Goal: Task Accomplishment & Management: Manage account settings

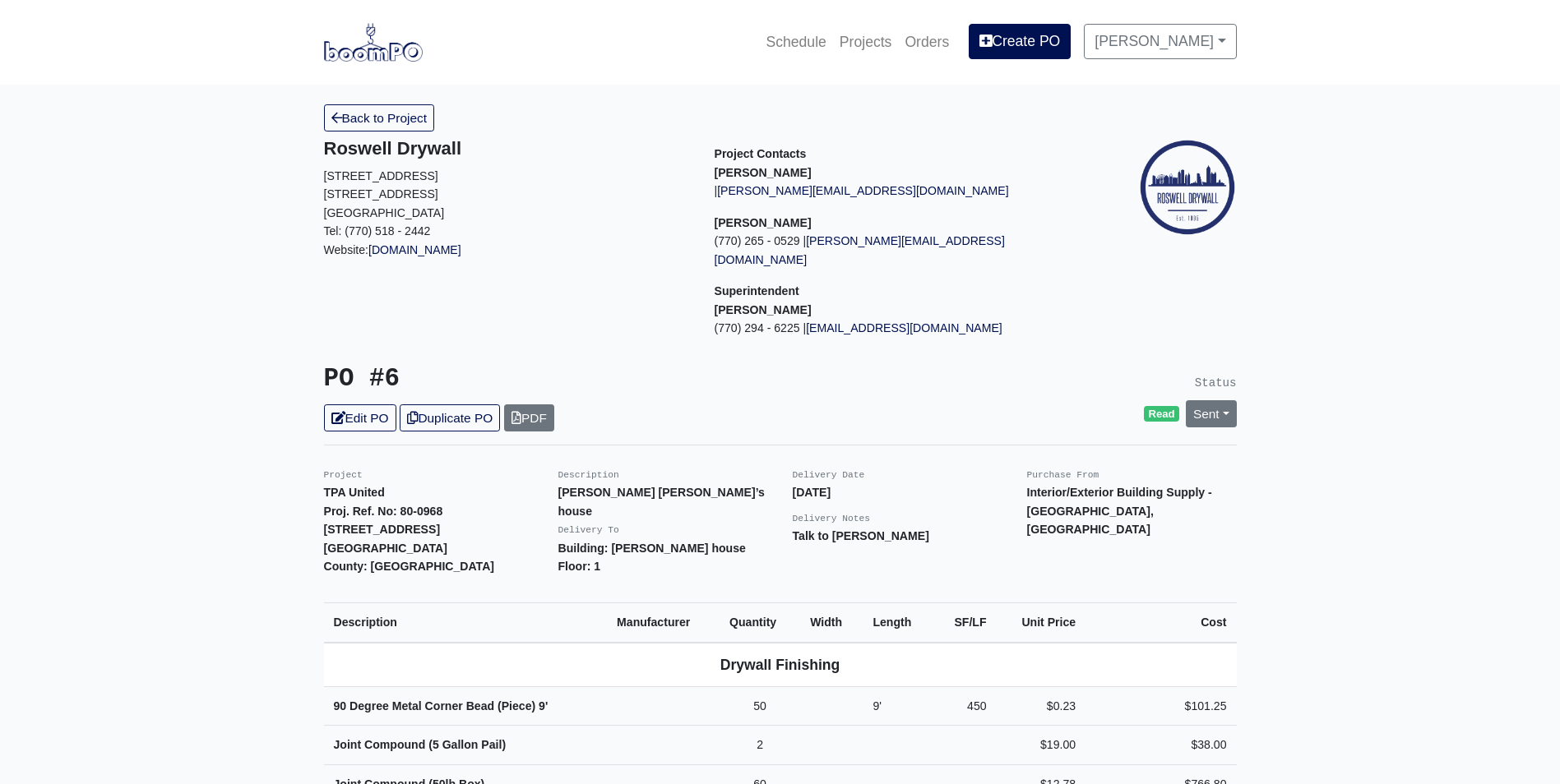
click at [392, 44] on img at bounding box center [373, 42] width 98 height 38
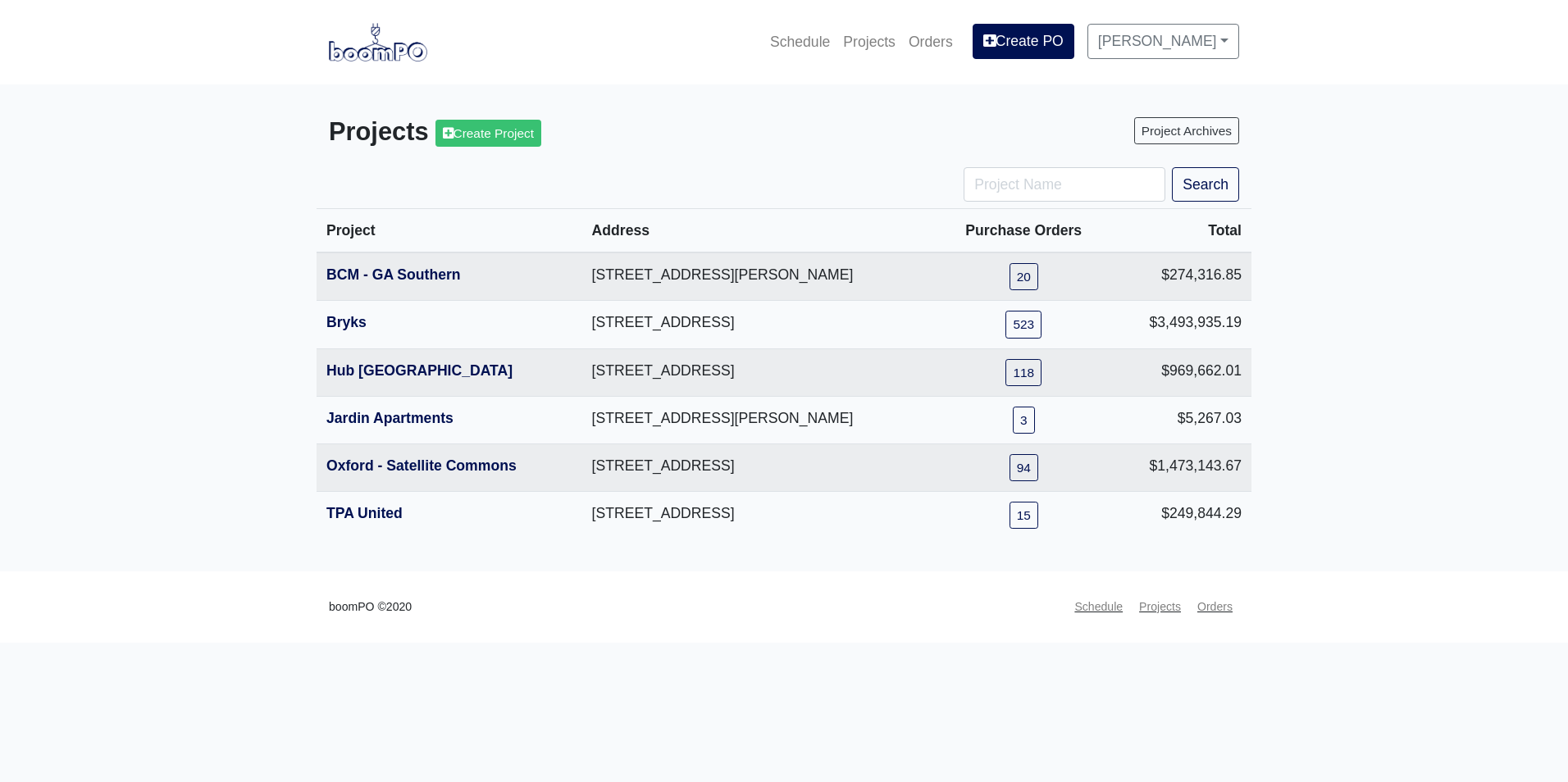
drag, startPoint x: 350, startPoint y: 517, endPoint x: 206, endPoint y: 549, distance: 147.5
click at [350, 517] on link "TPA United" at bounding box center [365, 513] width 76 height 17
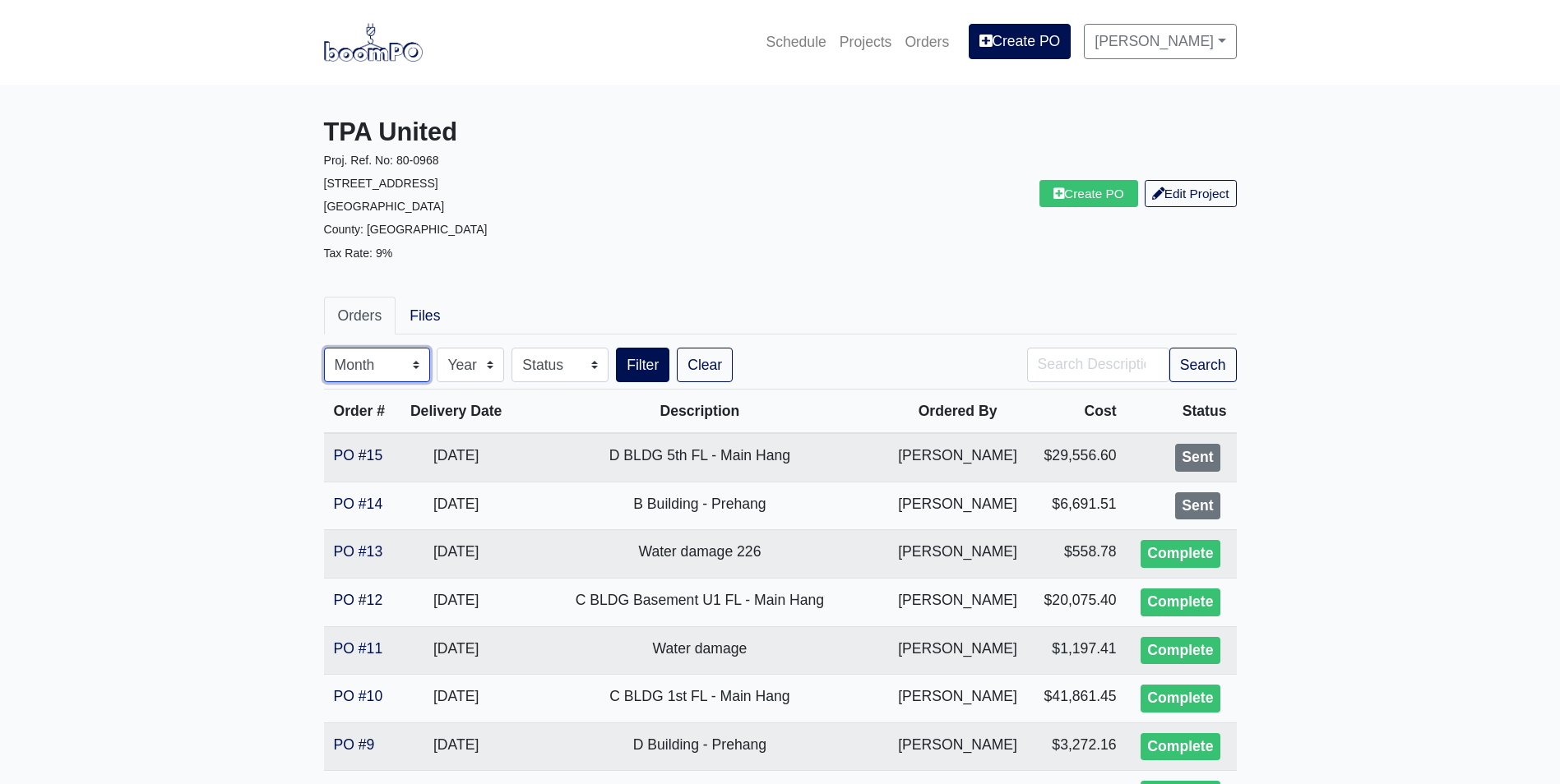
click at [371, 367] on select "Month January February March April May June July August September October Novem…" at bounding box center [377, 365] width 106 height 35
click at [271, 589] on main "TPA United Proj. Ref. No: 80-0968 1104 Avondale Avenue SE Atlanta, GA 30312 Cou…" at bounding box center [780, 664] width 1560 height 1161
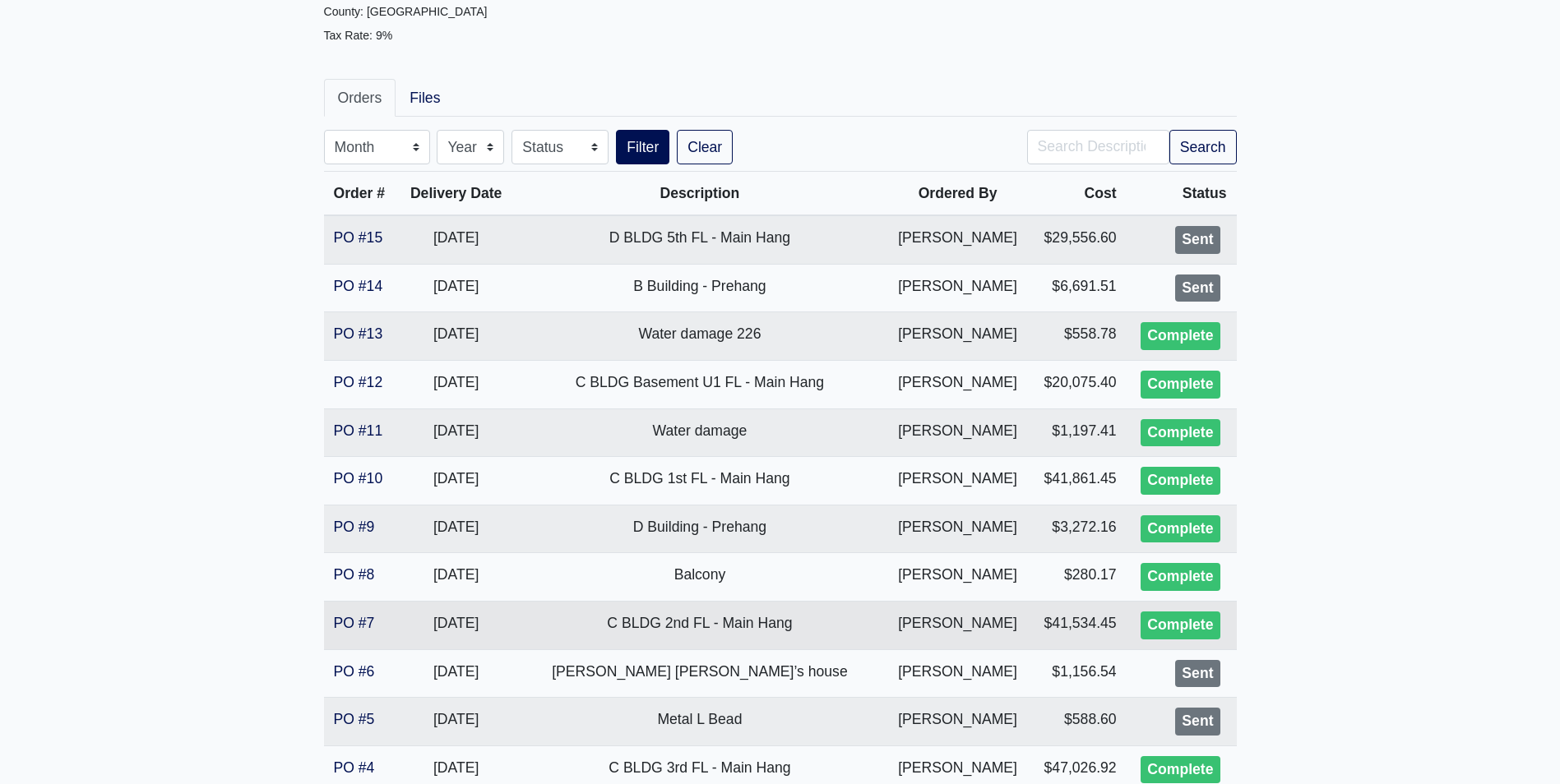
scroll to position [247, 0]
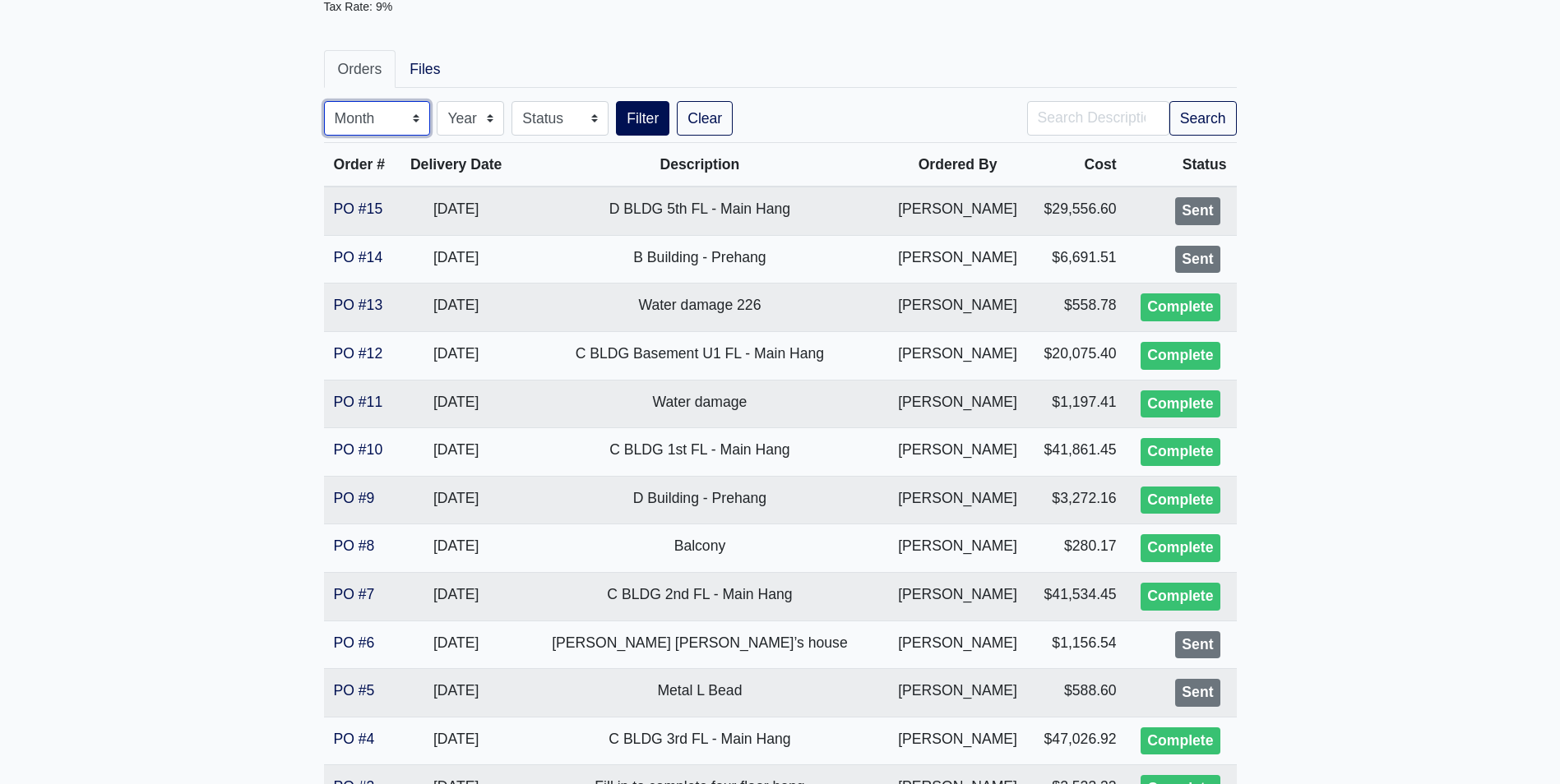
click at [389, 118] on select "Month January February March April May June July August September October Novem…" at bounding box center [377, 118] width 106 height 35
select select "8"
click at [324, 101] on select "Month January February March April May June July August September October Novem…" at bounding box center [377, 118] width 106 height 35
click at [636, 118] on button "Filter" at bounding box center [642, 118] width 53 height 35
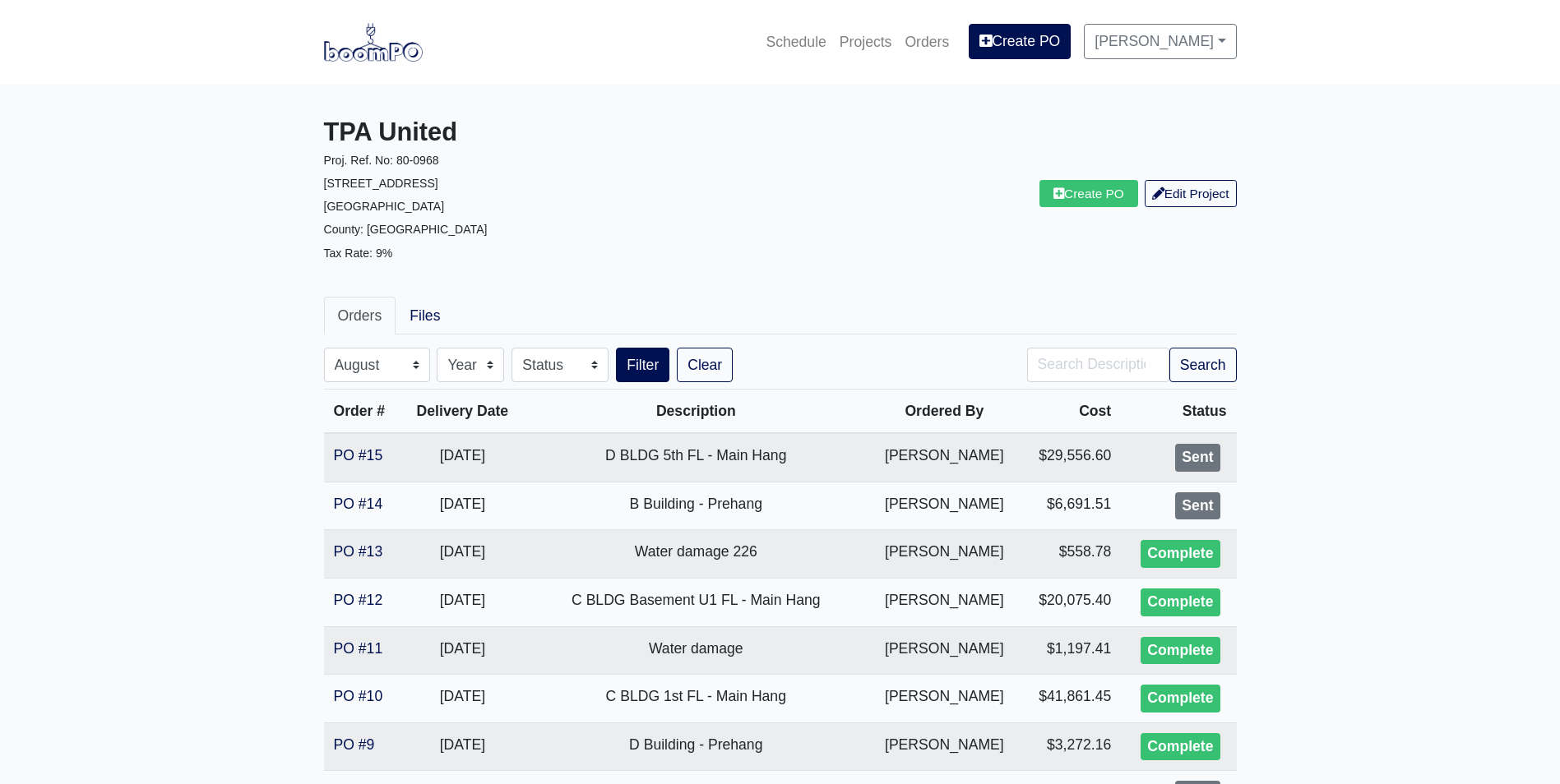
select select "8"
click at [341, 51] on img at bounding box center [373, 42] width 98 height 38
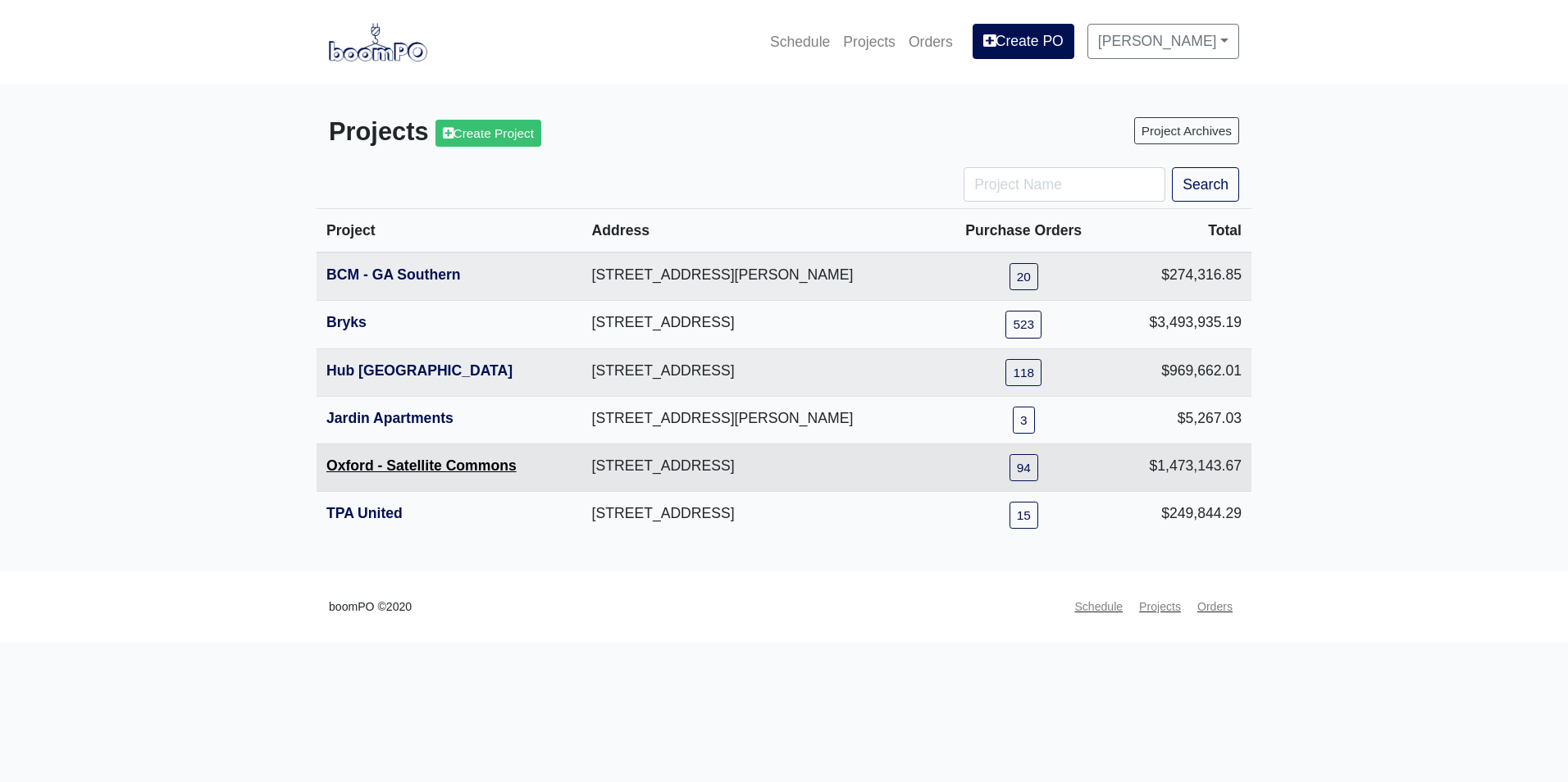
click at [376, 460] on link "Oxford - Satellite Commons" at bounding box center [421, 465] width 190 height 17
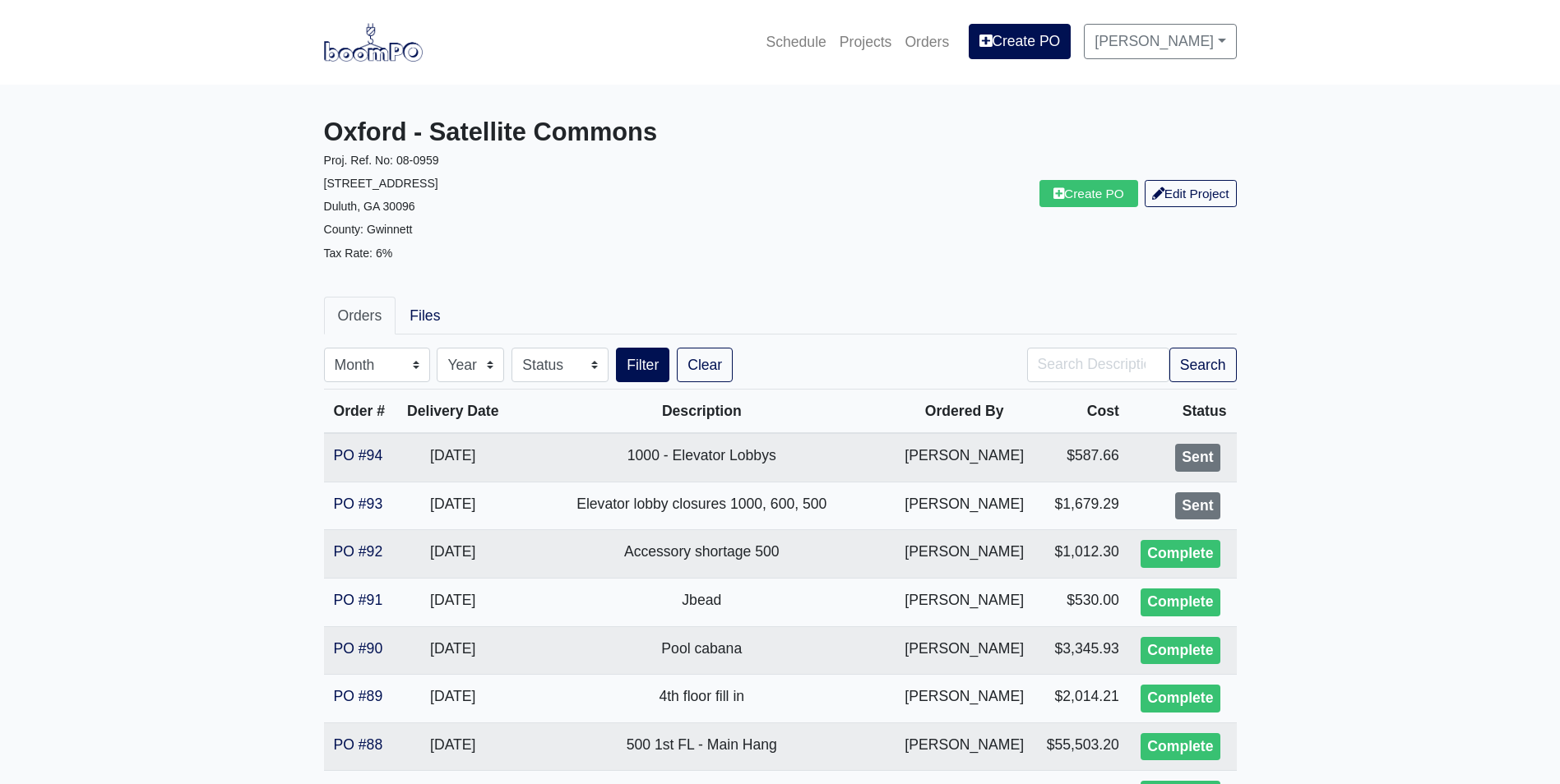
click at [406, 49] on img at bounding box center [373, 42] width 98 height 38
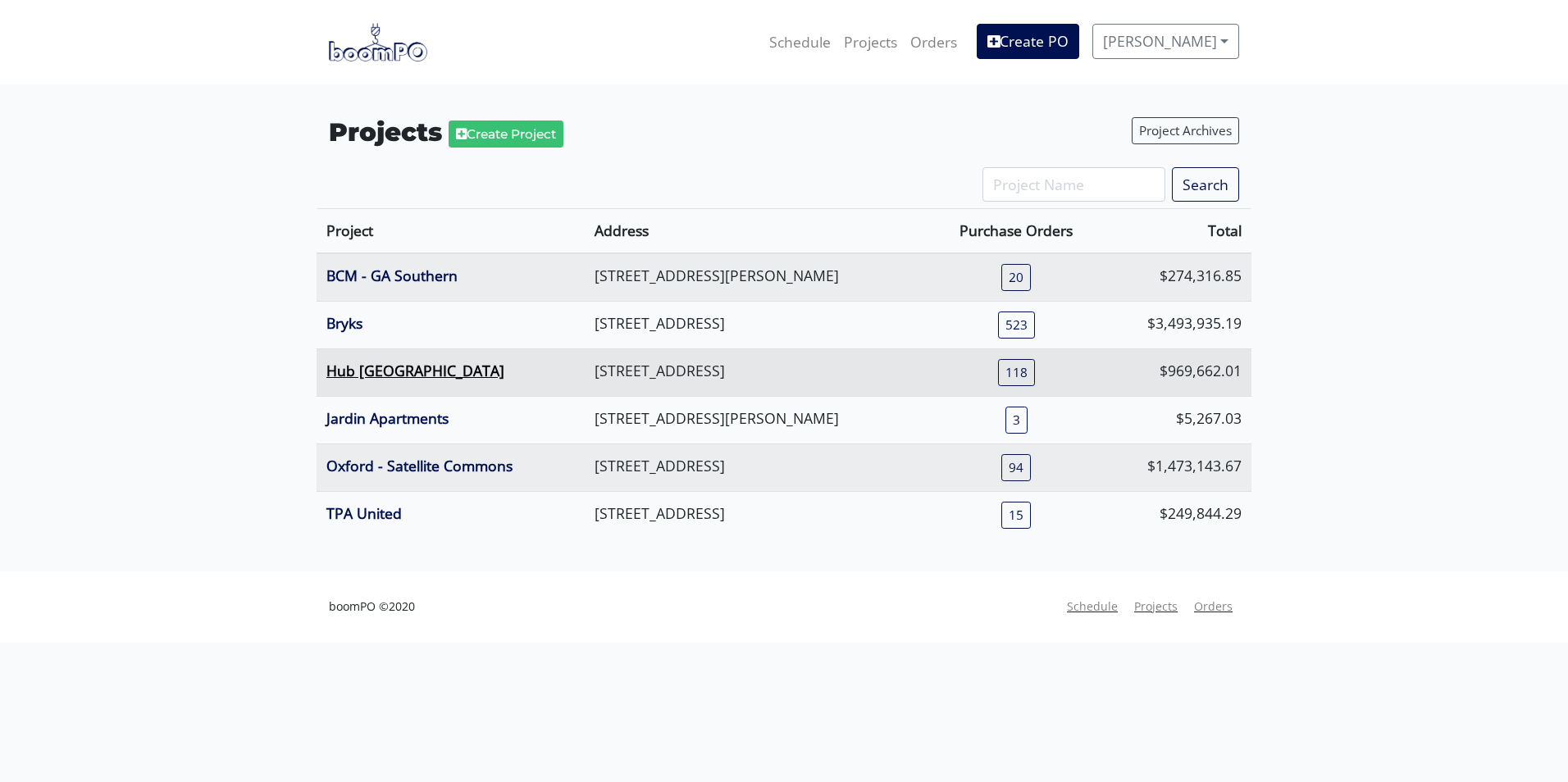
click at [366, 366] on link "Hub Knoxville" at bounding box center [415, 371] width 178 height 19
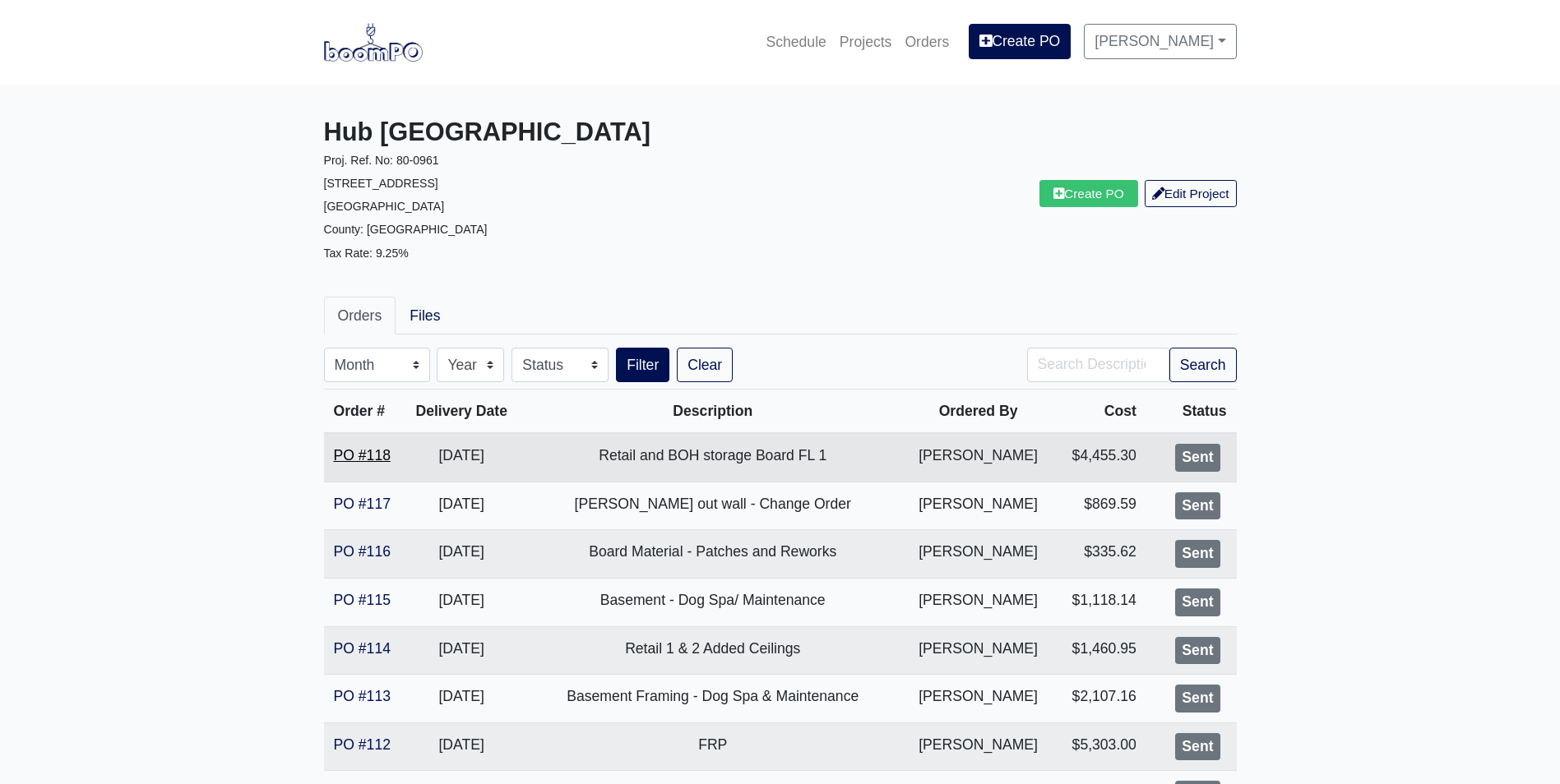
click at [361, 461] on link "PO #118" at bounding box center [362, 455] width 57 height 17
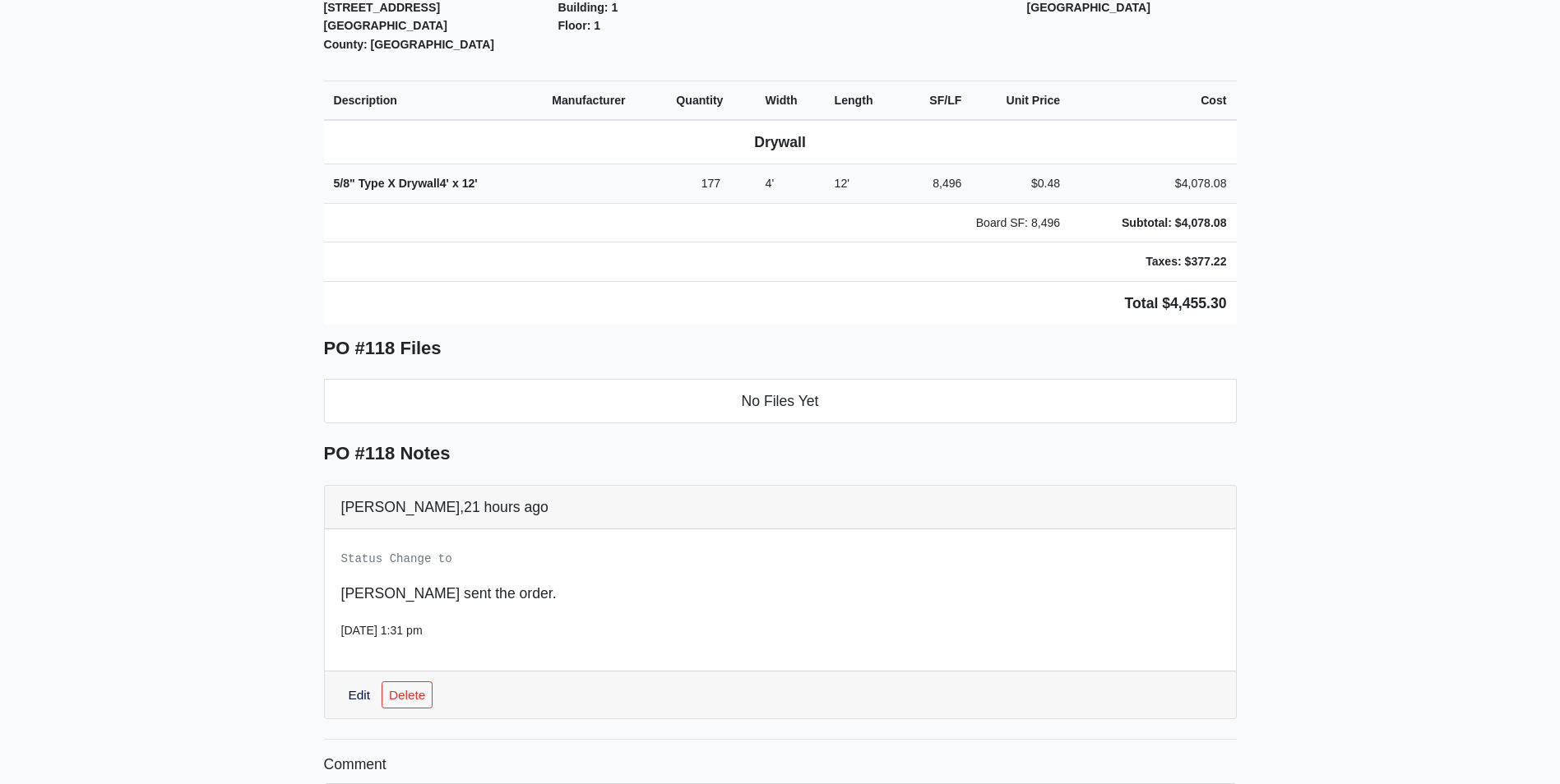
scroll to position [243, 0]
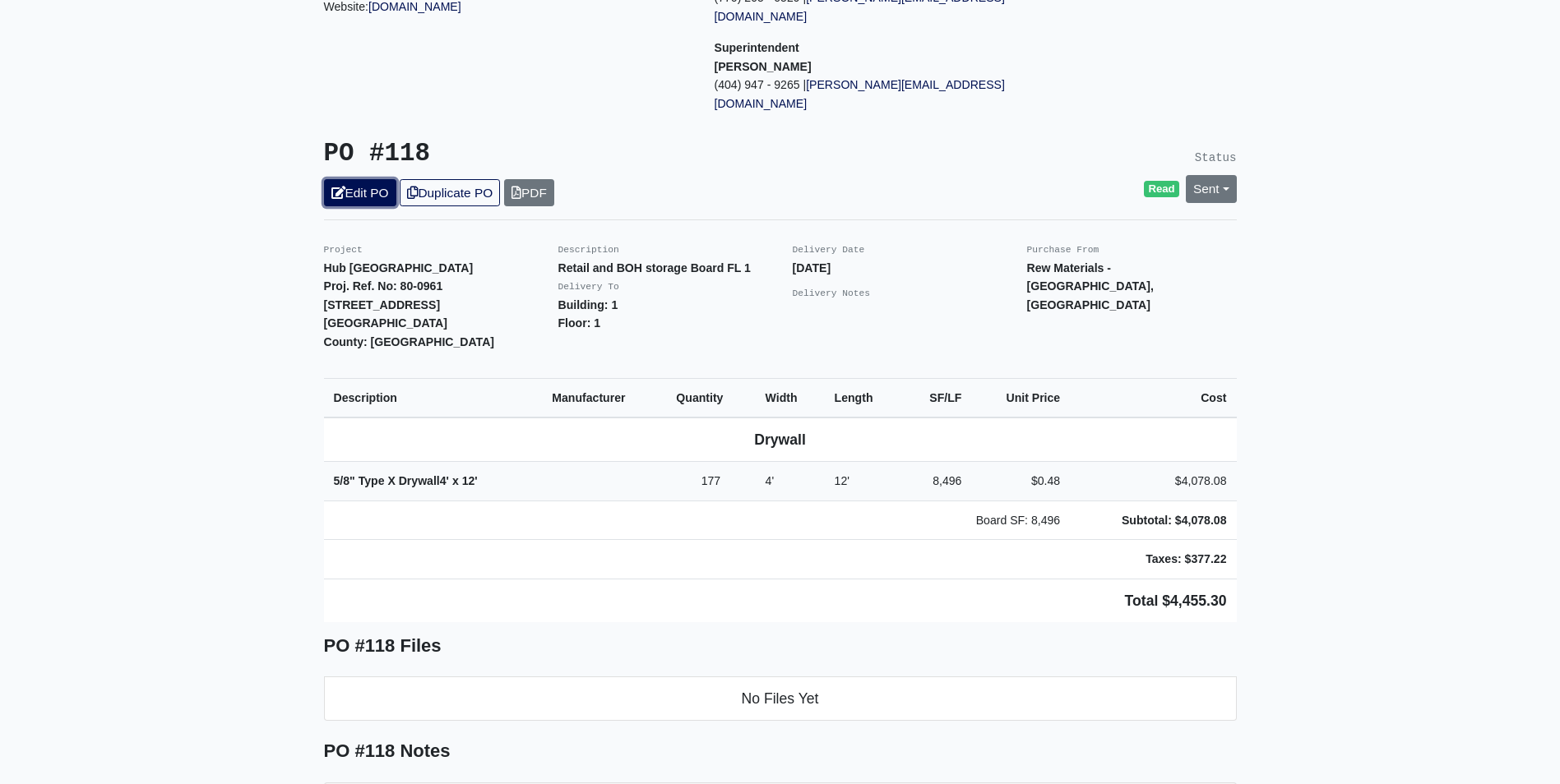
click at [364, 179] on link "Edit PO" at bounding box center [360, 192] width 73 height 27
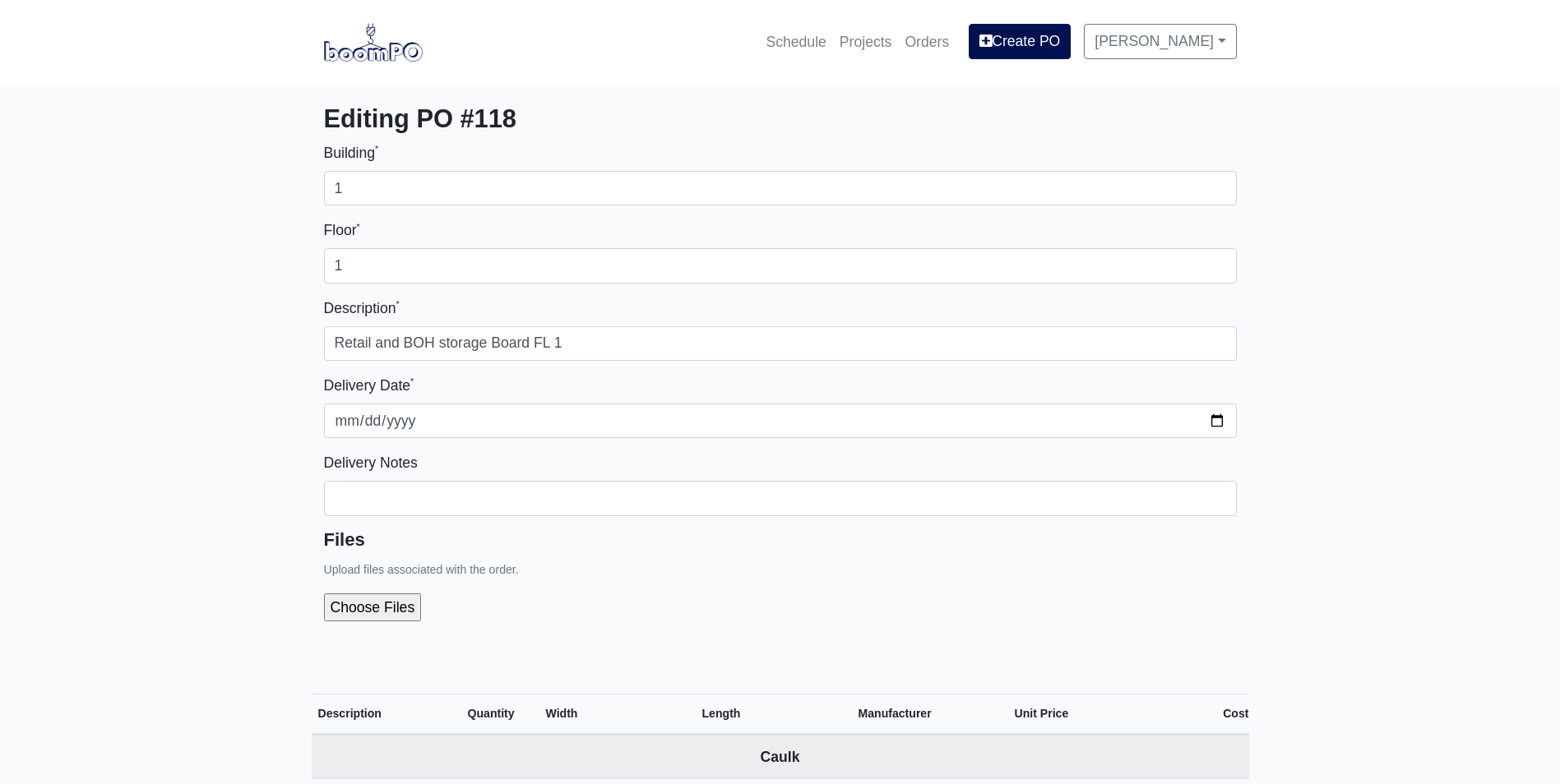
select select
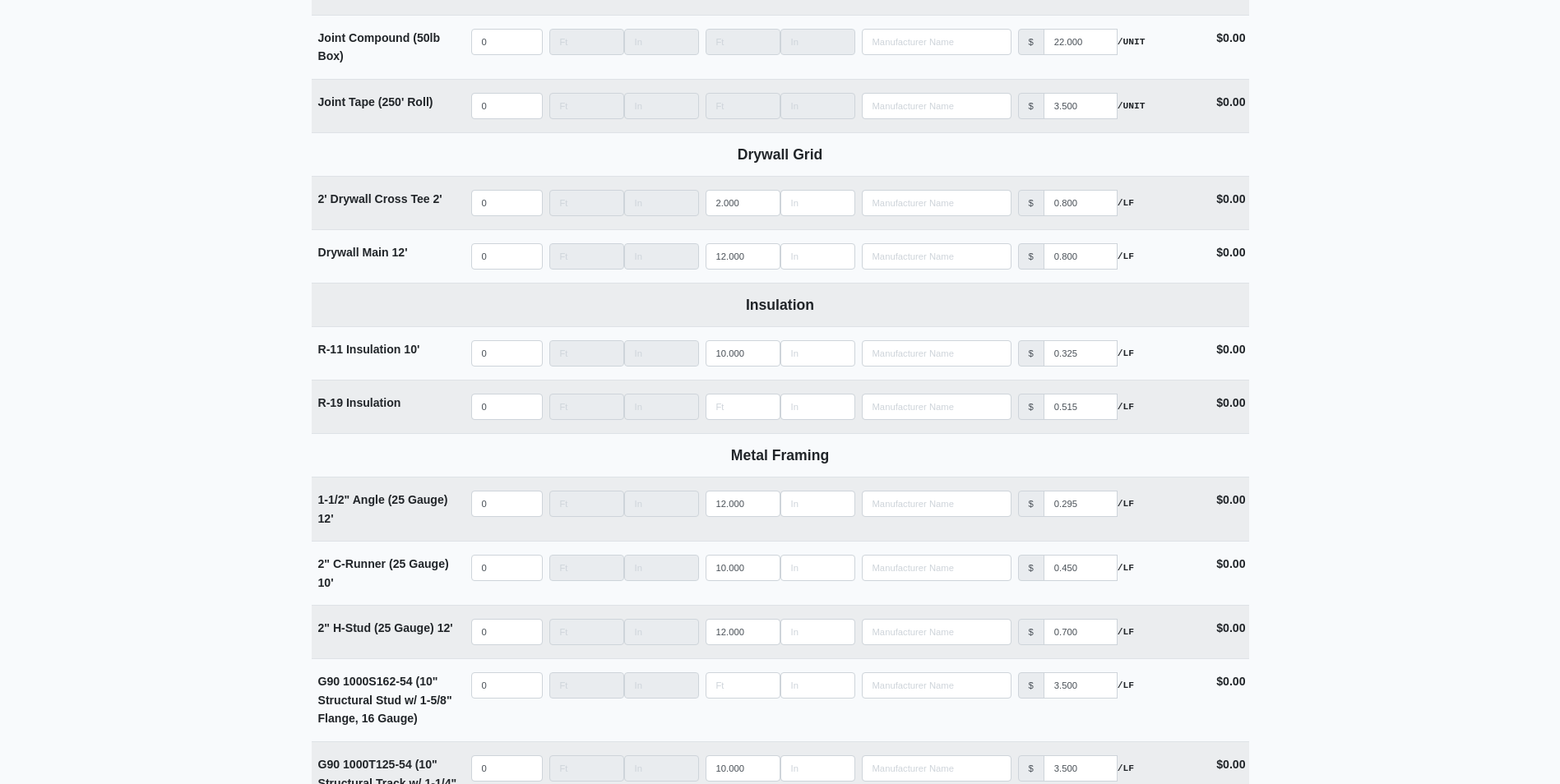
scroll to position [1808, 0]
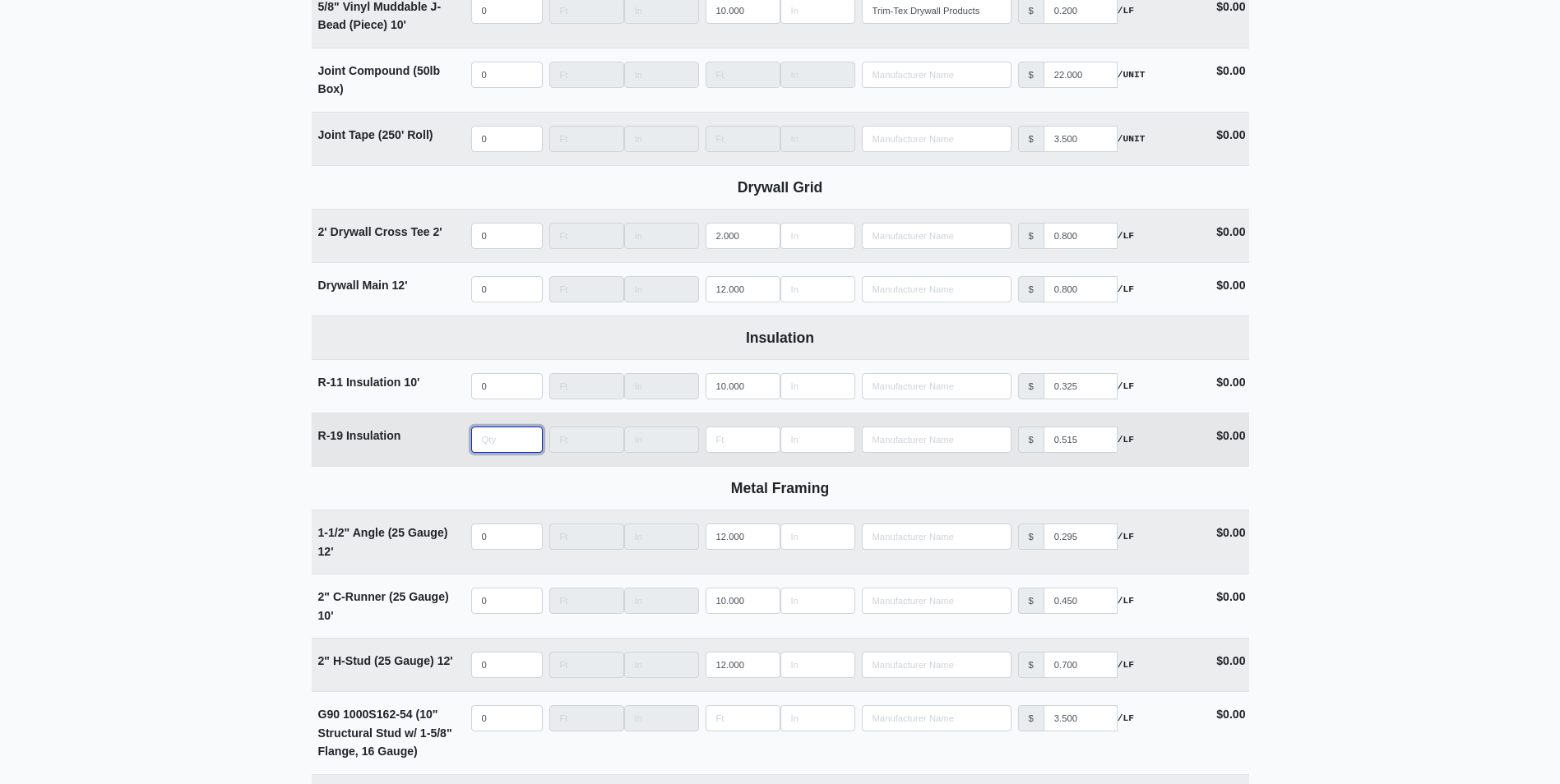
click at [498, 444] on input "quantity" at bounding box center [507, 440] width 72 height 27
type input "0"
click at [505, 439] on input "quantity" at bounding box center [507, 440] width 72 height 27
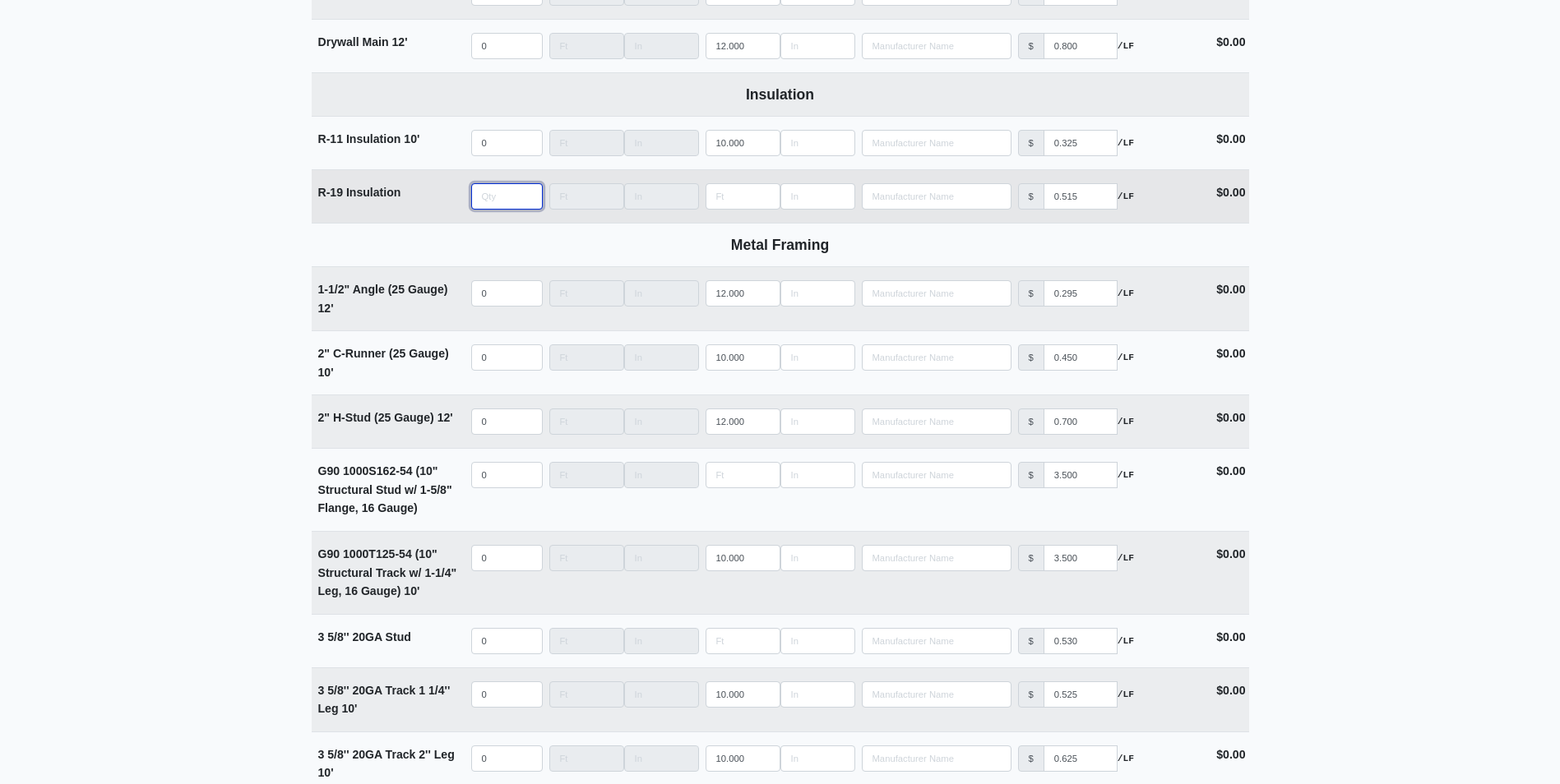
scroll to position [1891, 0]
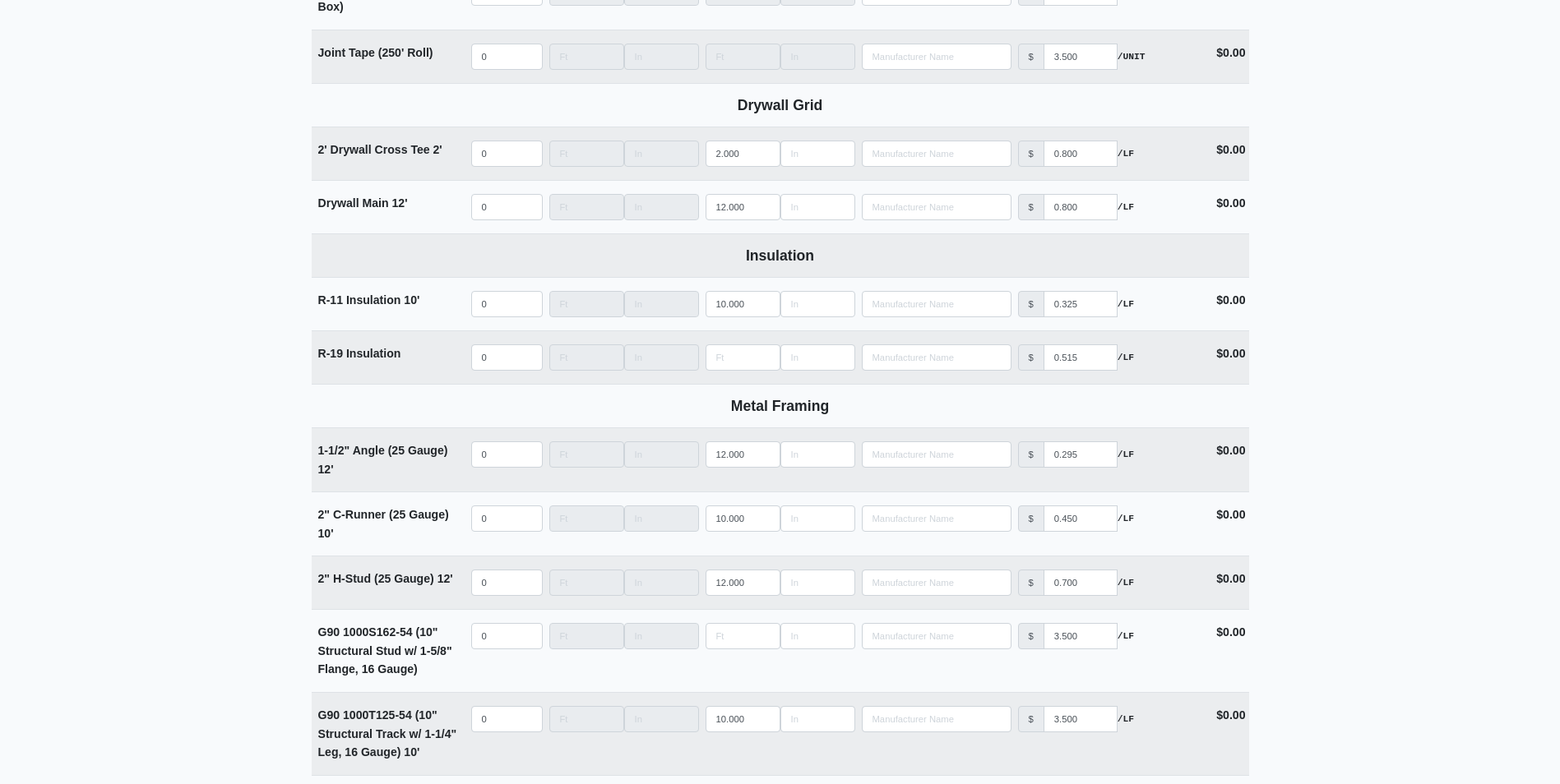
type input "0"
drag, startPoint x: 1343, startPoint y: 423, endPoint x: 1422, endPoint y: 388, distance: 86.4
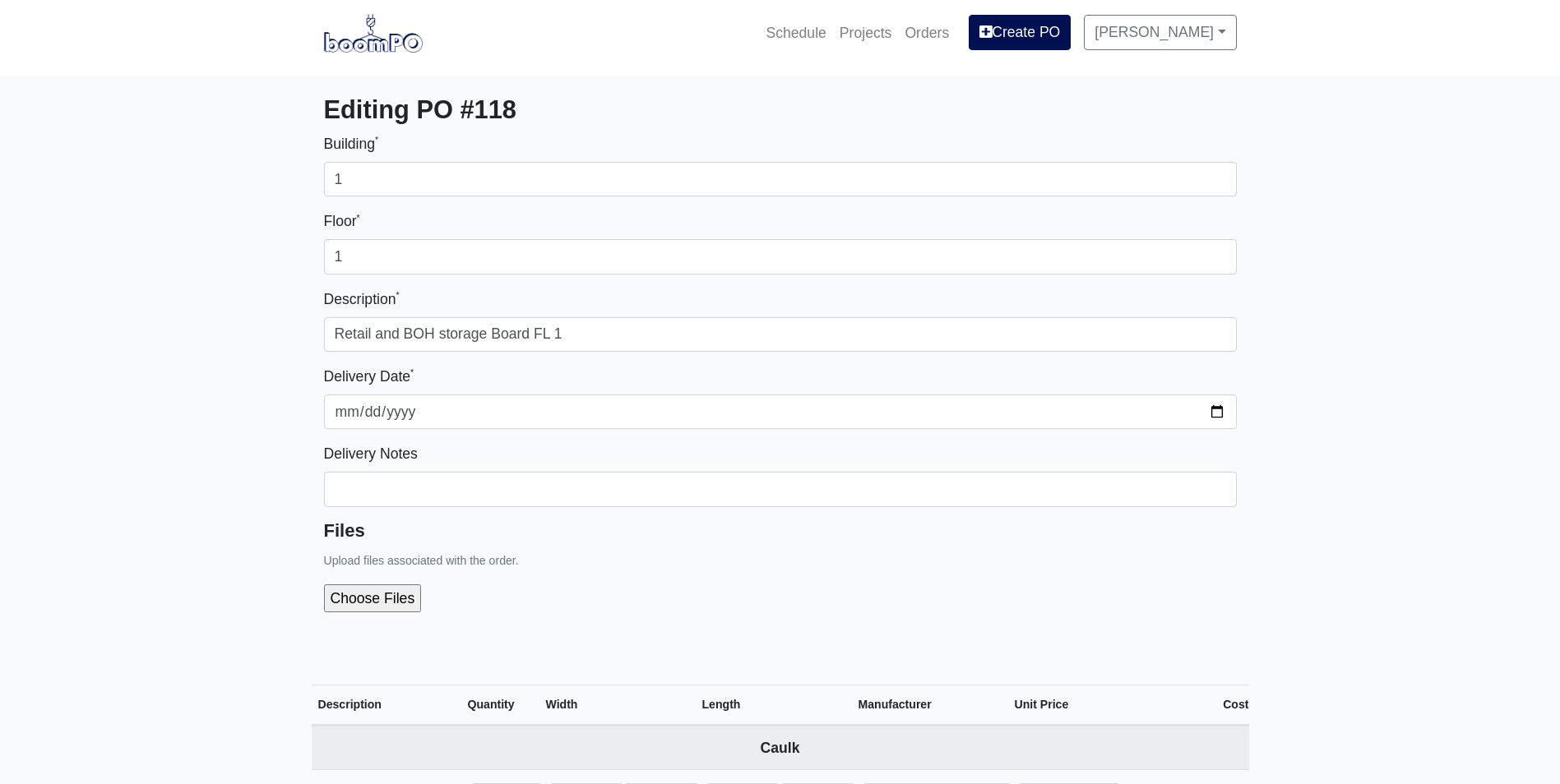
scroll to position [0, 0]
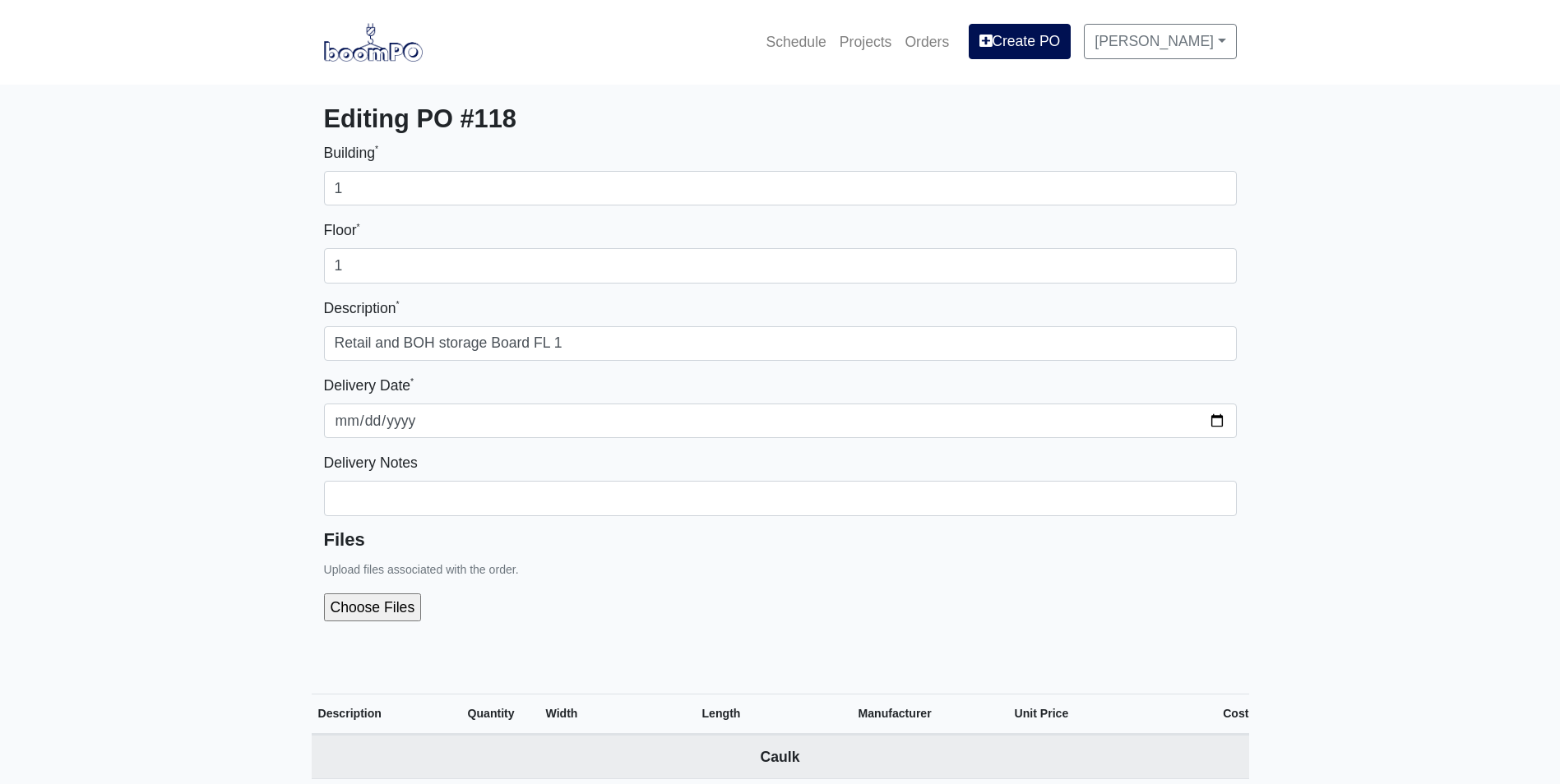
click at [398, 56] on img at bounding box center [373, 42] width 98 height 38
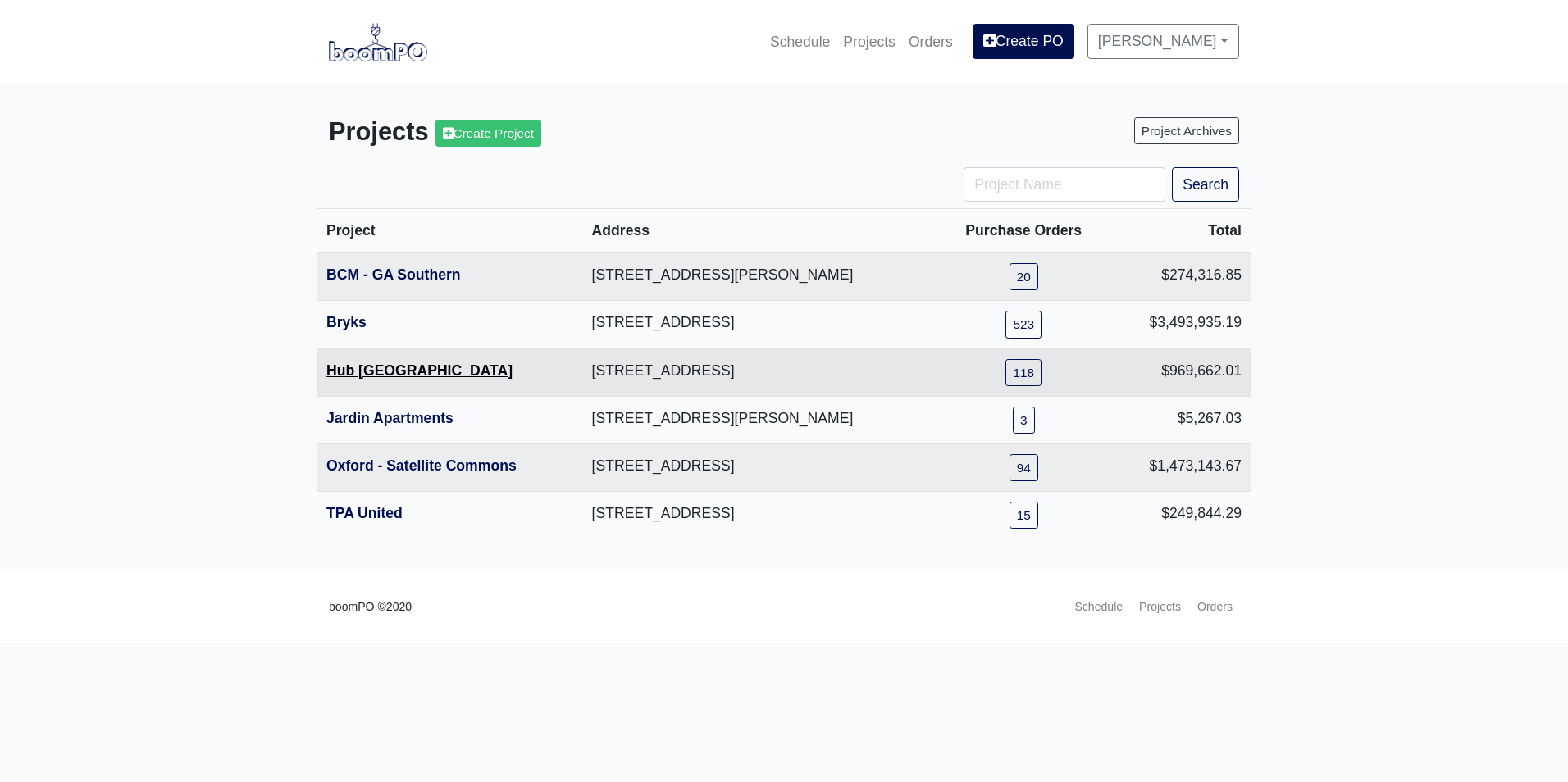
click at [376, 376] on link "Hub [GEOGRAPHIC_DATA]" at bounding box center [419, 371] width 186 height 17
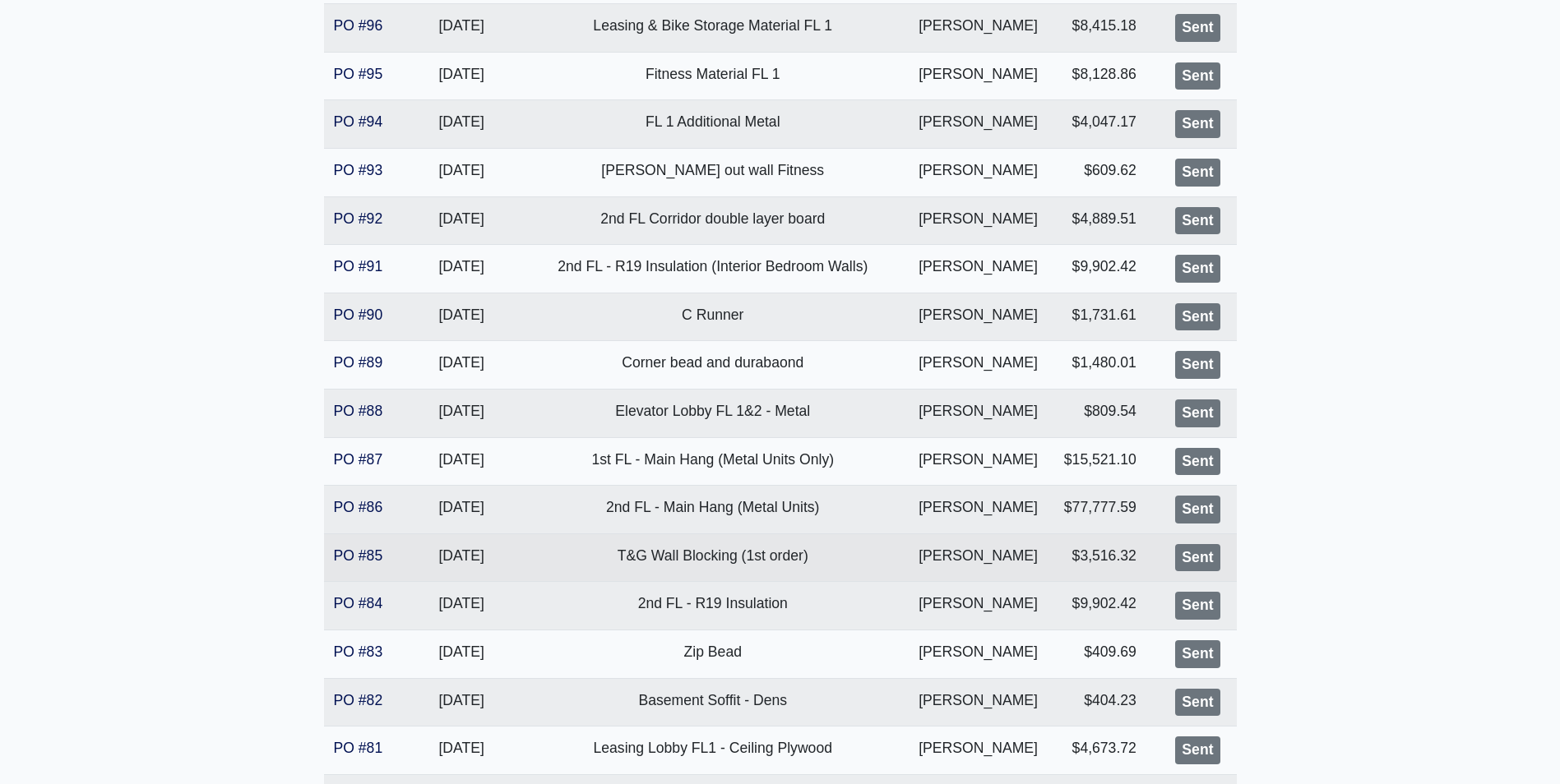
scroll to position [1479, 0]
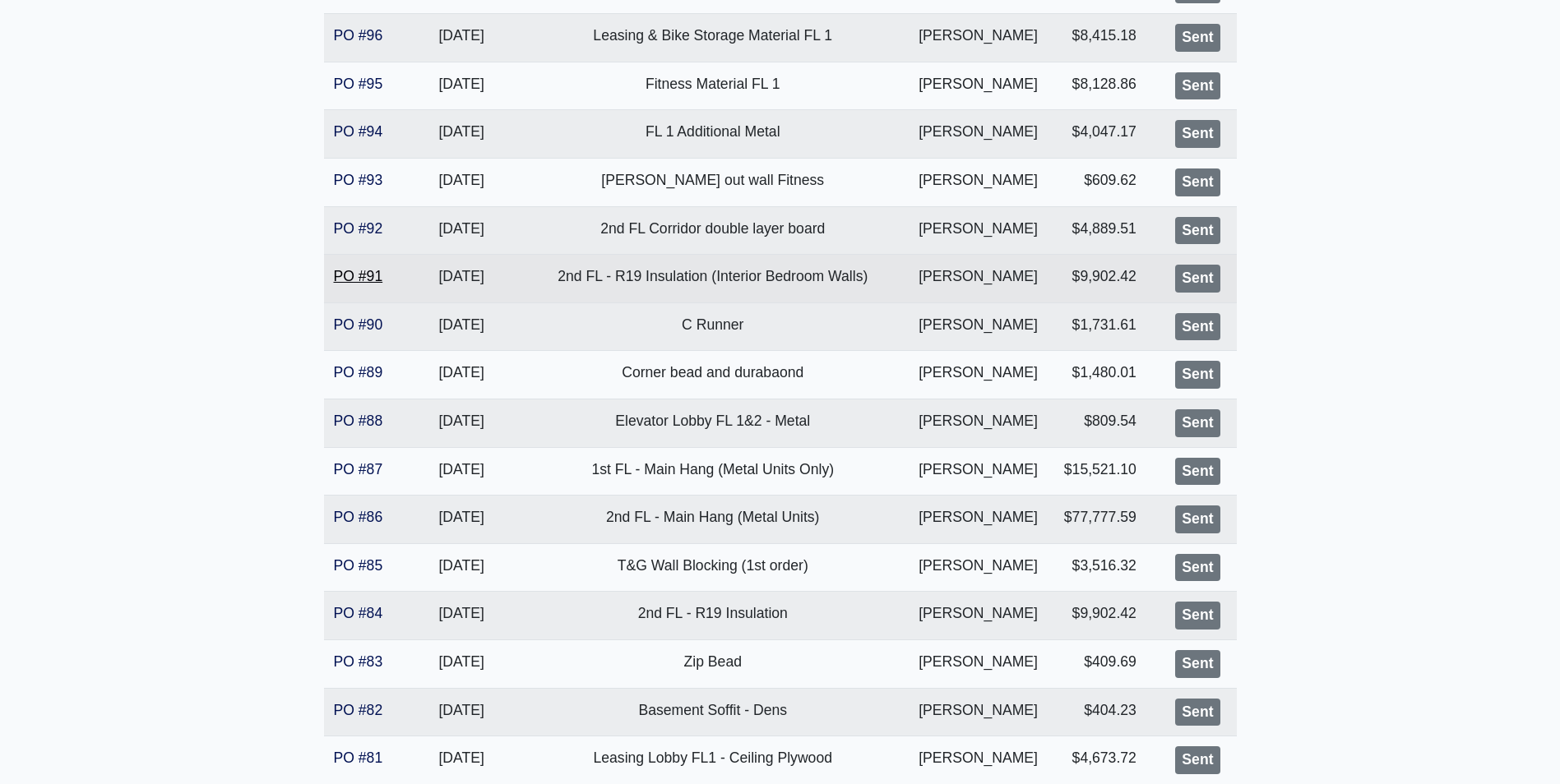
click at [360, 270] on link "PO #91" at bounding box center [358, 276] width 50 height 17
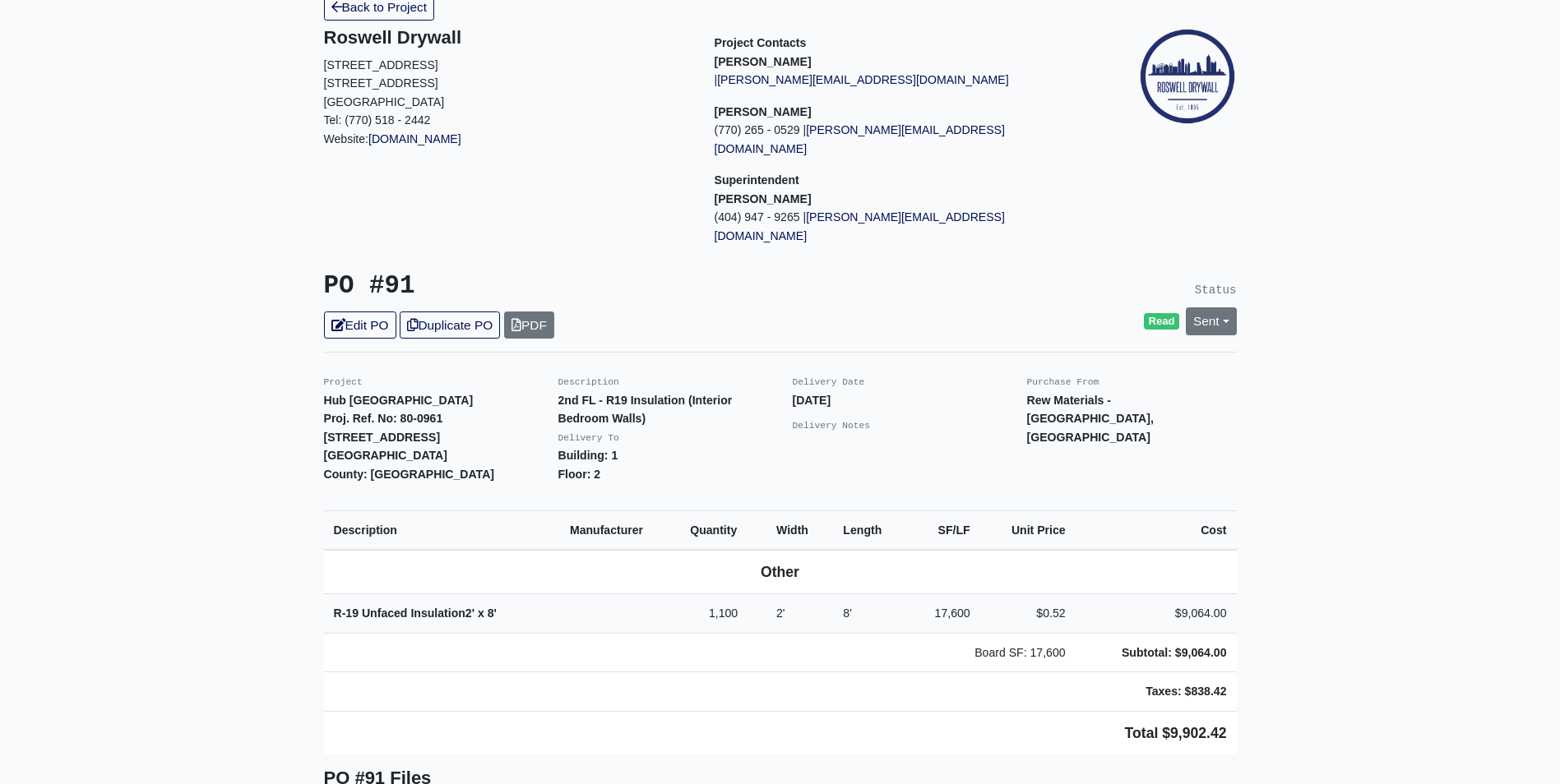
scroll to position [82, 0]
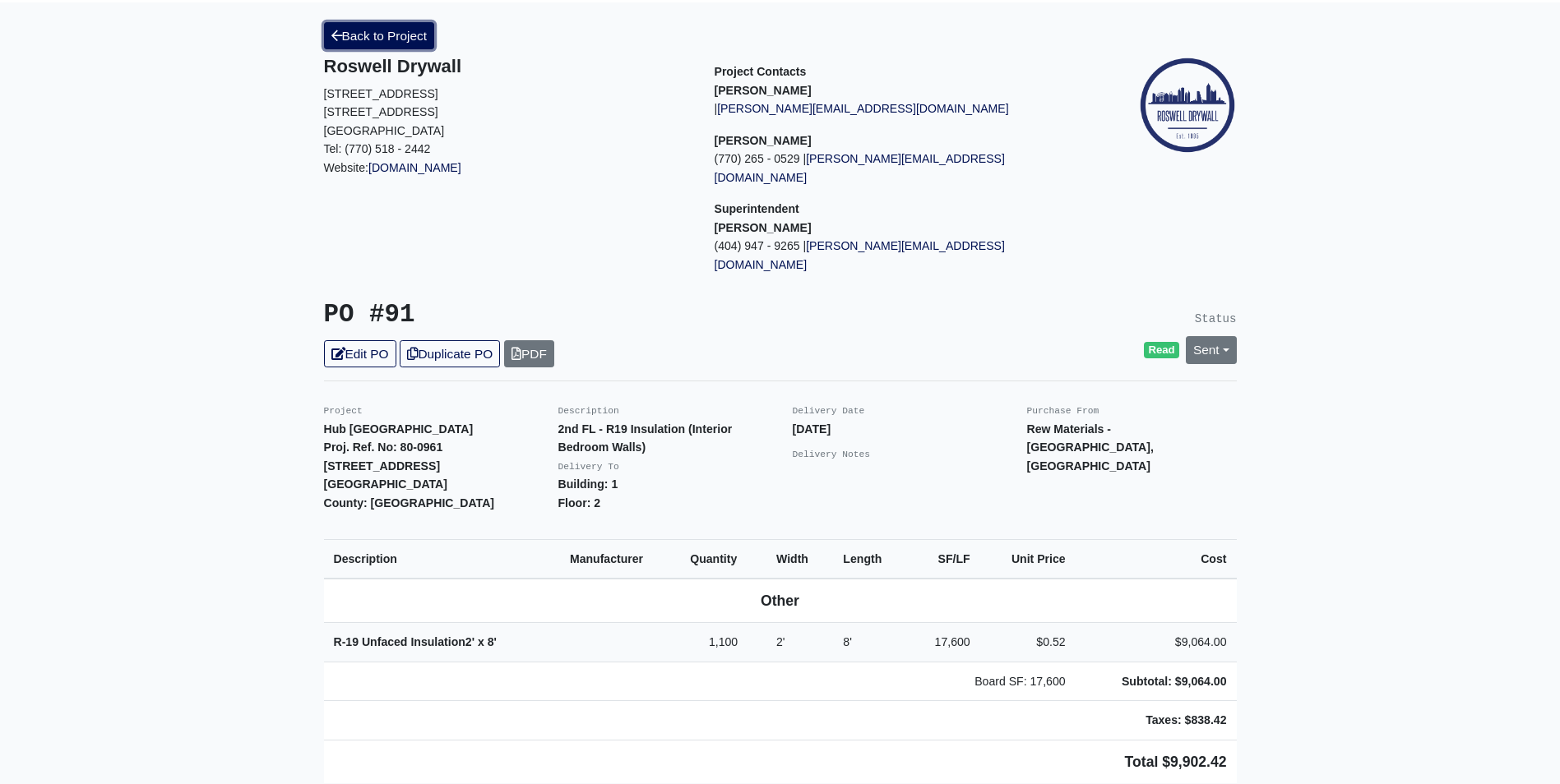
click at [375, 28] on link "Back to Project" at bounding box center [379, 35] width 111 height 27
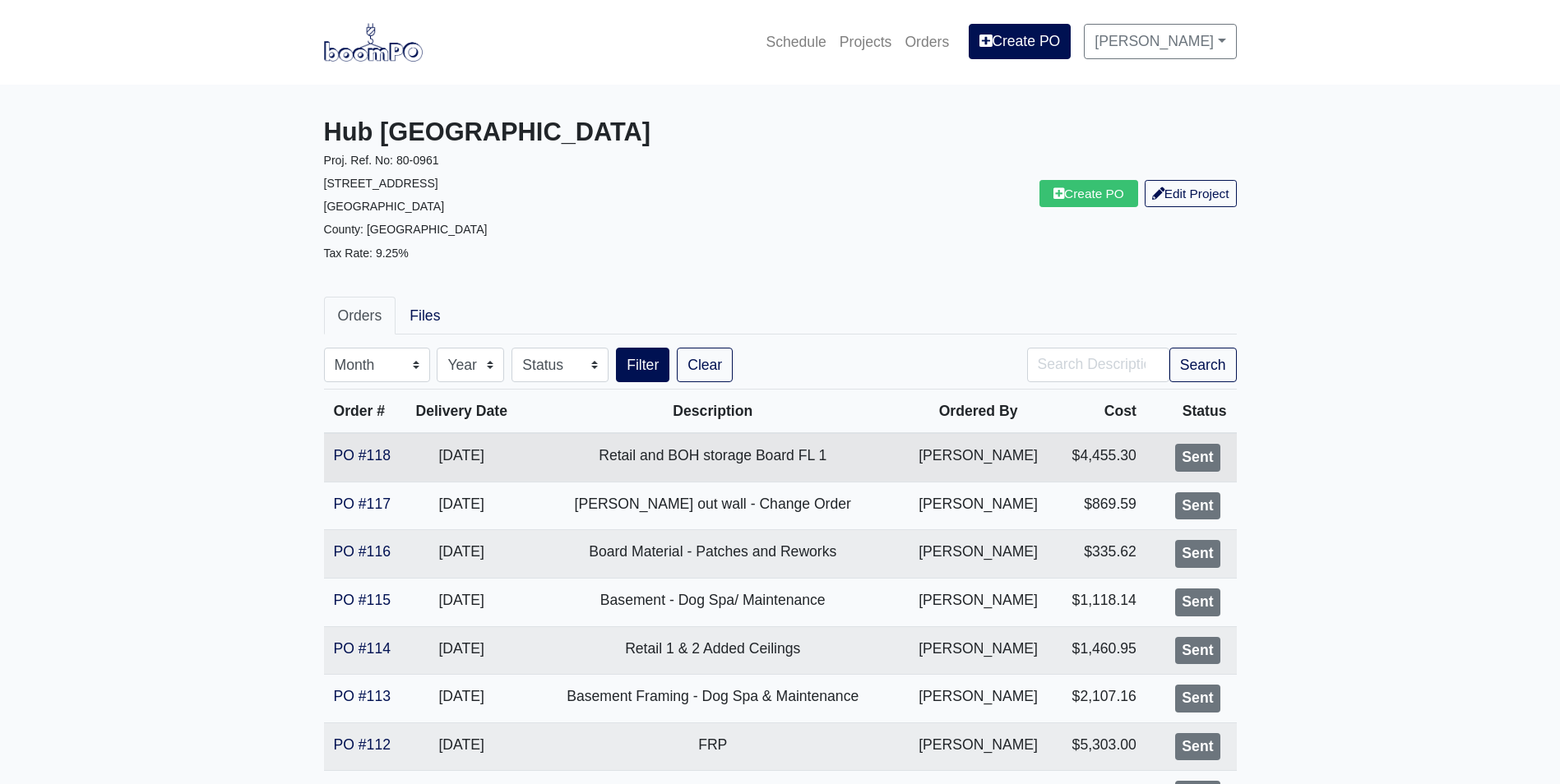
click at [380, 442] on td "PO #118" at bounding box center [364, 457] width 80 height 49
click at [380, 448] on link "PO #118" at bounding box center [362, 455] width 57 height 17
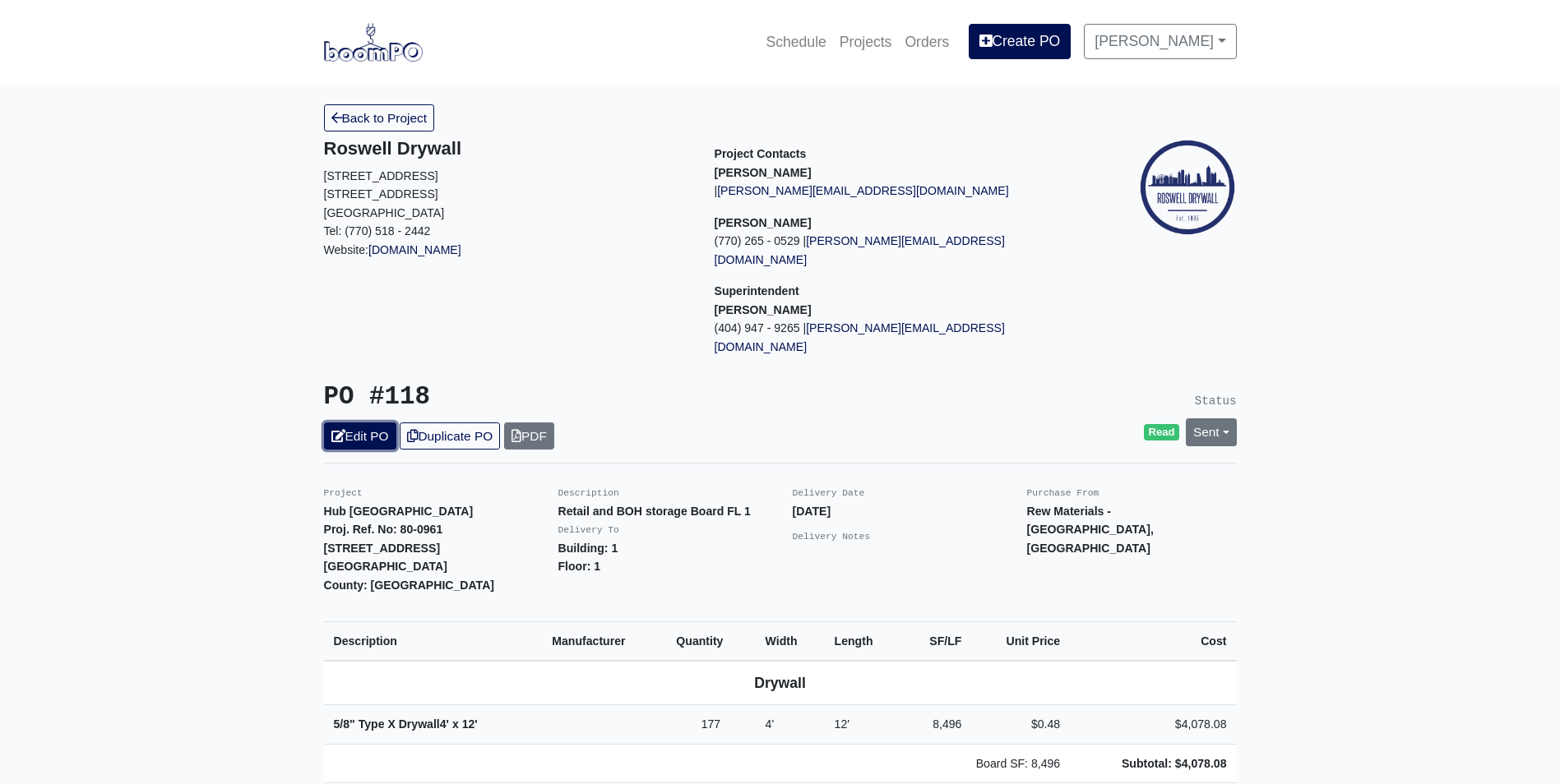
click at [355, 422] on link "Edit PO" at bounding box center [360, 435] width 73 height 27
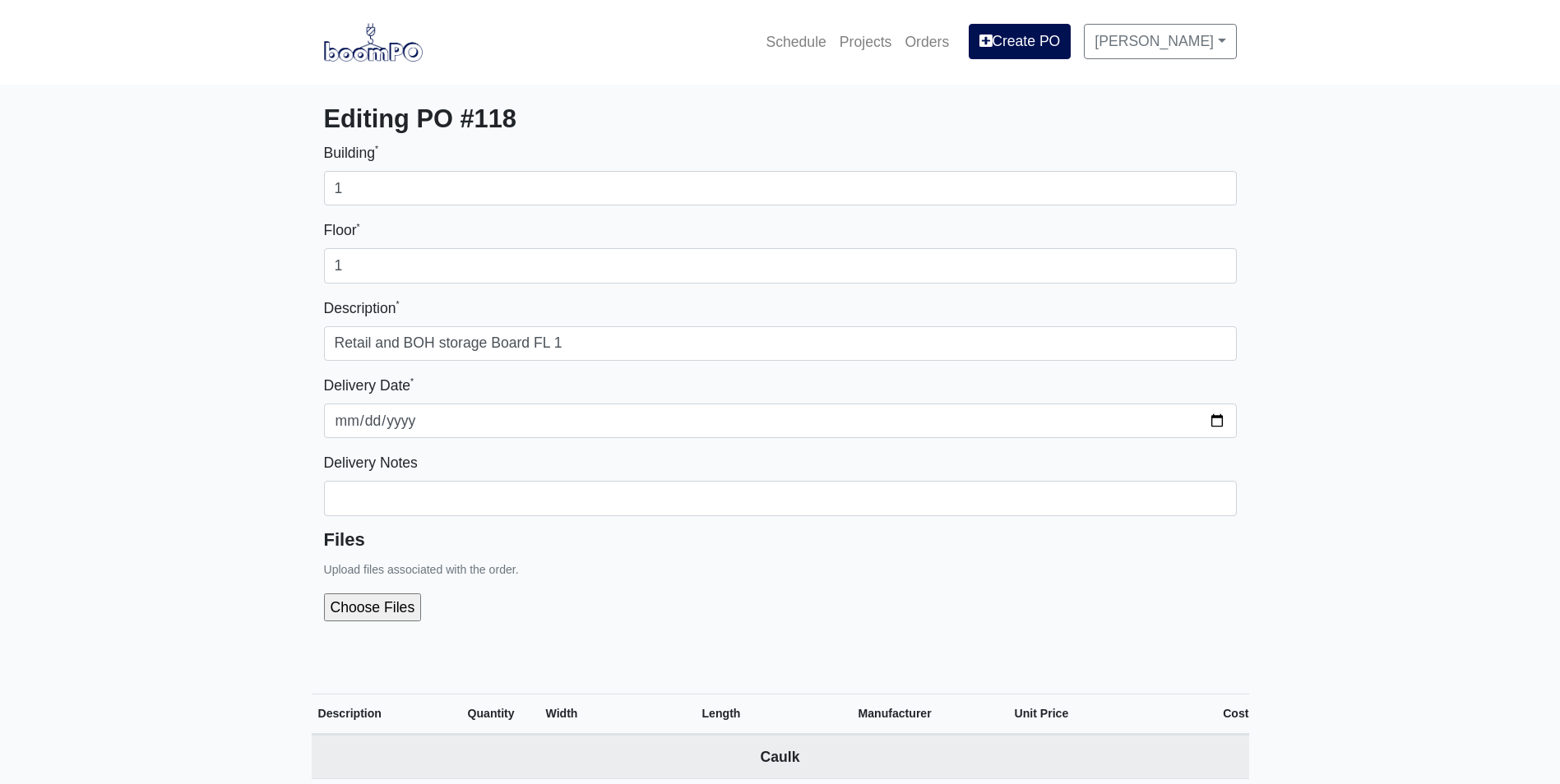
select select
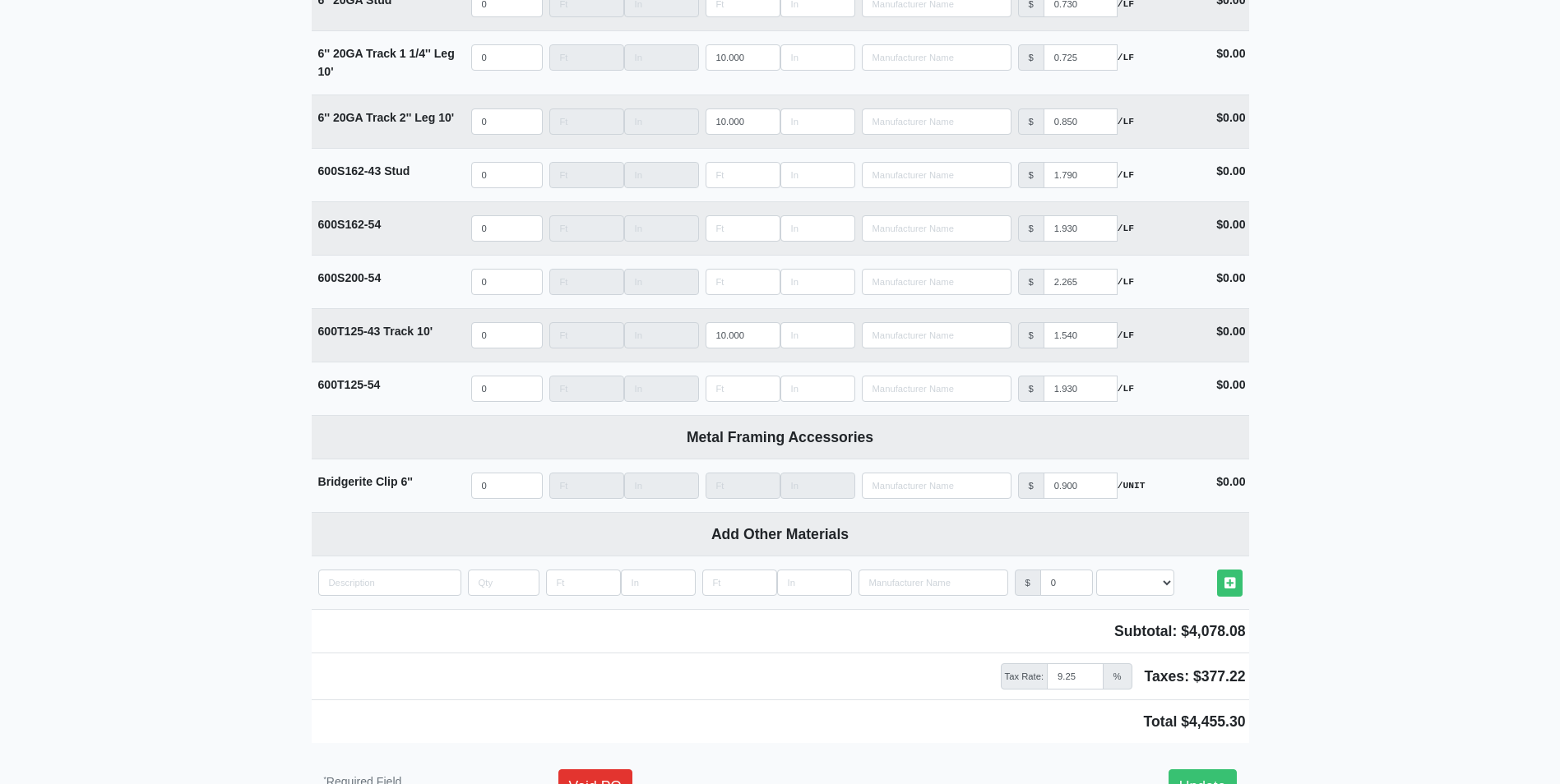
scroll to position [2990, 0]
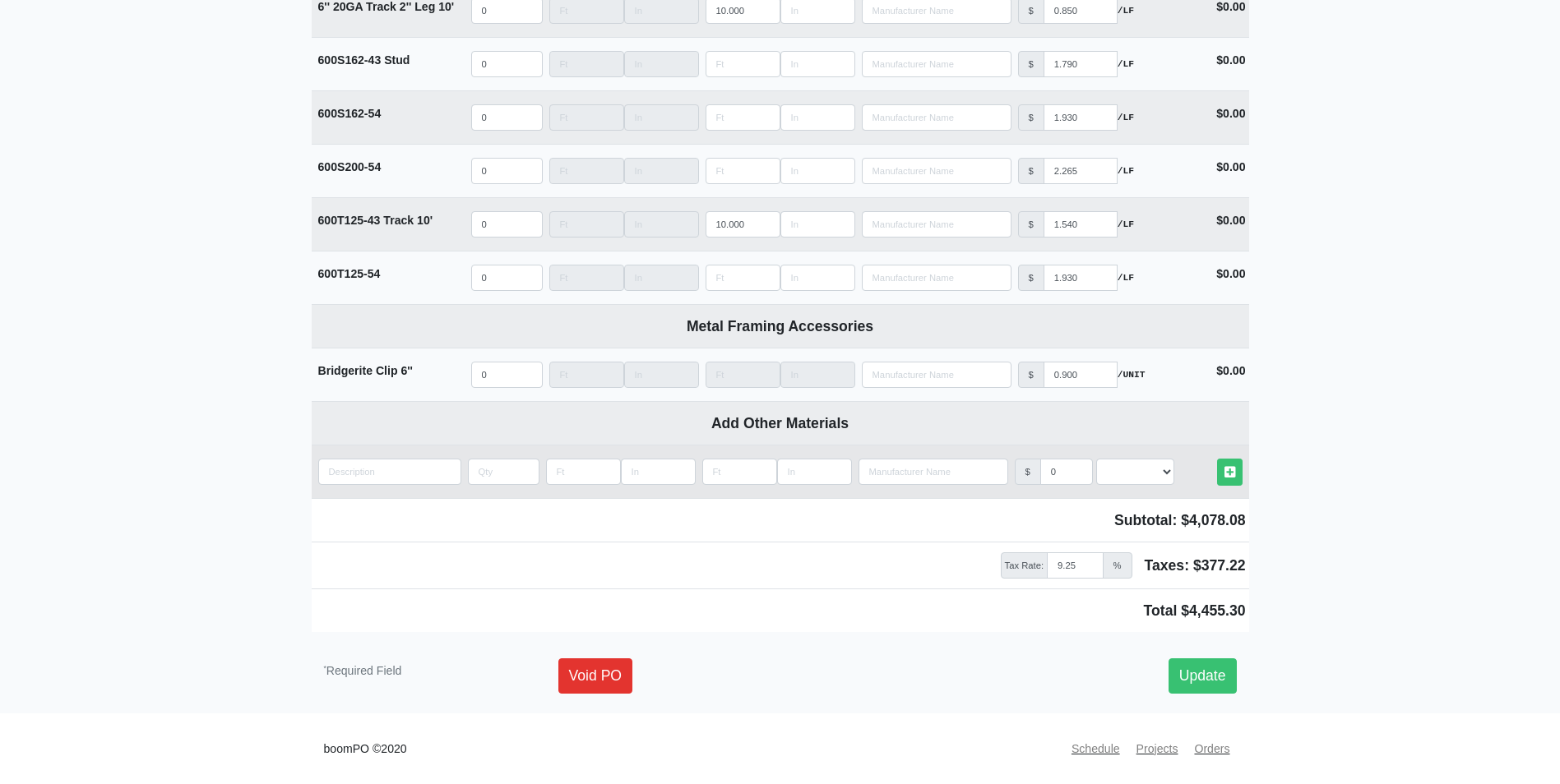
click at [381, 458] on td "Add Custom Material" at bounding box center [390, 471] width 156 height 52
click at [389, 468] on input "quantity" at bounding box center [390, 472] width 143 height 27
type input "R"
select select
type input "R1"
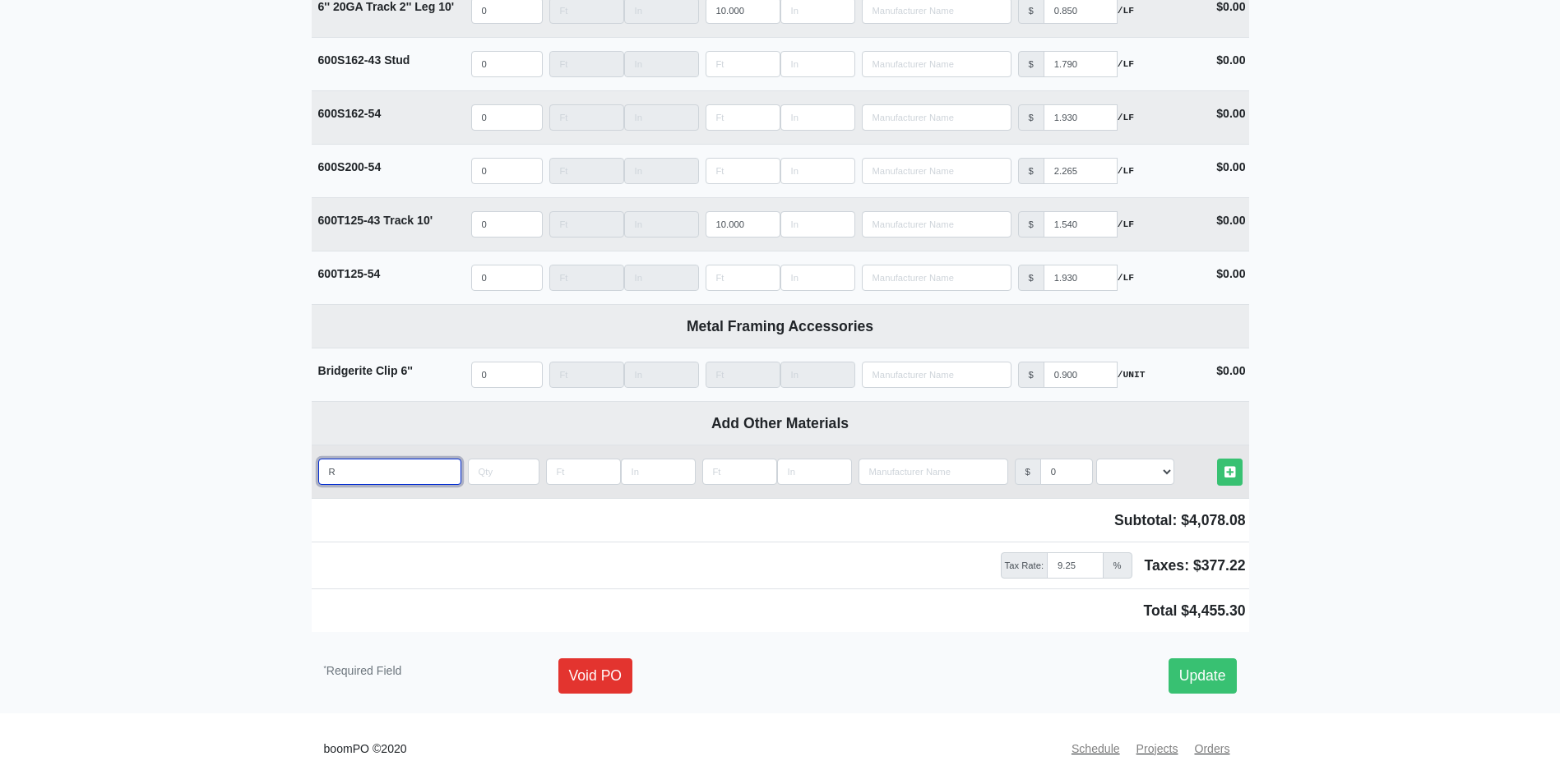
select select
type input "R19"
select select
type input "R19"
select select
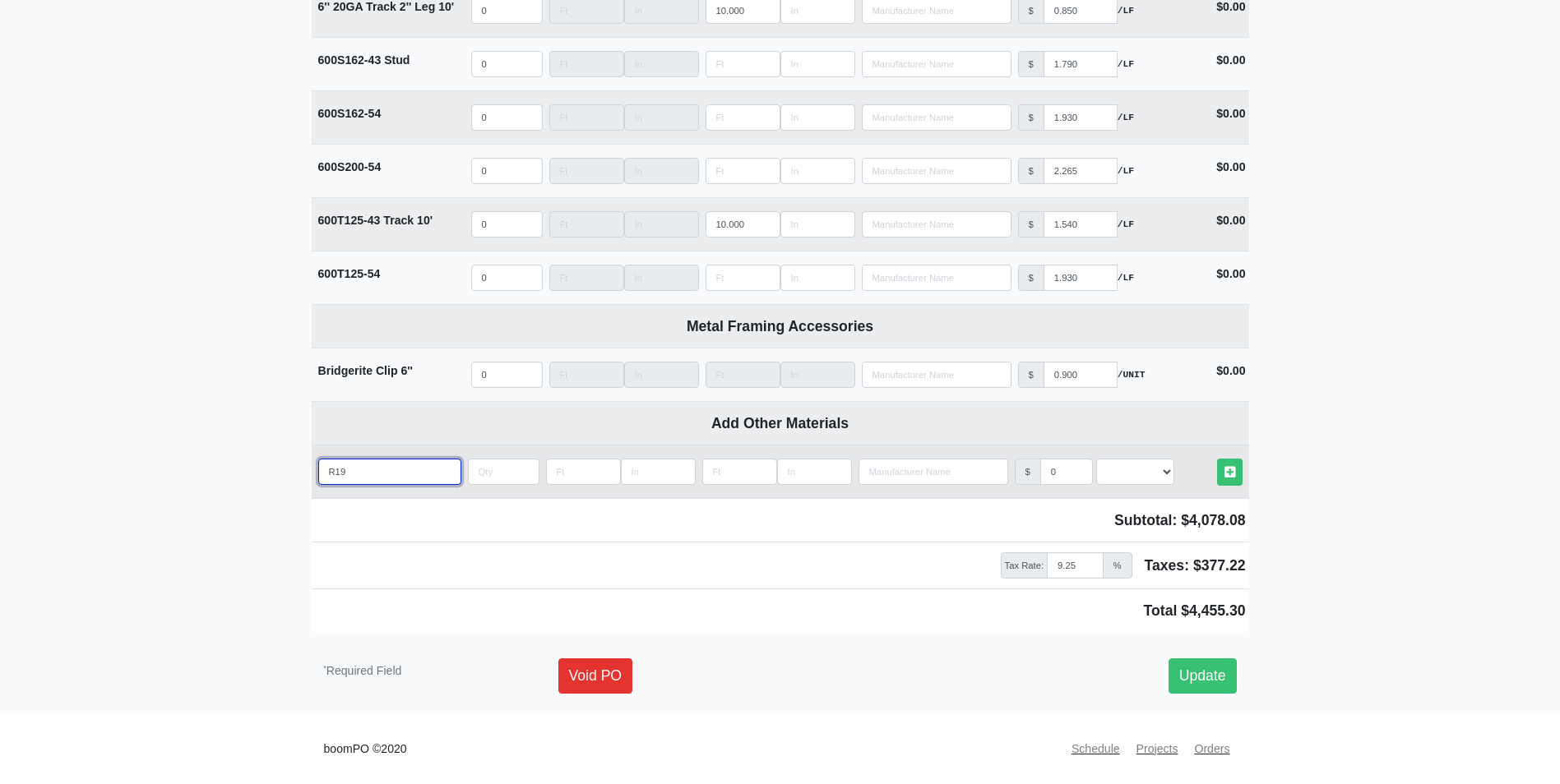
type input "R19 U"
select select
type input "R19 Un"
select select
type input "R19 Unf"
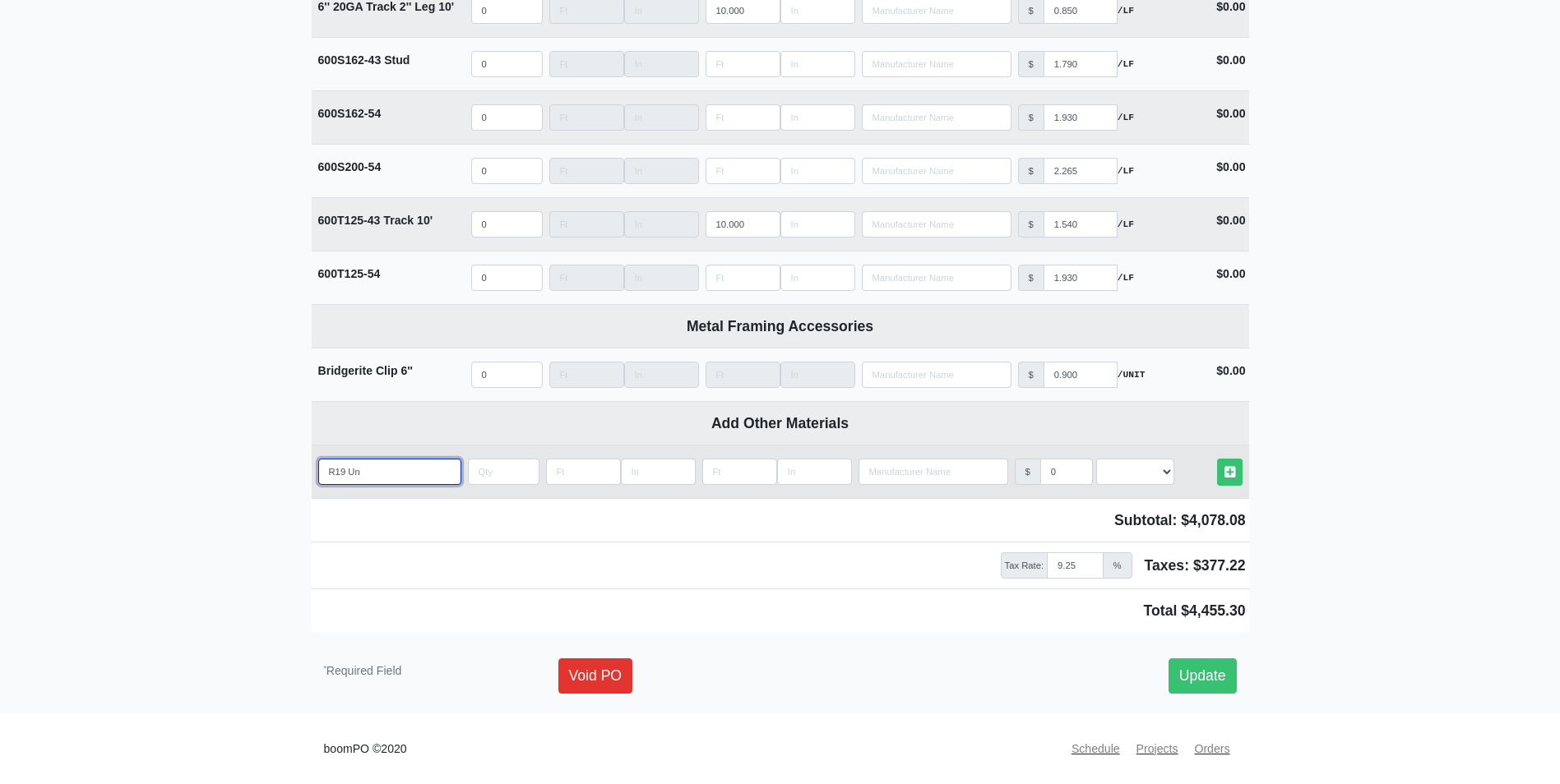
select select
type input "R19 Unfa"
select select
type input "R19 Unfac"
select select
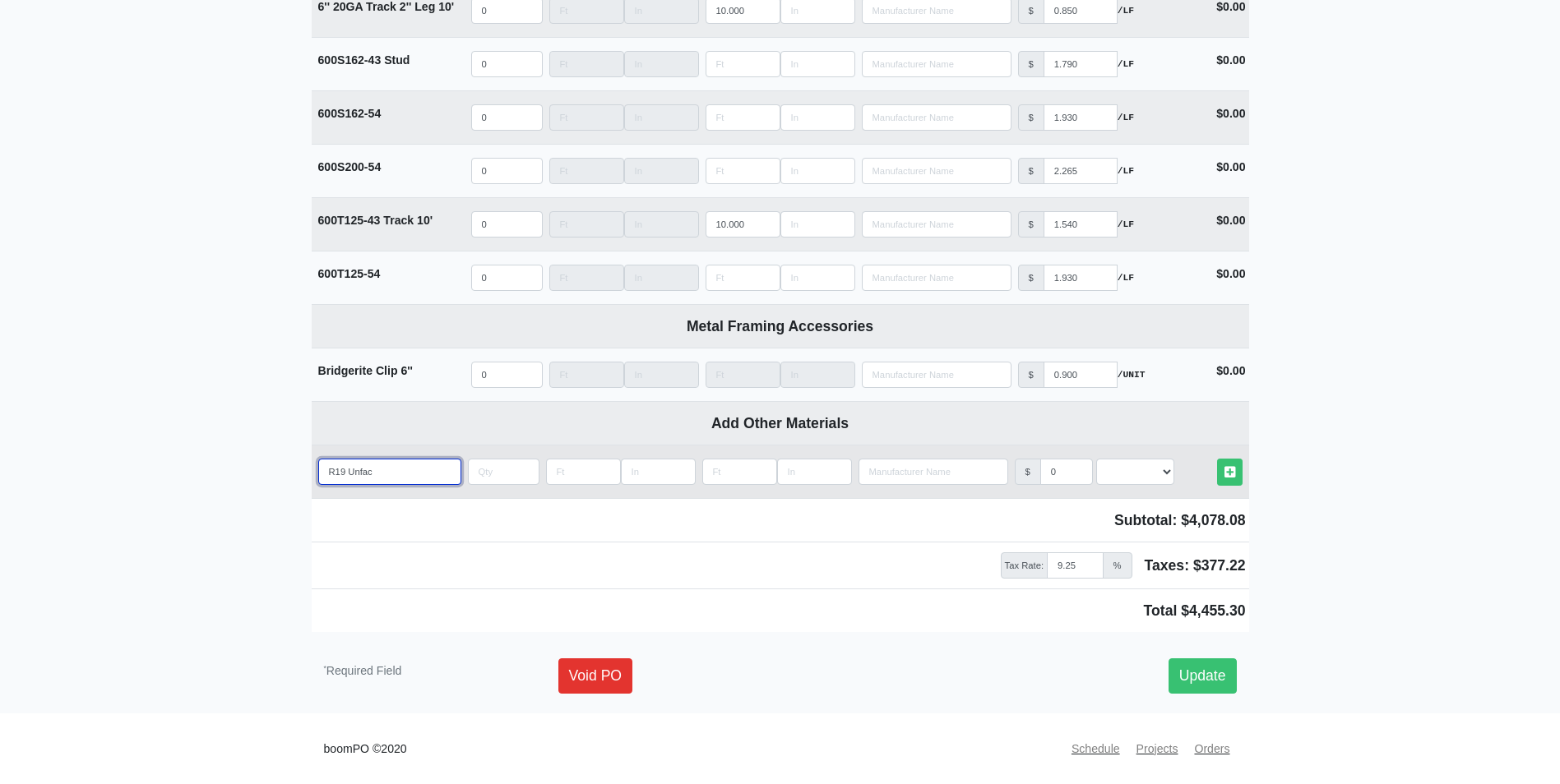
type input "R19 Unface"
select select
type input "R19 Unfaced"
select select
type input "R19 Unfaced"
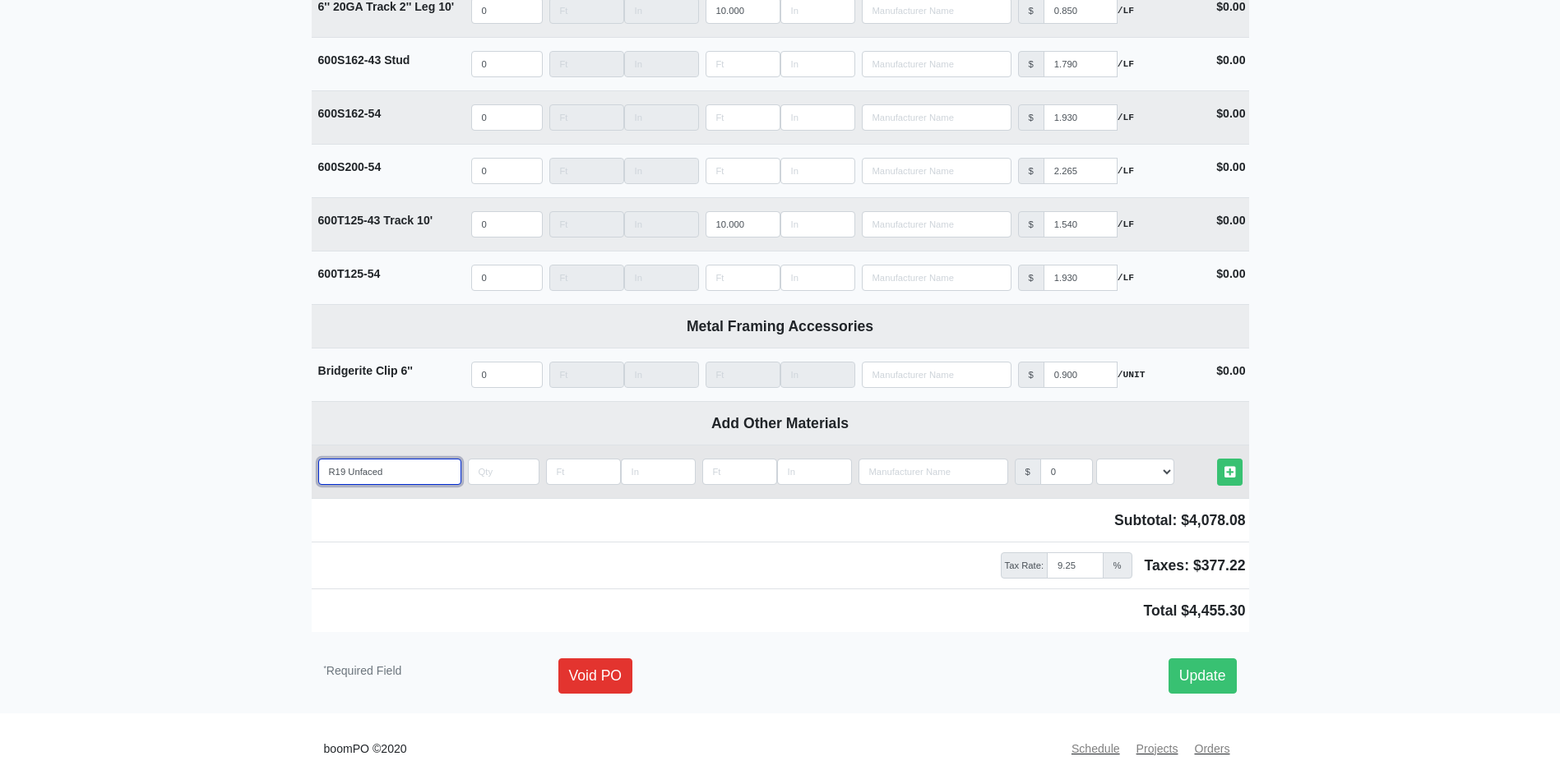
select select
type input "R19 Unfaced b"
select select
type input "R19 Unfaced ba"
select select
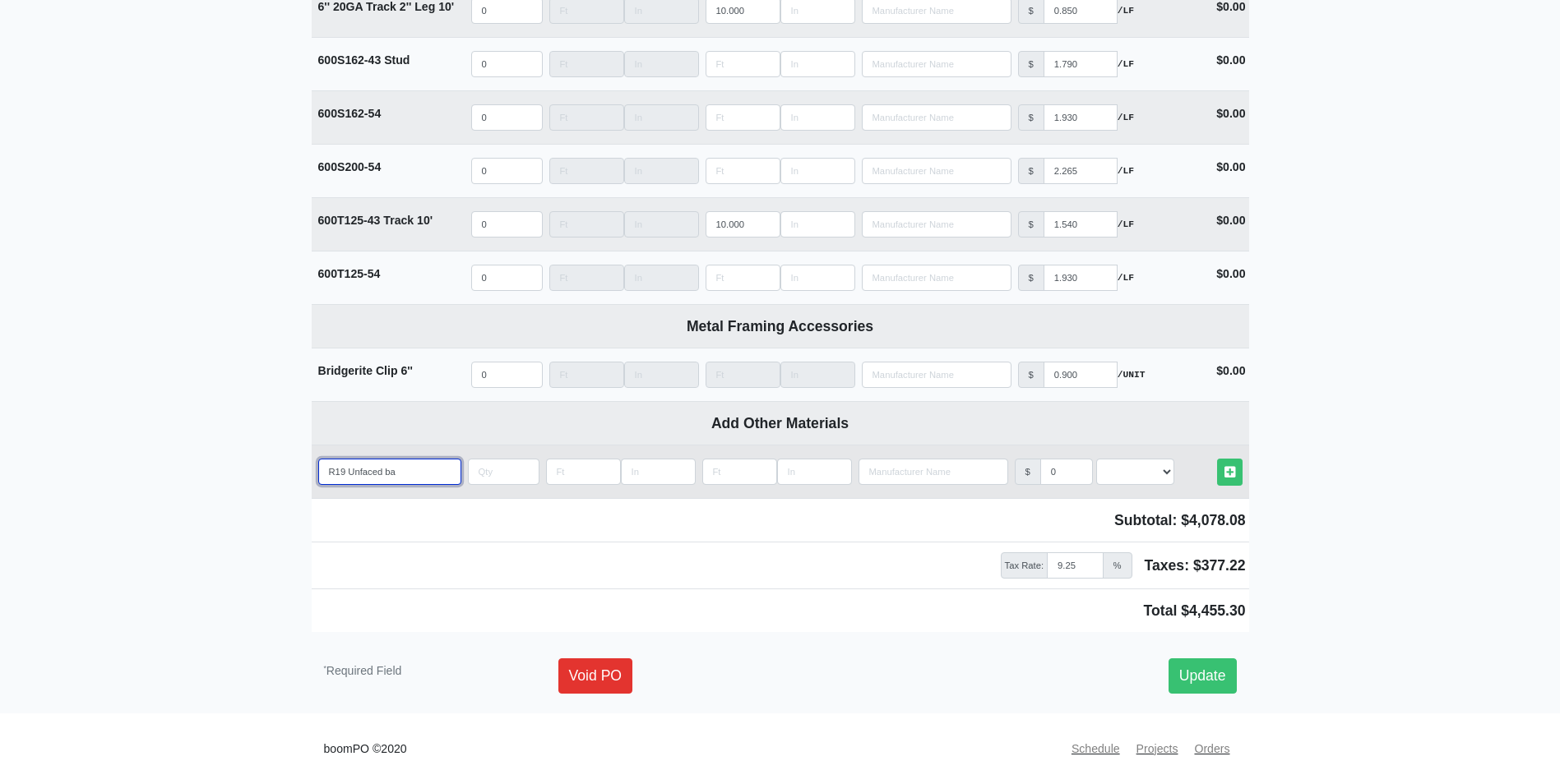
type input "R19 Unfaced bat"
select select
type input "R19 Unfaced batt"
select select
type input "R19 Unfaced batts"
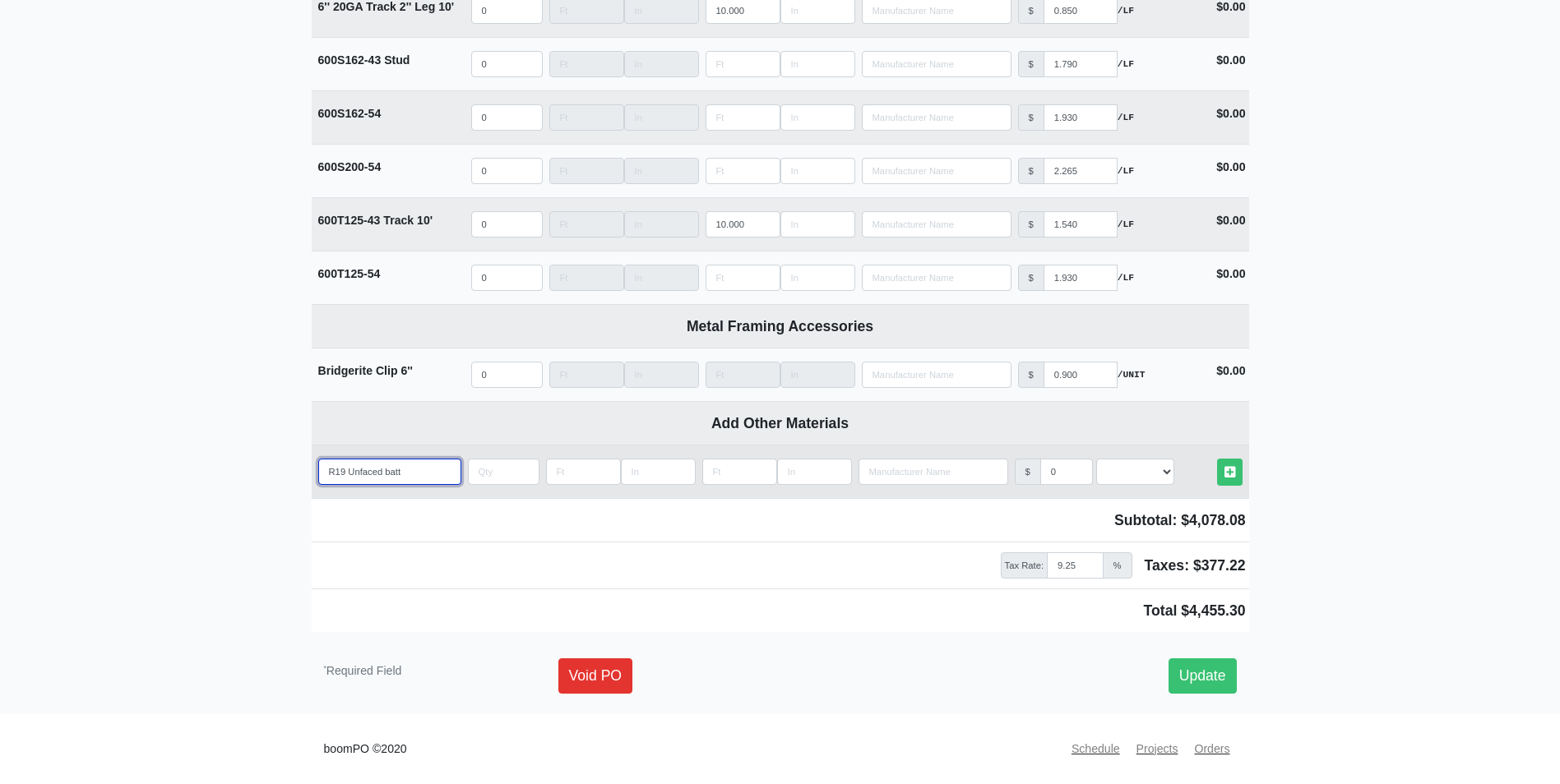
select select
type input "R19 Unfaced batts"
select select
type input "R19 Unfaced batts i"
select select
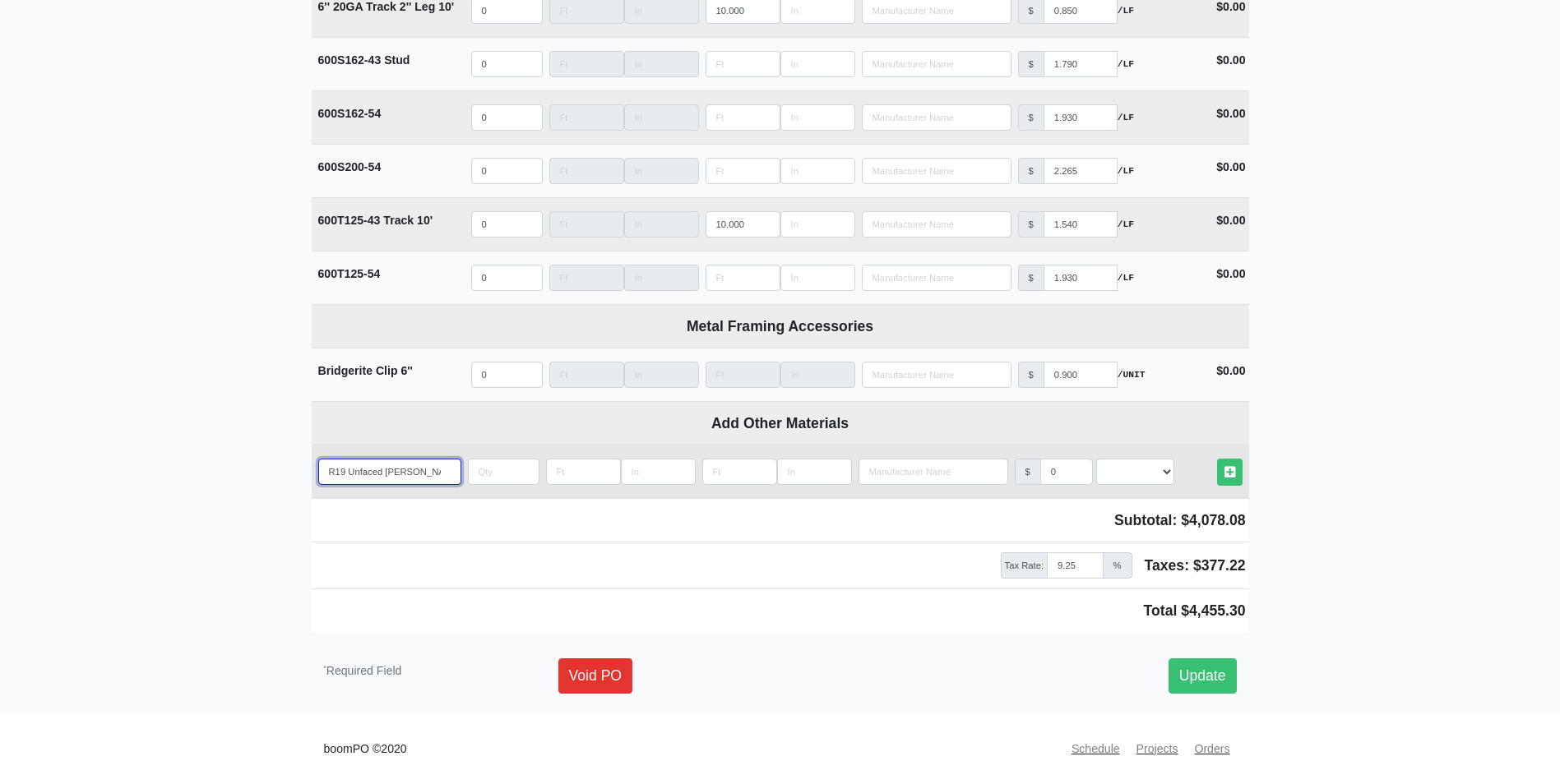
type input "R19 Unfaced batts in"
select select
type input "R19 Unfaced batts ins"
select select
type input "R19 Unfaced batts insu"
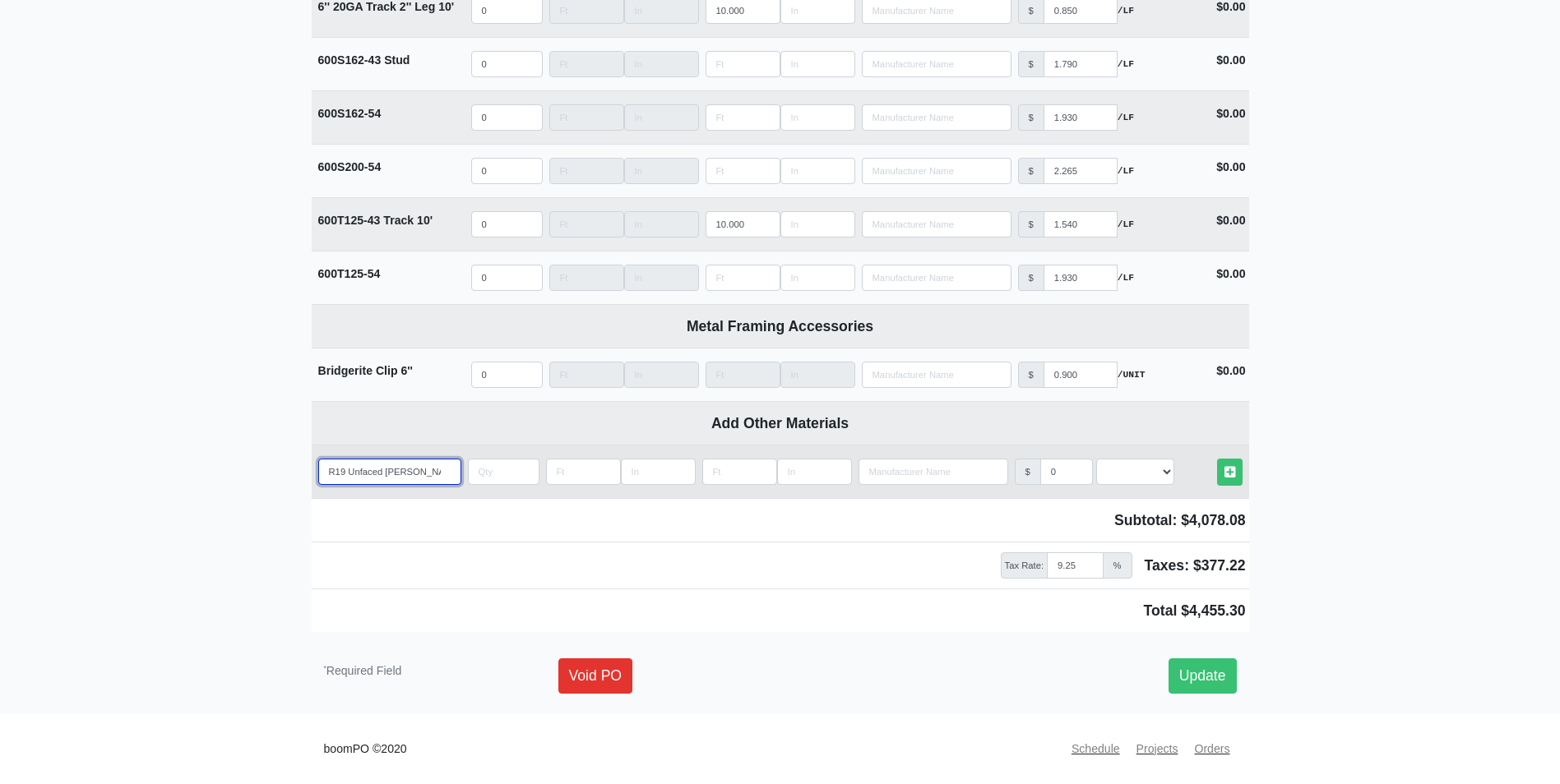
select select
type input "R19 Unfaced batts insul"
select select
type input "R19 Unfaced batts insula"
select select
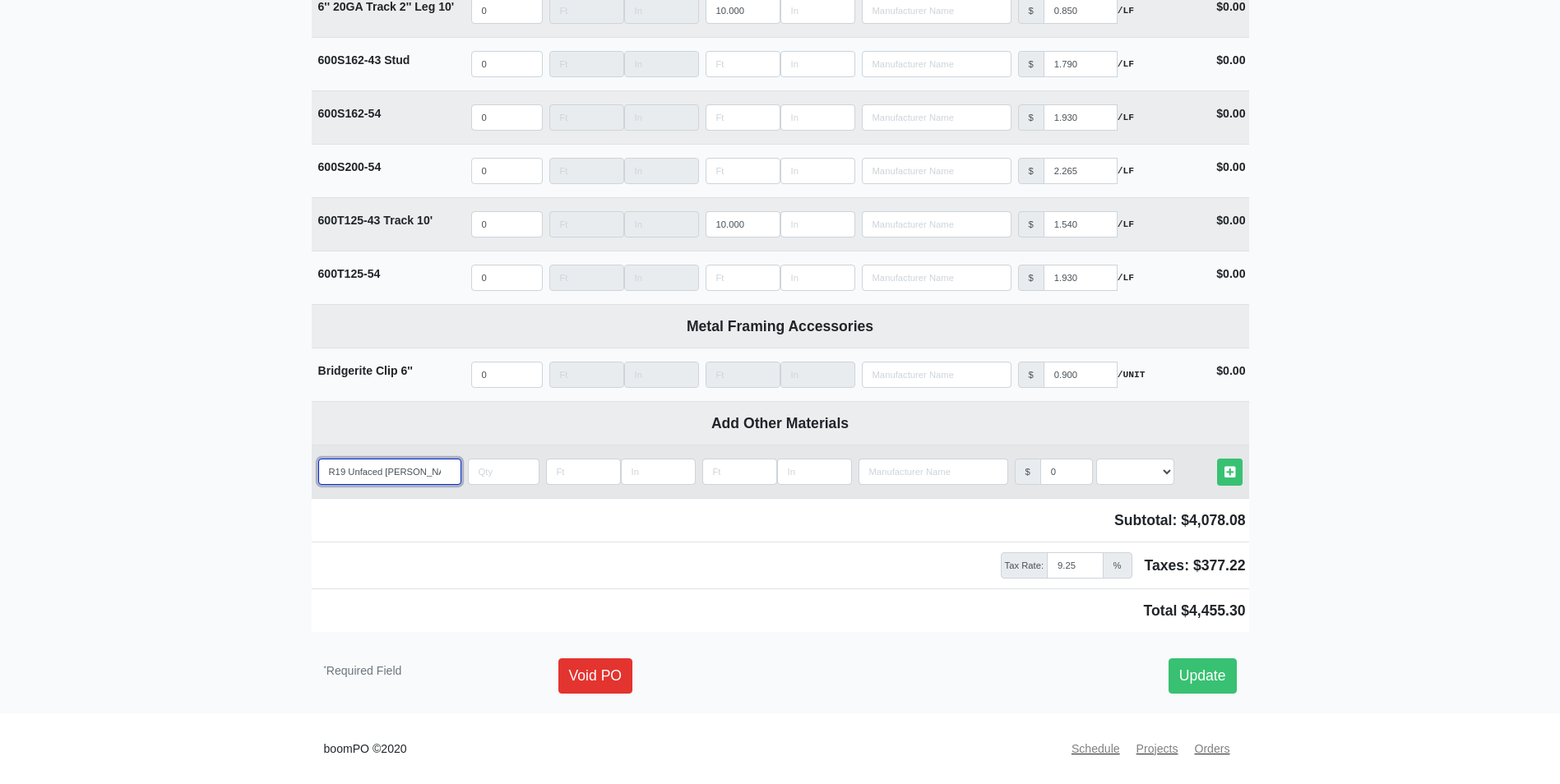
type input "R19 Unfaced batts insulat"
select select
type input "R19 Unfaced batts insulati"
select select
type input "R19 Unfaced batts insulatio"
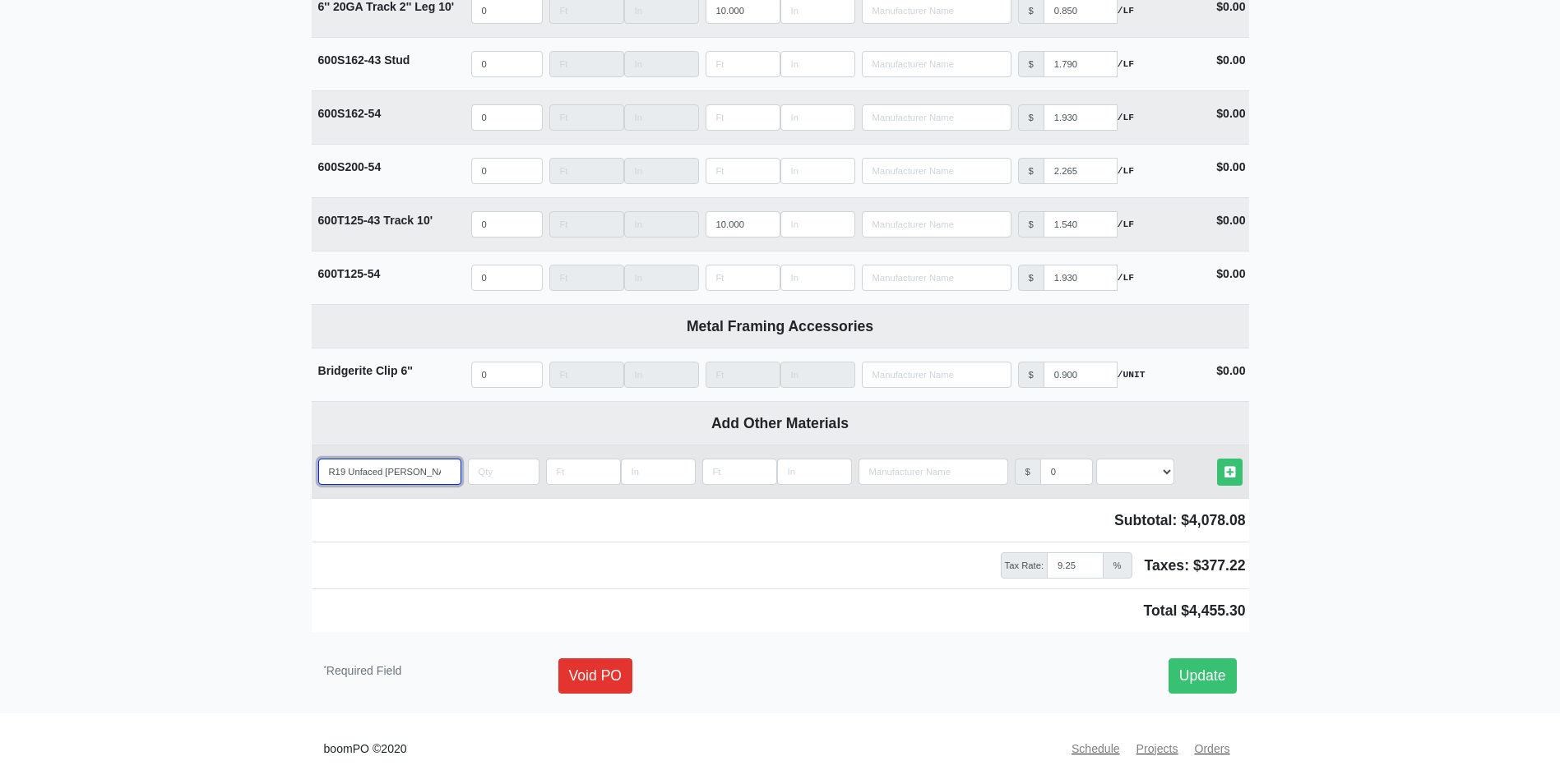
select select
type input "R19 Unfaced batts insulation"
select select
type input "R19 Unfaced batts insulation"
select select
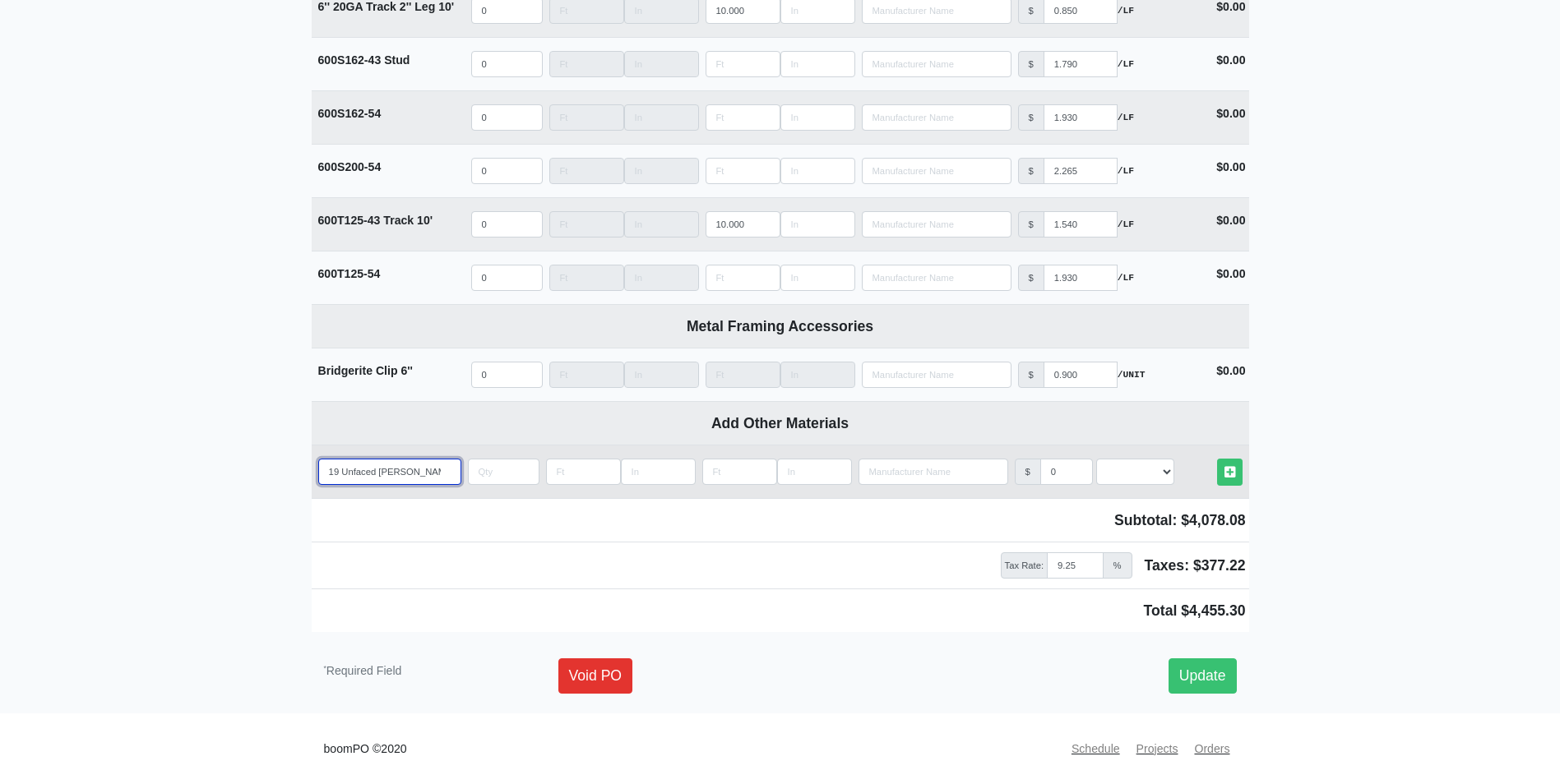
scroll to position [0, 9]
type input "R19 Unfaced batts insulation"
click at [1063, 463] on input "0" at bounding box center [1067, 472] width 52 height 27
select select
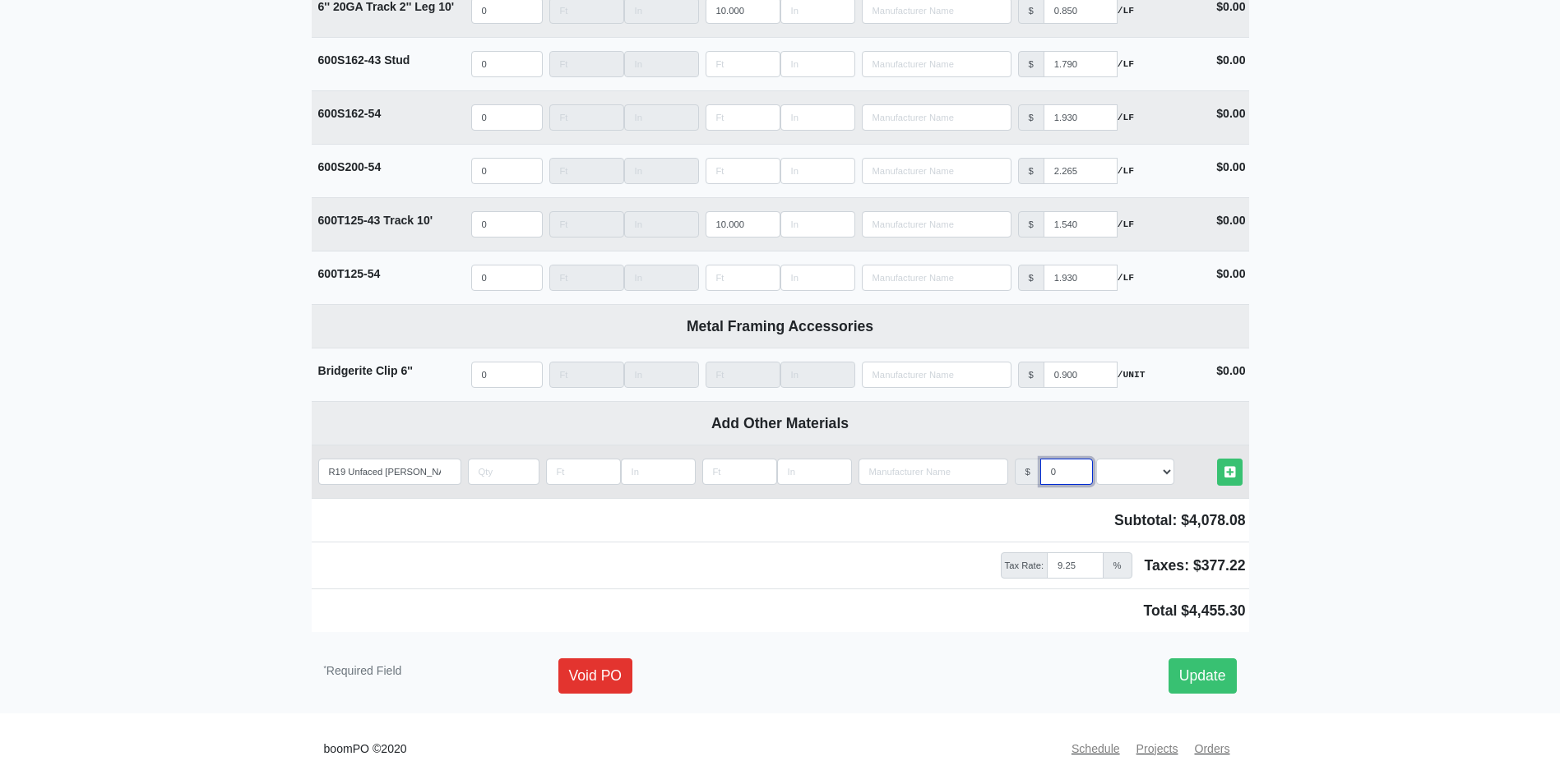
type input "0.5"
select select
type input "0.52"
select select
type input "0.52"
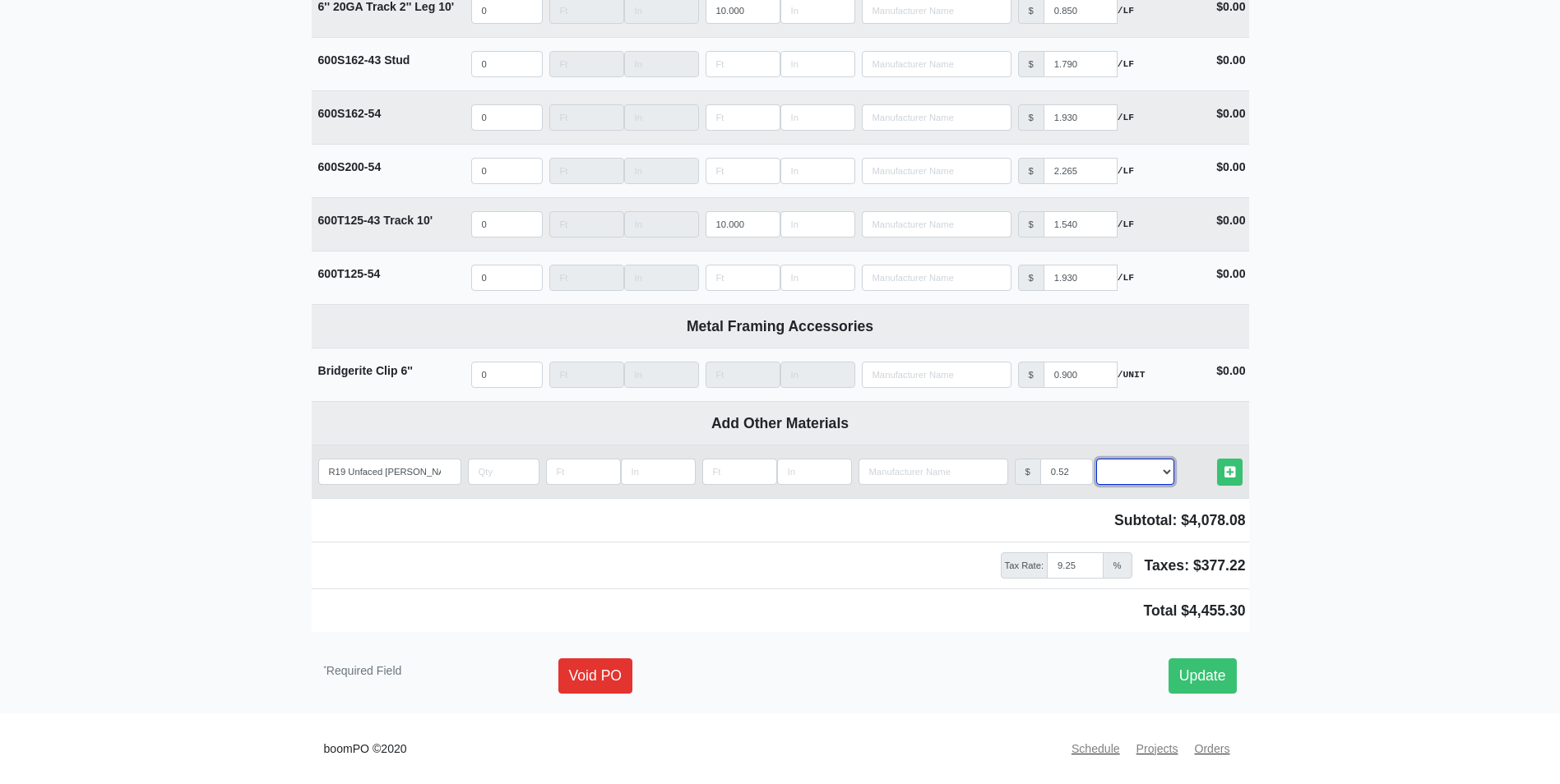
click at [1166, 468] on select "Select an Option! UNIT MLF LF MSQFT SQFT" at bounding box center [1136, 472] width 78 height 27
select select "0"
click at [1097, 459] on select "Select an Option! UNIT MLF LF MSQFT SQFT" at bounding box center [1136, 472] width 78 height 27
click at [511, 466] on input "quantity" at bounding box center [503, 472] width 72 height 27
type input "2000"
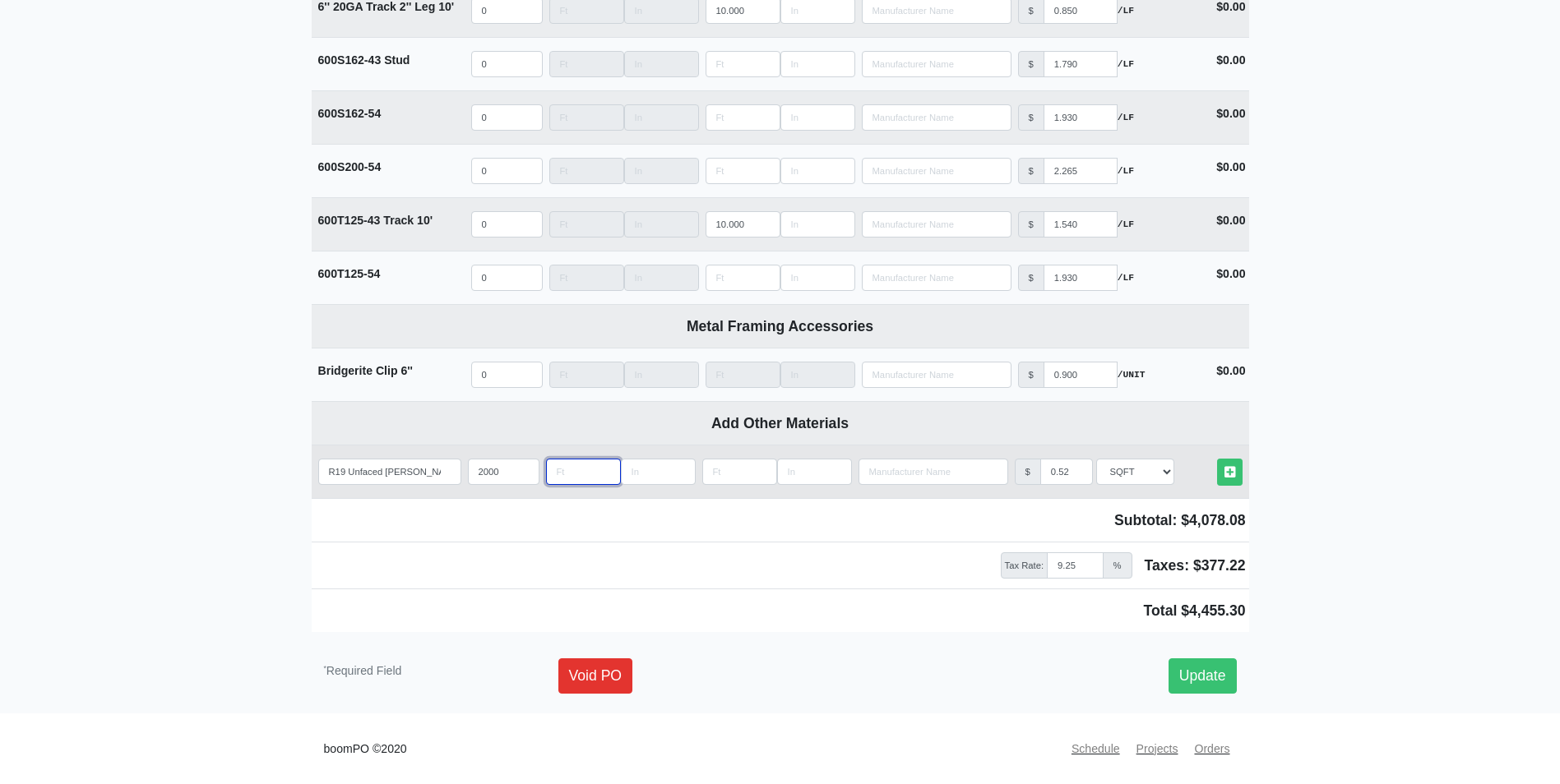
click at [578, 471] on input "Length" at bounding box center [583, 472] width 75 height 27
click at [1219, 474] on link "Other Materials" at bounding box center [1230, 472] width 26 height 27
drag, startPoint x: 512, startPoint y: 471, endPoint x: 389, endPoint y: 472, distance: 123.0
click at [389, 472] on tr "Add Custom Material R19 Unfaced batts insulation Qty 2000 Width Length Manufact…" at bounding box center [780, 471] width 938 height 53
click at [573, 466] on input "Length" at bounding box center [583, 472] width 75 height 27
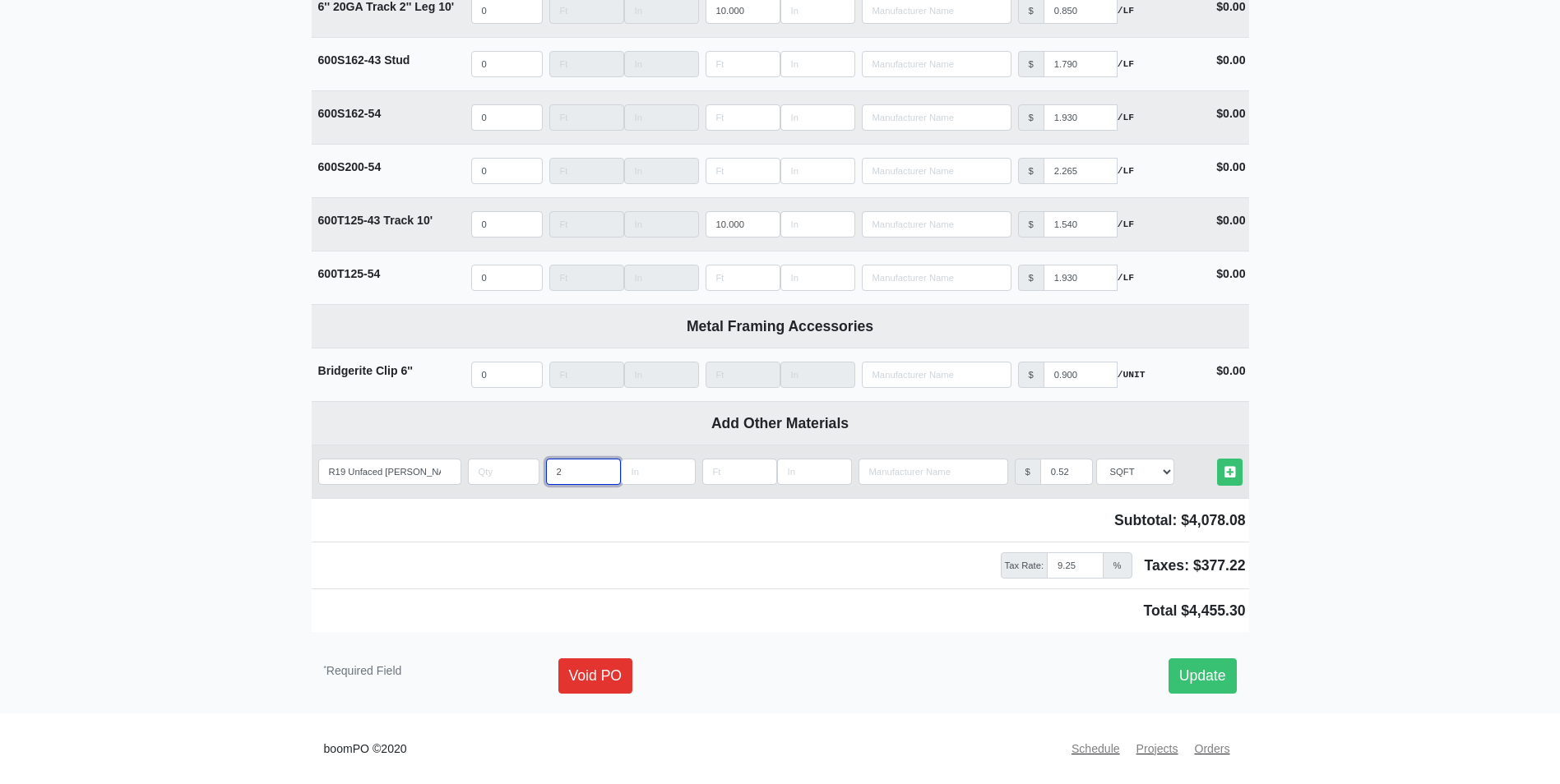
type input "2"
click at [733, 469] on input "Length" at bounding box center [740, 472] width 75 height 27
type input "8"
click at [486, 471] on input "quantity" at bounding box center [503, 472] width 72 height 27
click at [496, 474] on input "quantity" at bounding box center [503, 472] width 72 height 27
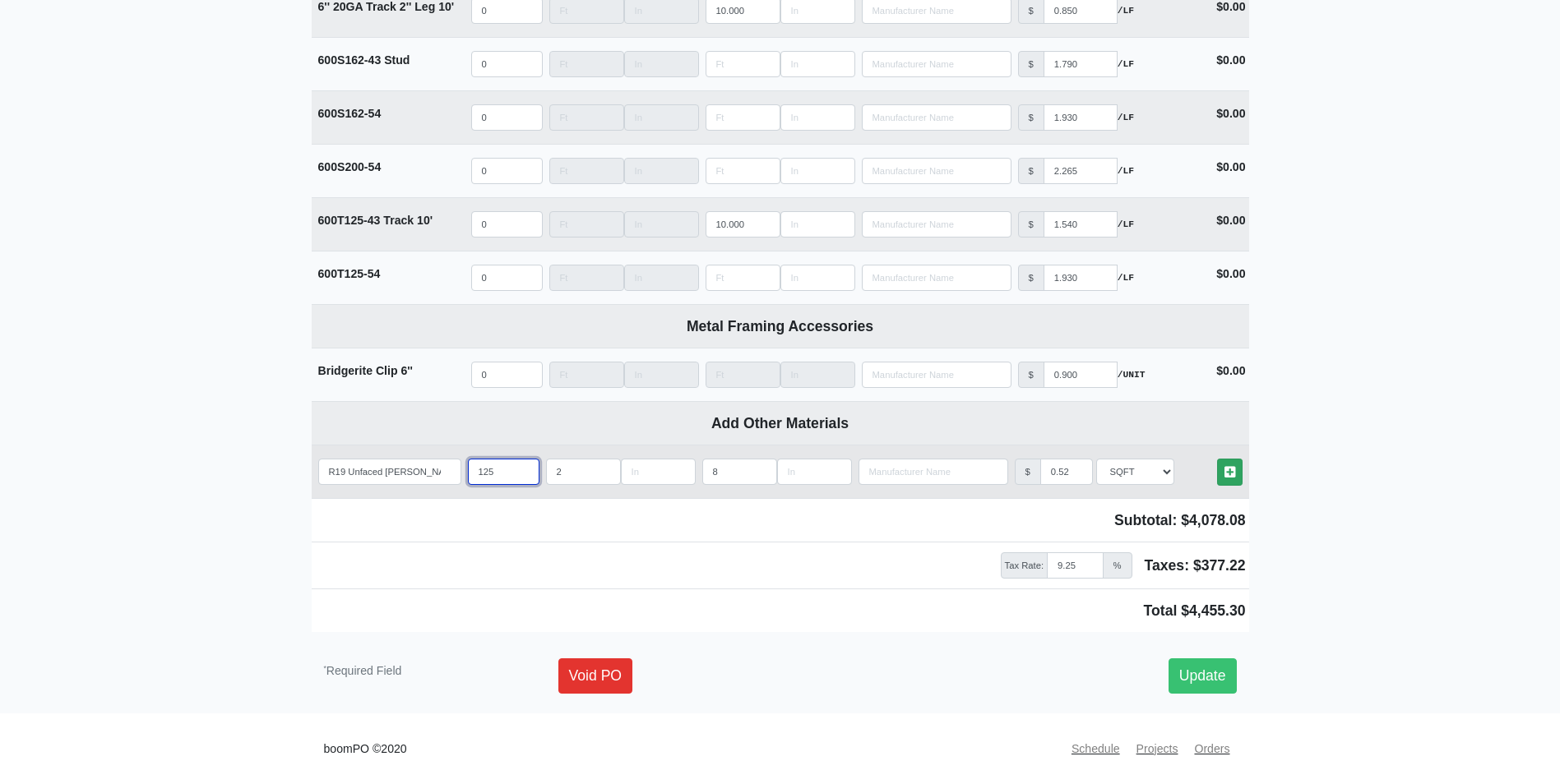
type input "125"
click at [1231, 477] on icon at bounding box center [1230, 473] width 11 height 12
select select
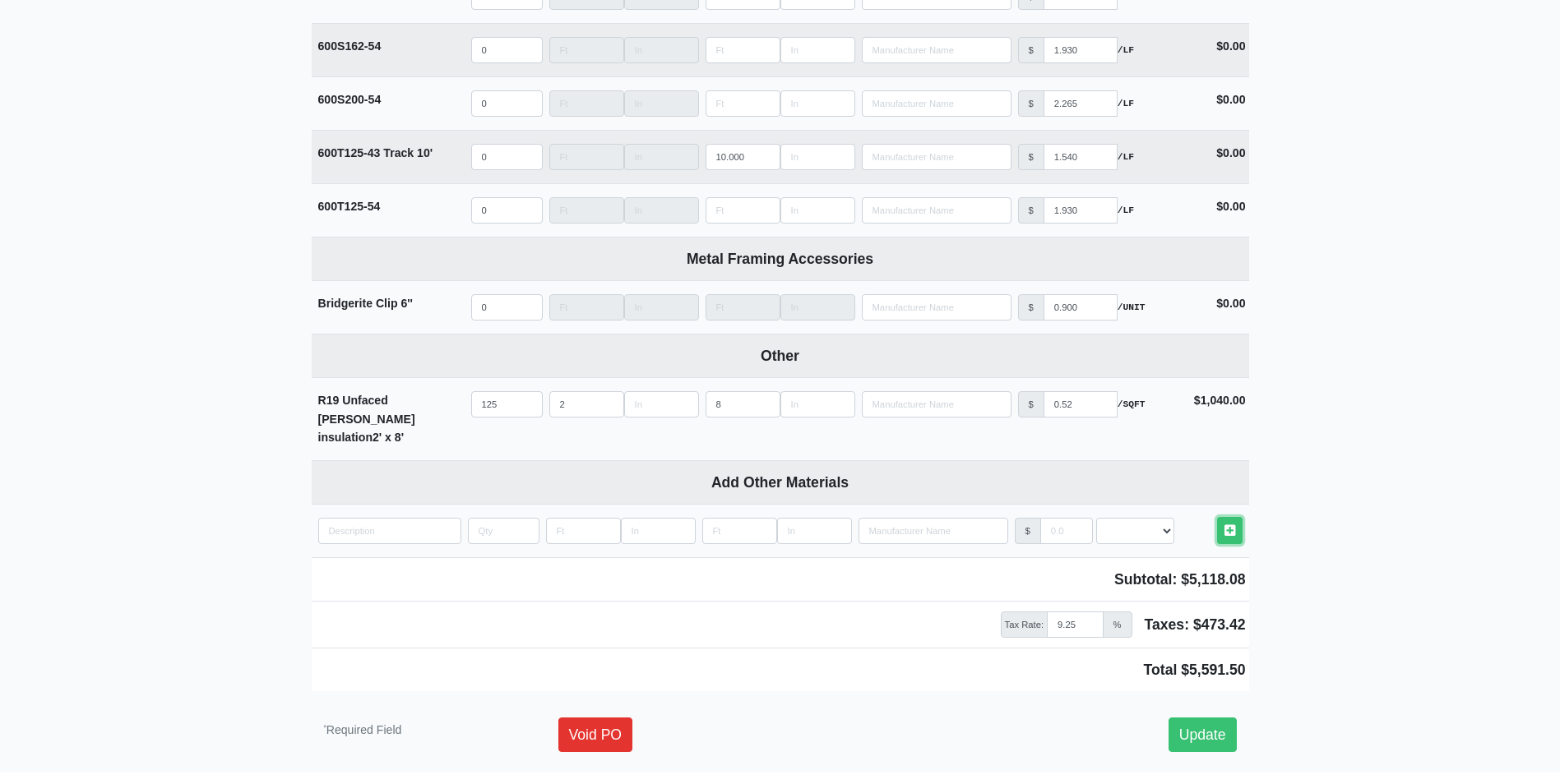
scroll to position [3099, 0]
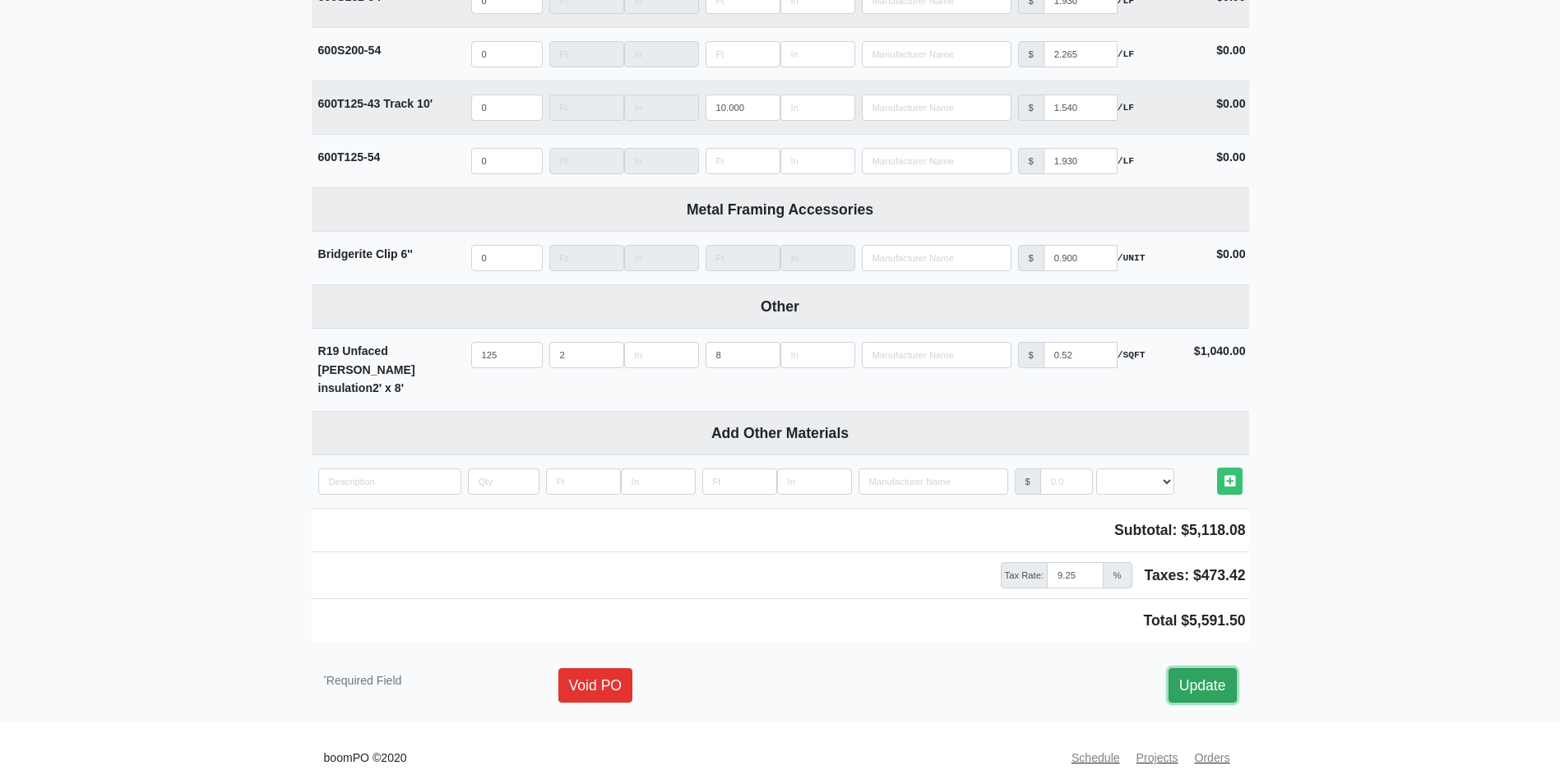
click at [1209, 689] on link "Update" at bounding box center [1202, 686] width 68 height 35
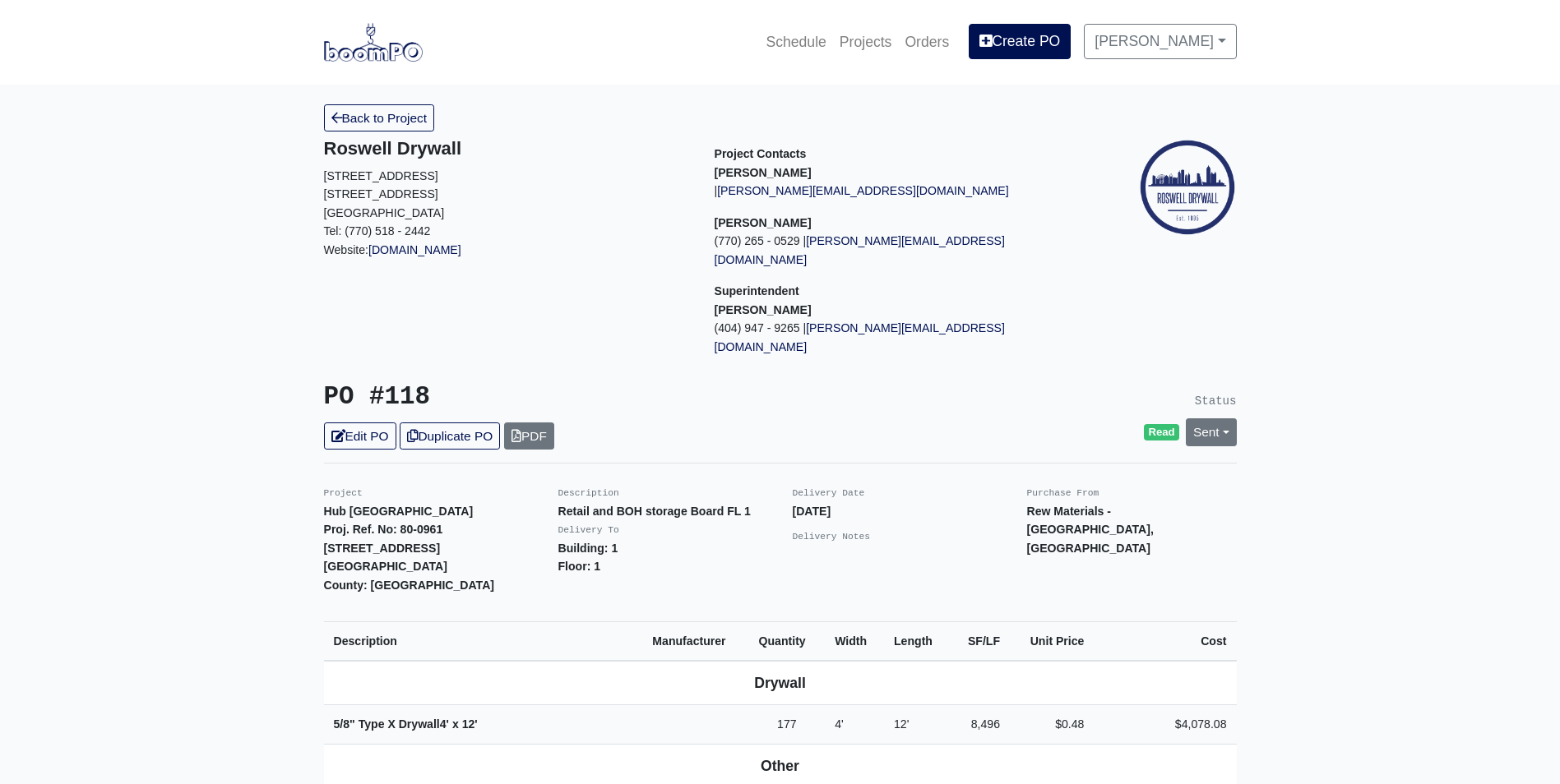
click at [390, 43] on img at bounding box center [373, 42] width 98 height 38
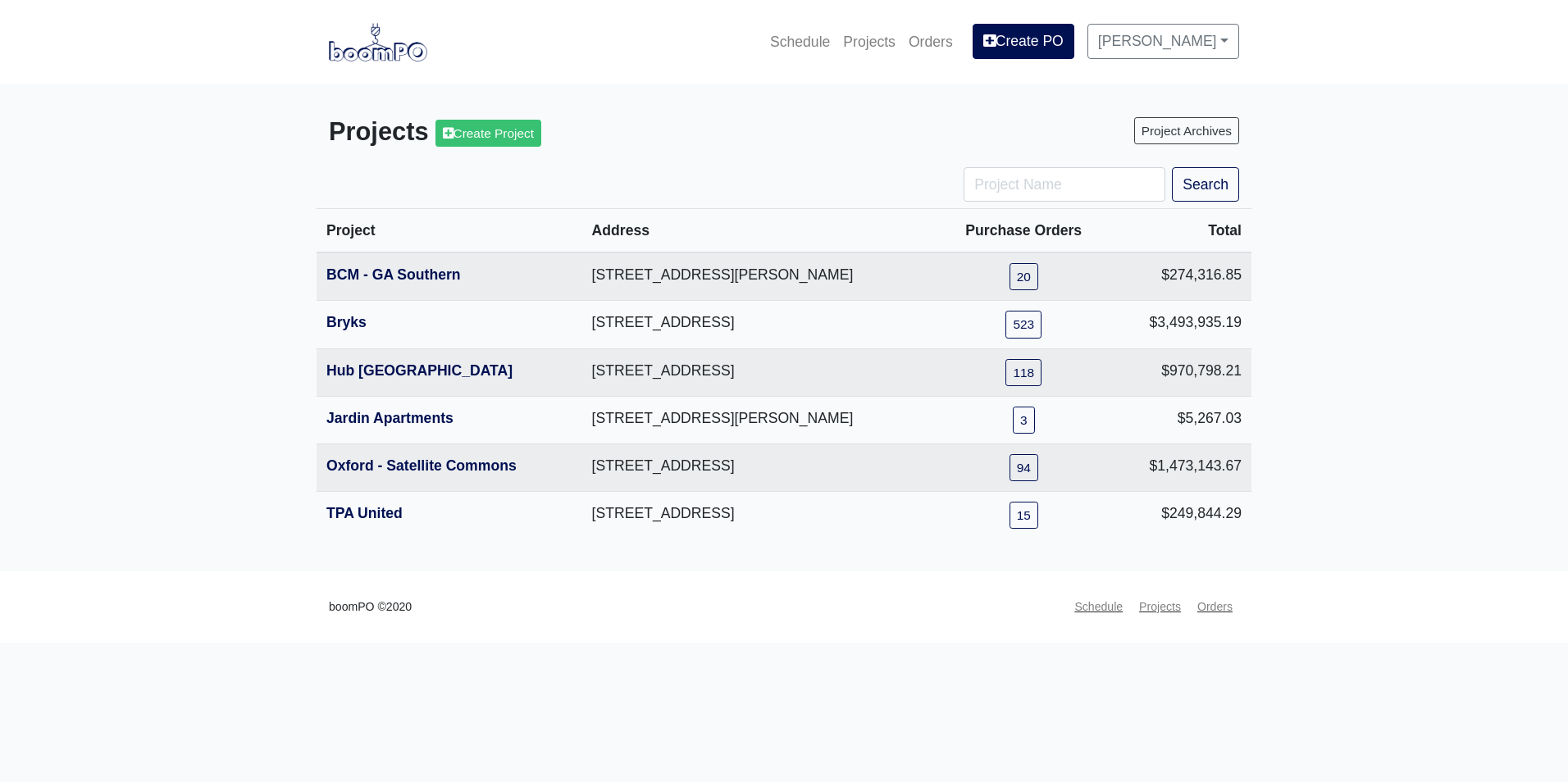
click at [1141, 643] on html "Schedule Projects Orders Create PO Alex Sanchez Settings Profile Log Out Projec…" at bounding box center [784, 321] width 1568 height 643
click at [365, 279] on link "BCM - GA Southern" at bounding box center [394, 274] width 135 height 17
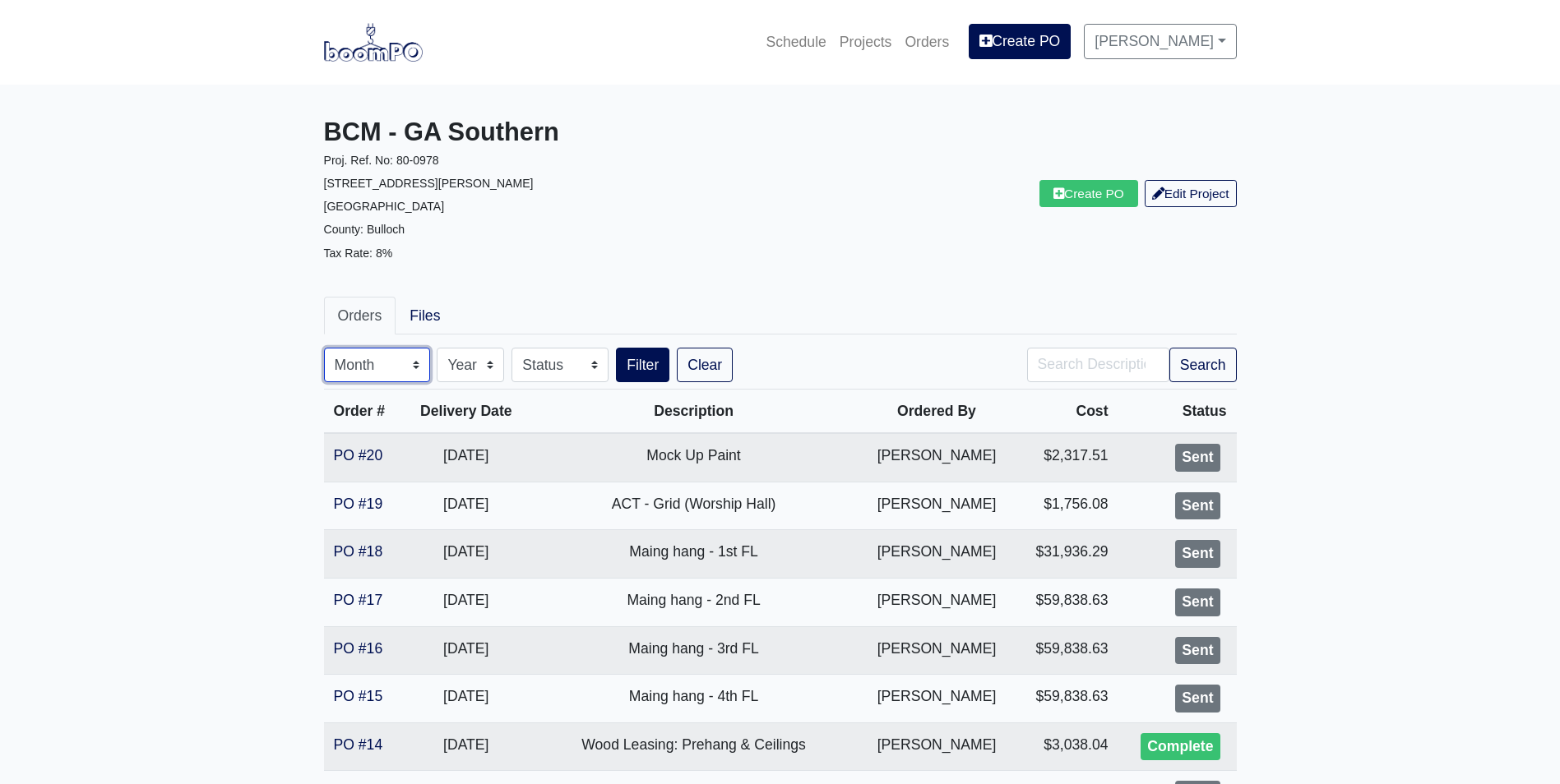
click at [393, 367] on select "Month January February March April May June July August September October Novem…" at bounding box center [377, 365] width 106 height 35
select select "8"
click at [324, 348] on select "Month January February March April May June July August September October Novem…" at bounding box center [377, 365] width 106 height 35
click at [634, 373] on button "Filter" at bounding box center [642, 365] width 53 height 35
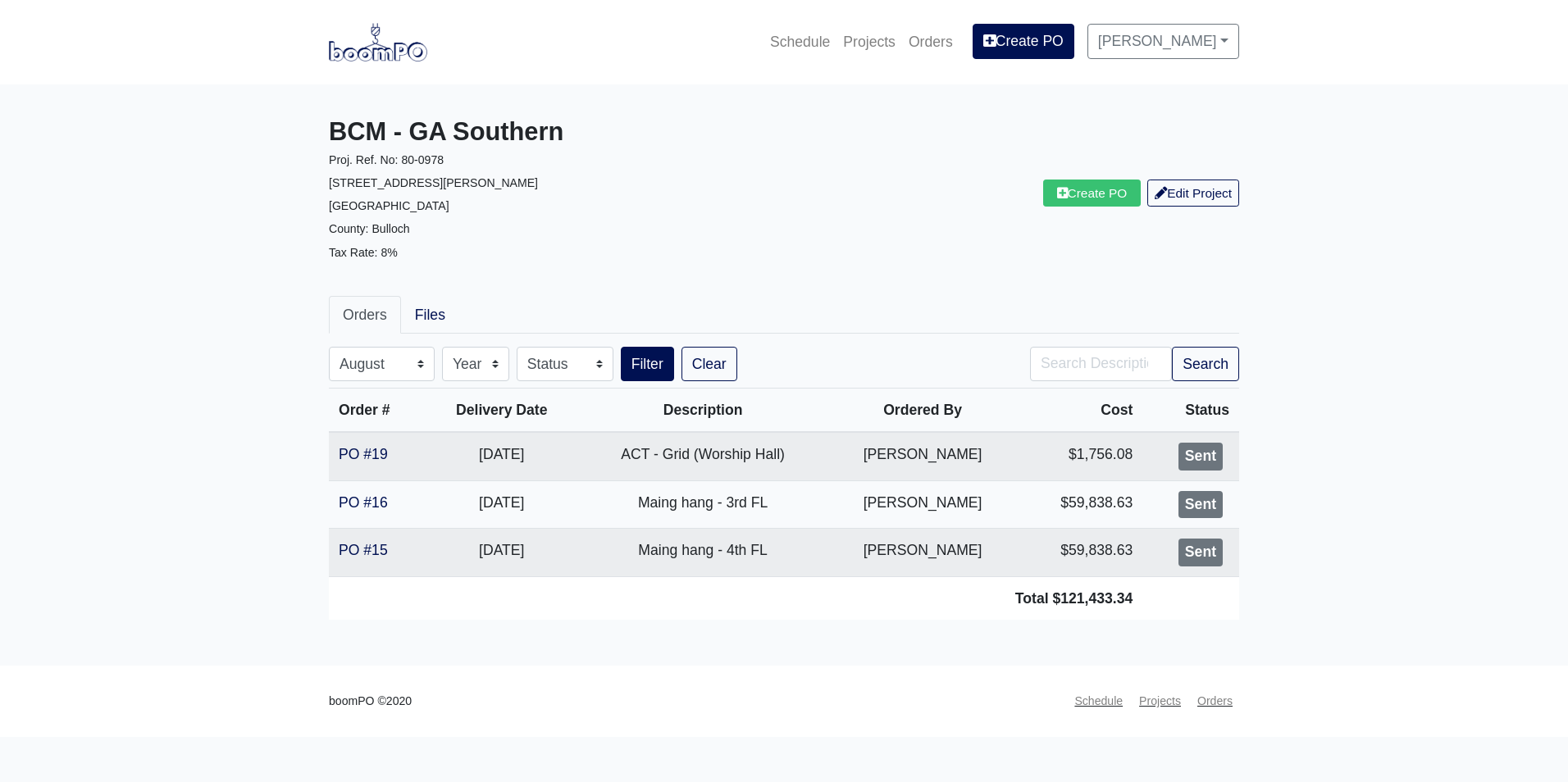
select select "8"
click at [360, 49] on img at bounding box center [378, 42] width 98 height 38
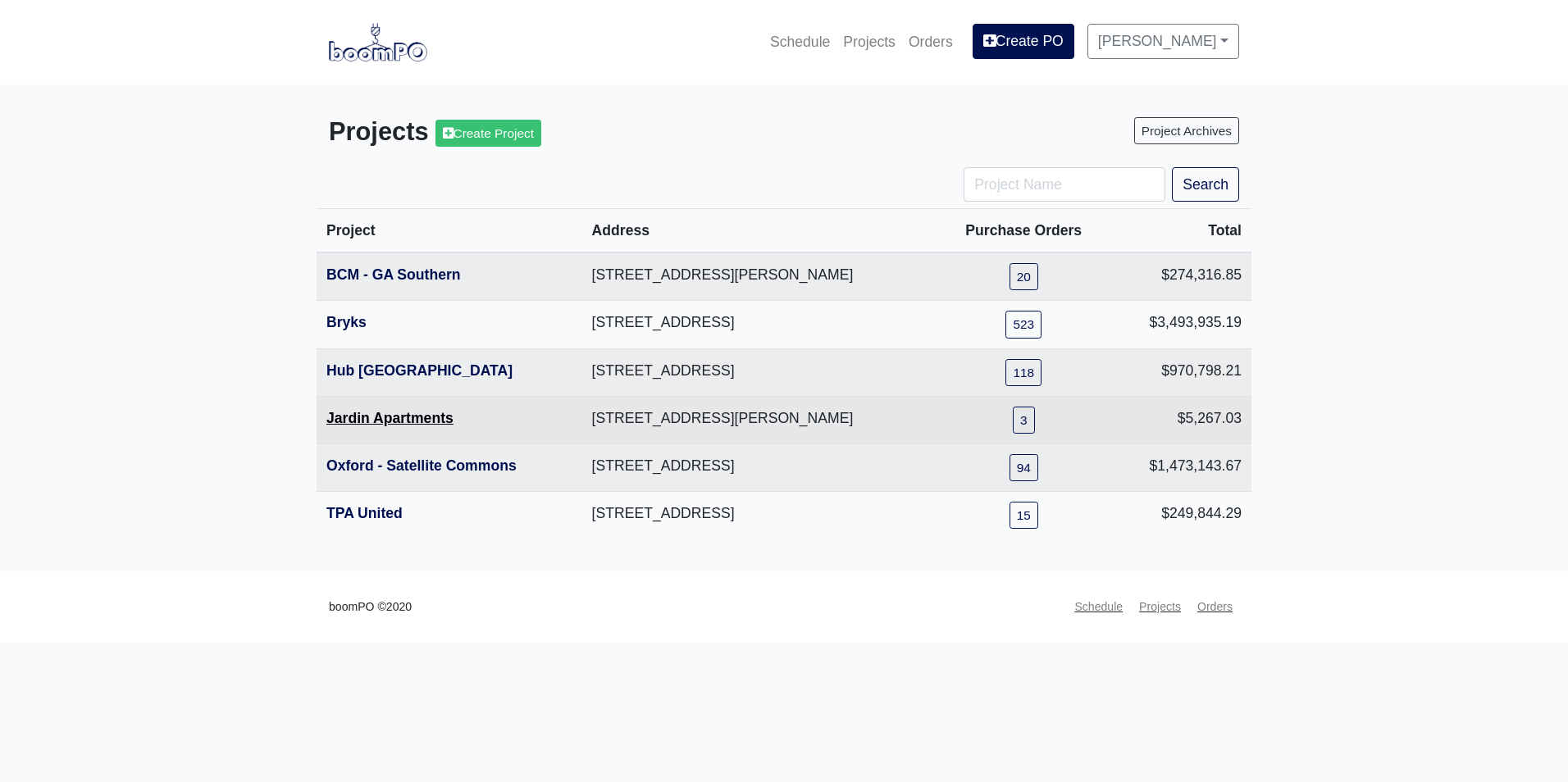
click at [347, 422] on link "Jardin Apartments" at bounding box center [390, 418] width 127 height 17
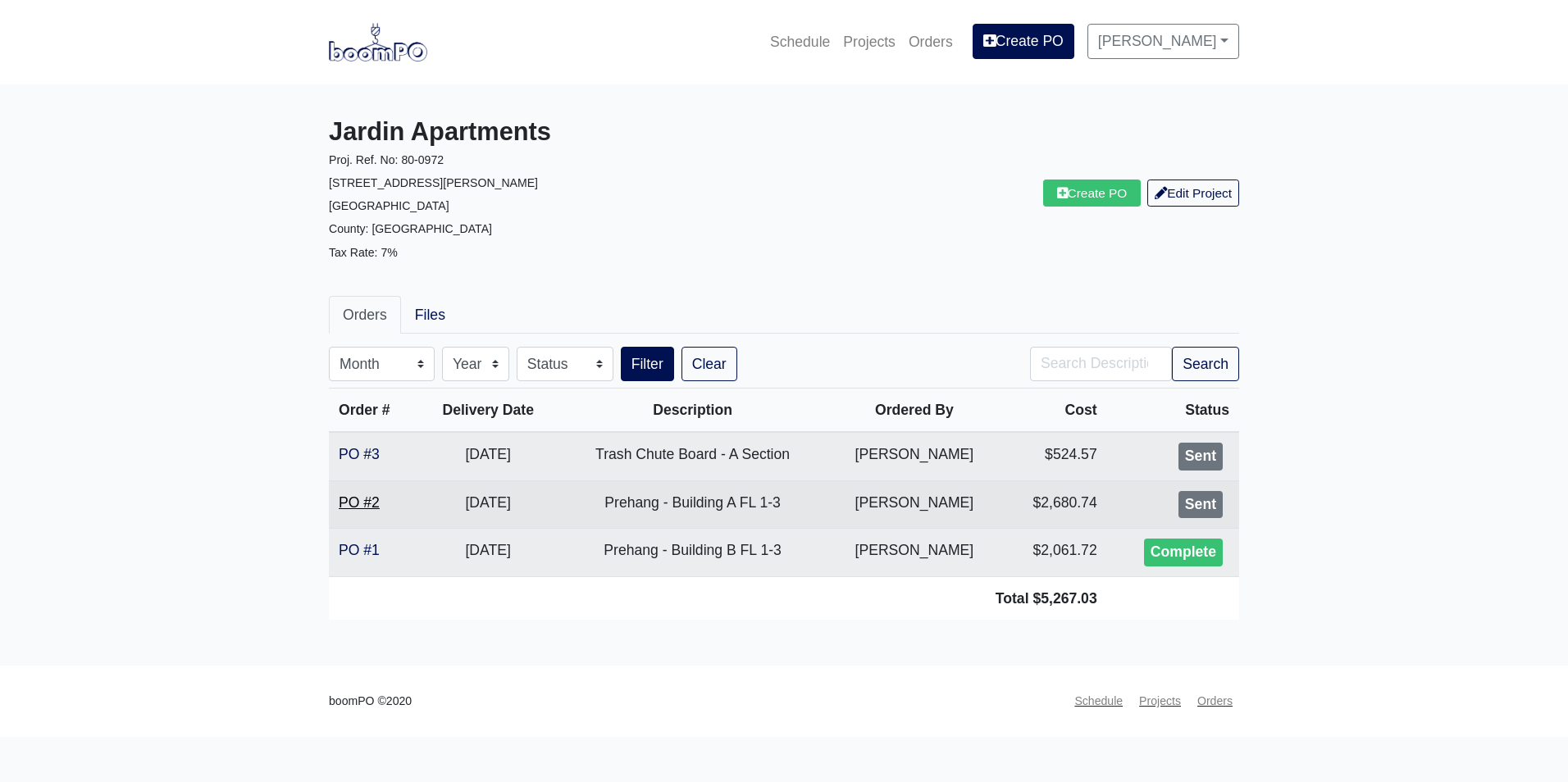
click at [367, 510] on link "PO #2" at bounding box center [359, 502] width 41 height 17
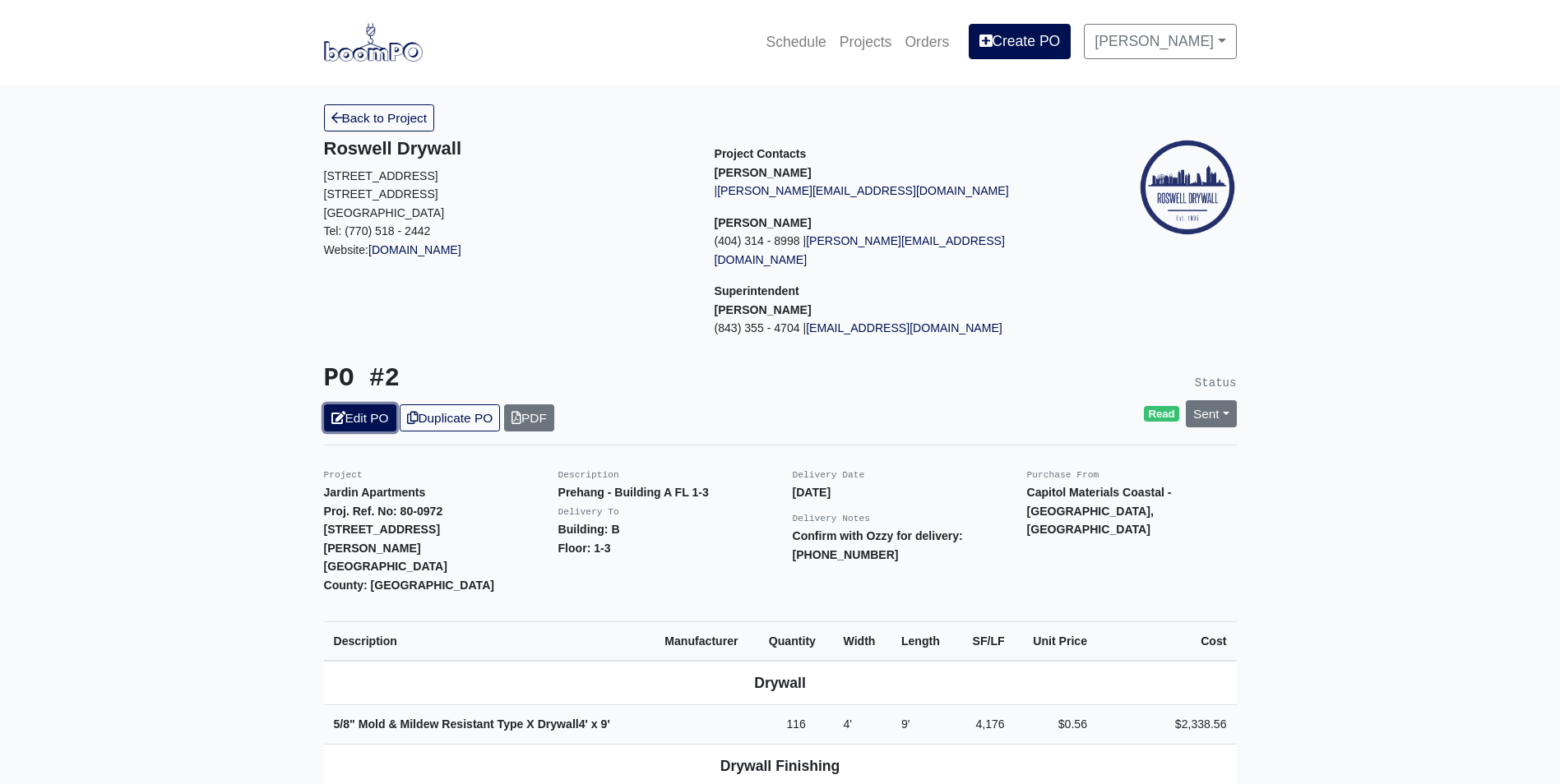
click at [371, 404] on link "Edit PO" at bounding box center [360, 418] width 73 height 27
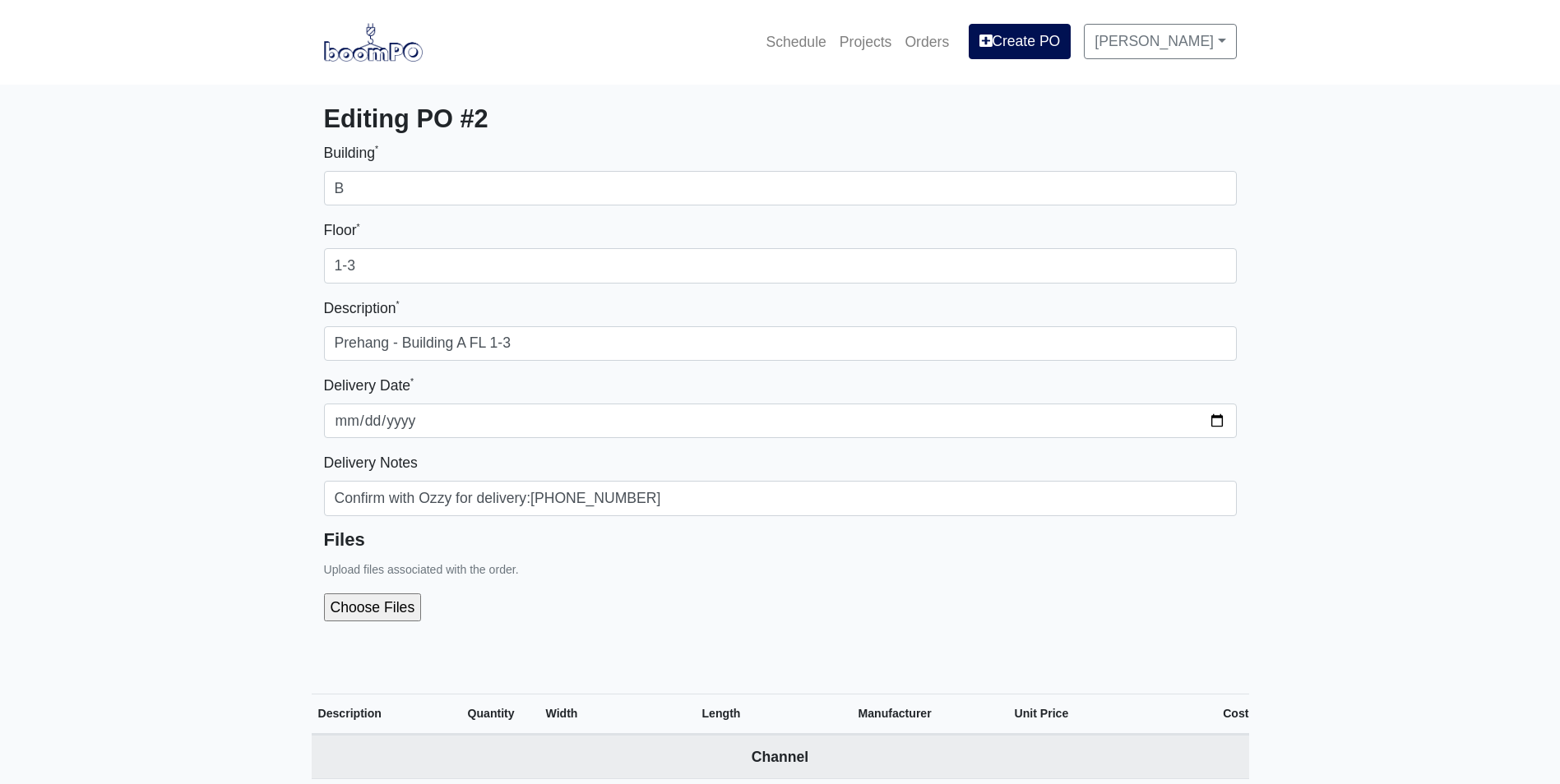
select select
click at [358, 46] on img at bounding box center [373, 42] width 98 height 38
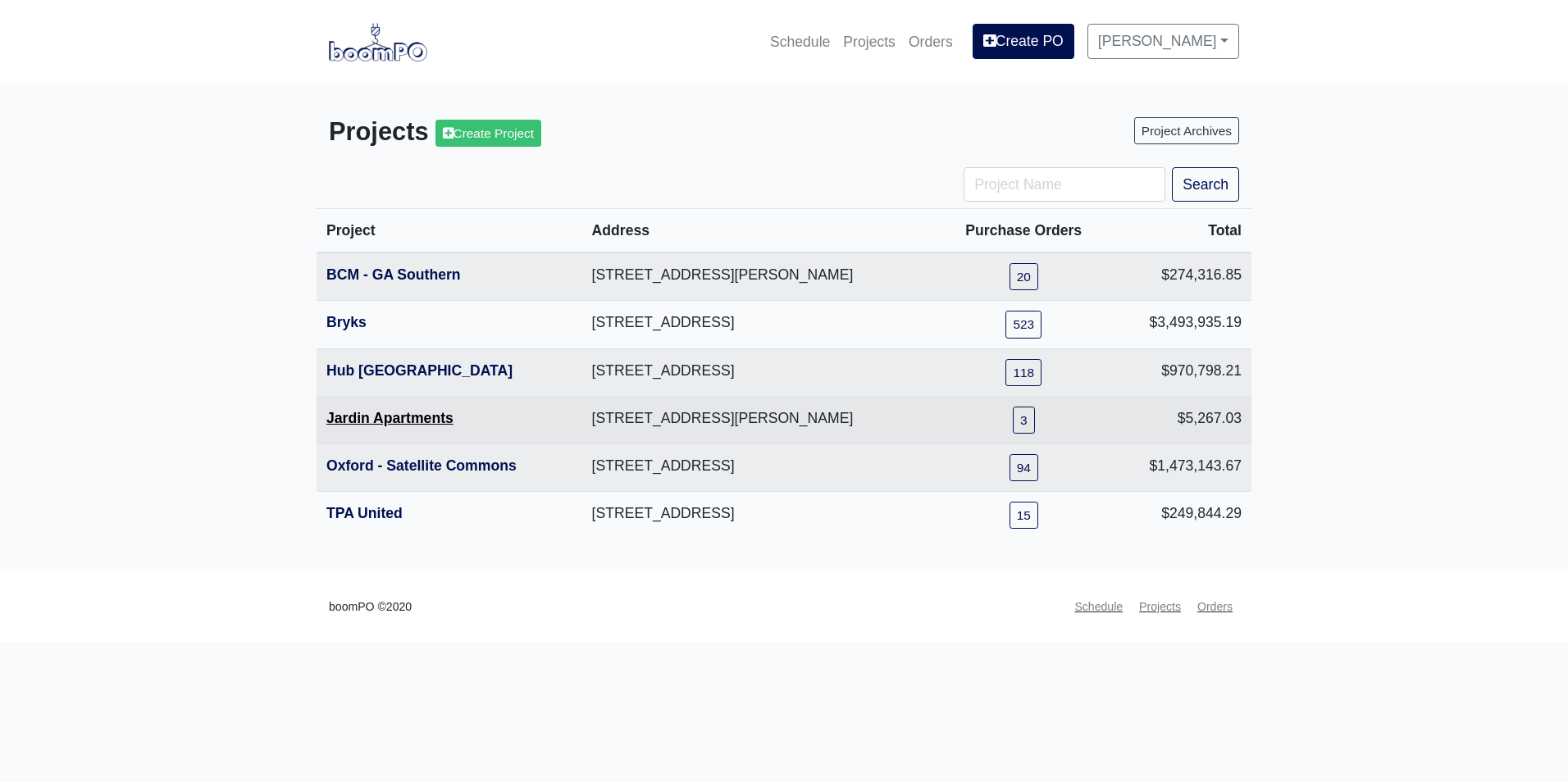
click at [431, 421] on link "Jardin Apartments" at bounding box center [390, 418] width 127 height 17
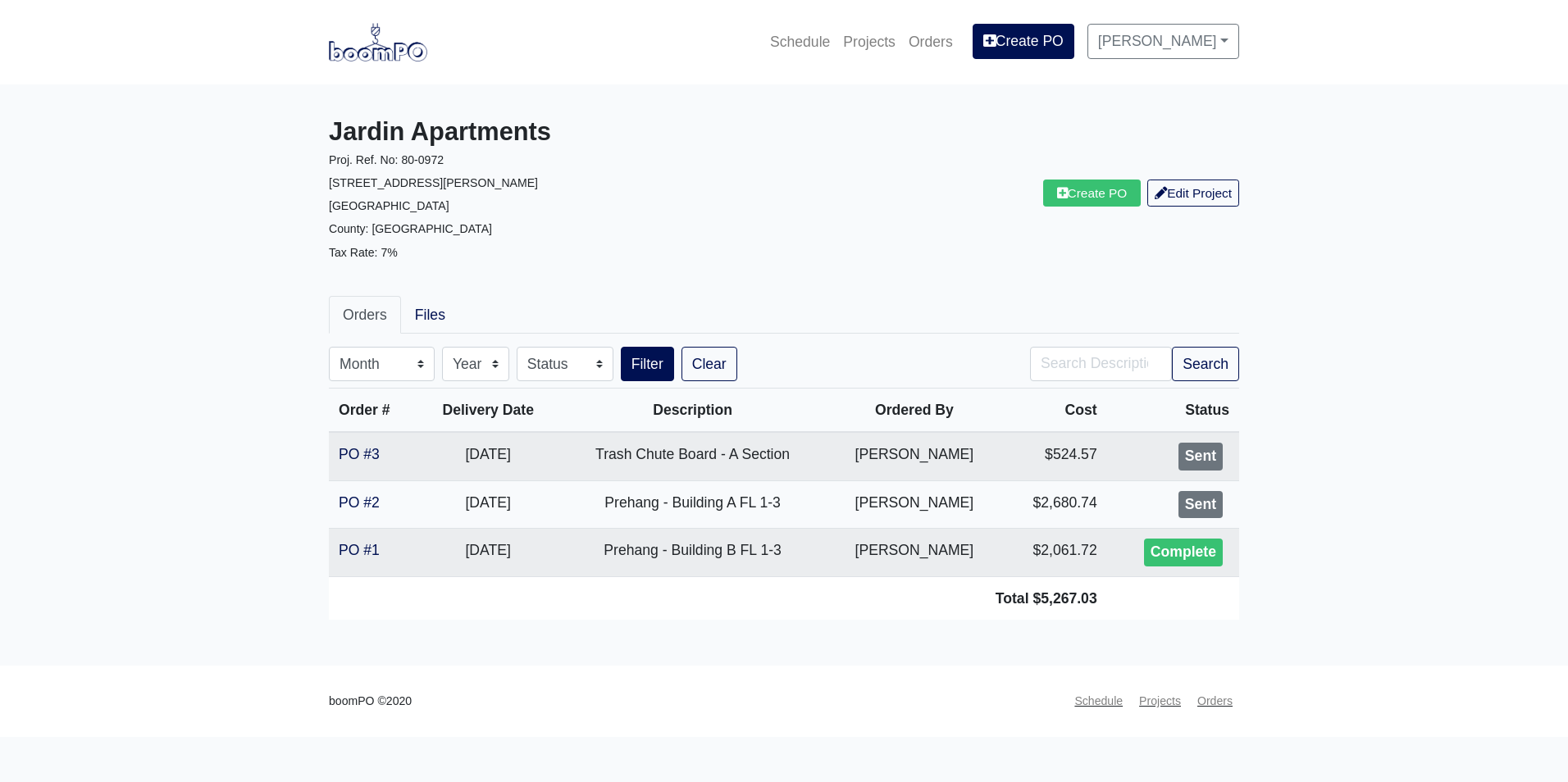
click at [359, 55] on img at bounding box center [378, 42] width 98 height 38
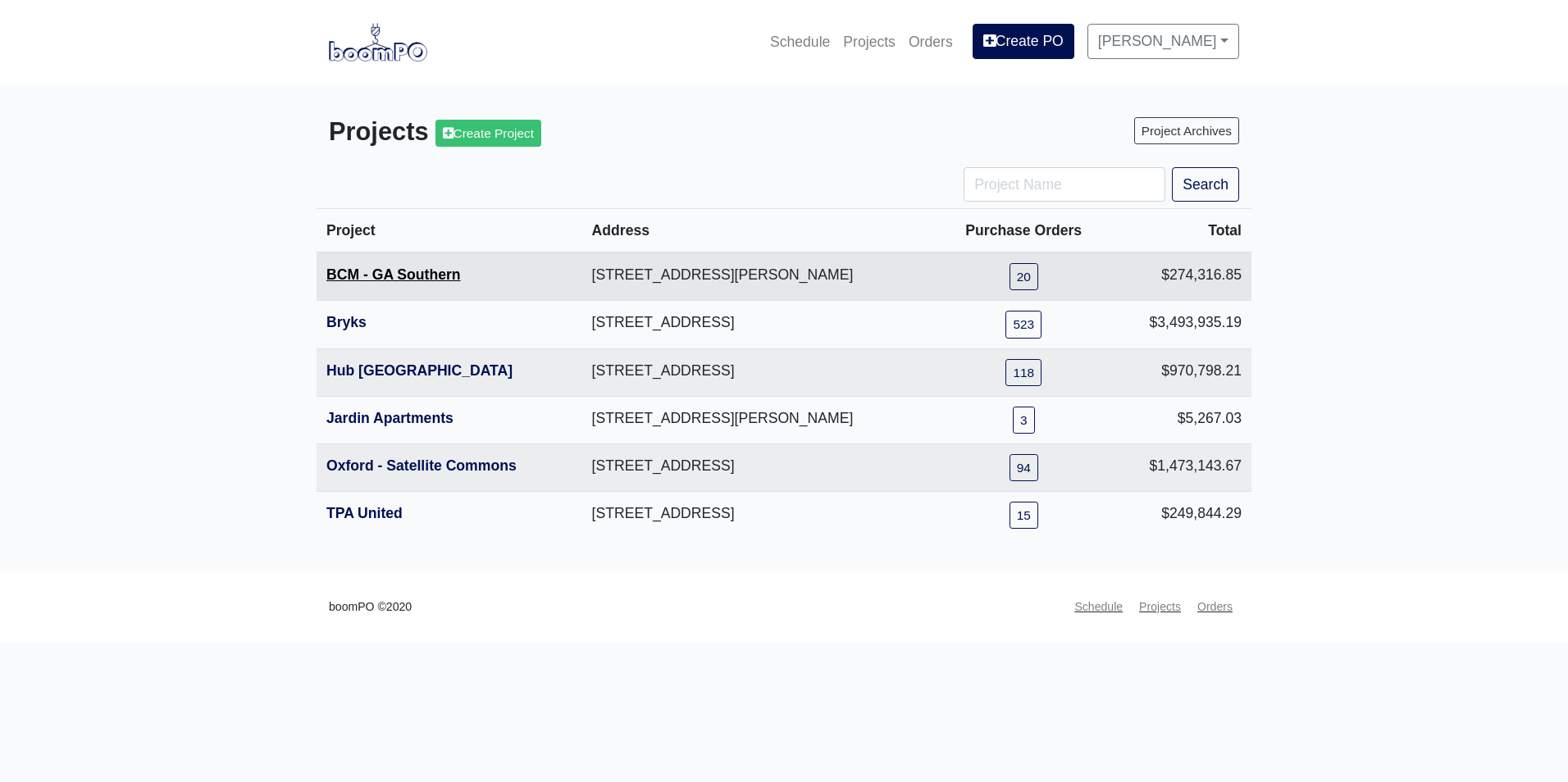
click at [365, 276] on link "BCM - GA Southern" at bounding box center [394, 274] width 135 height 17
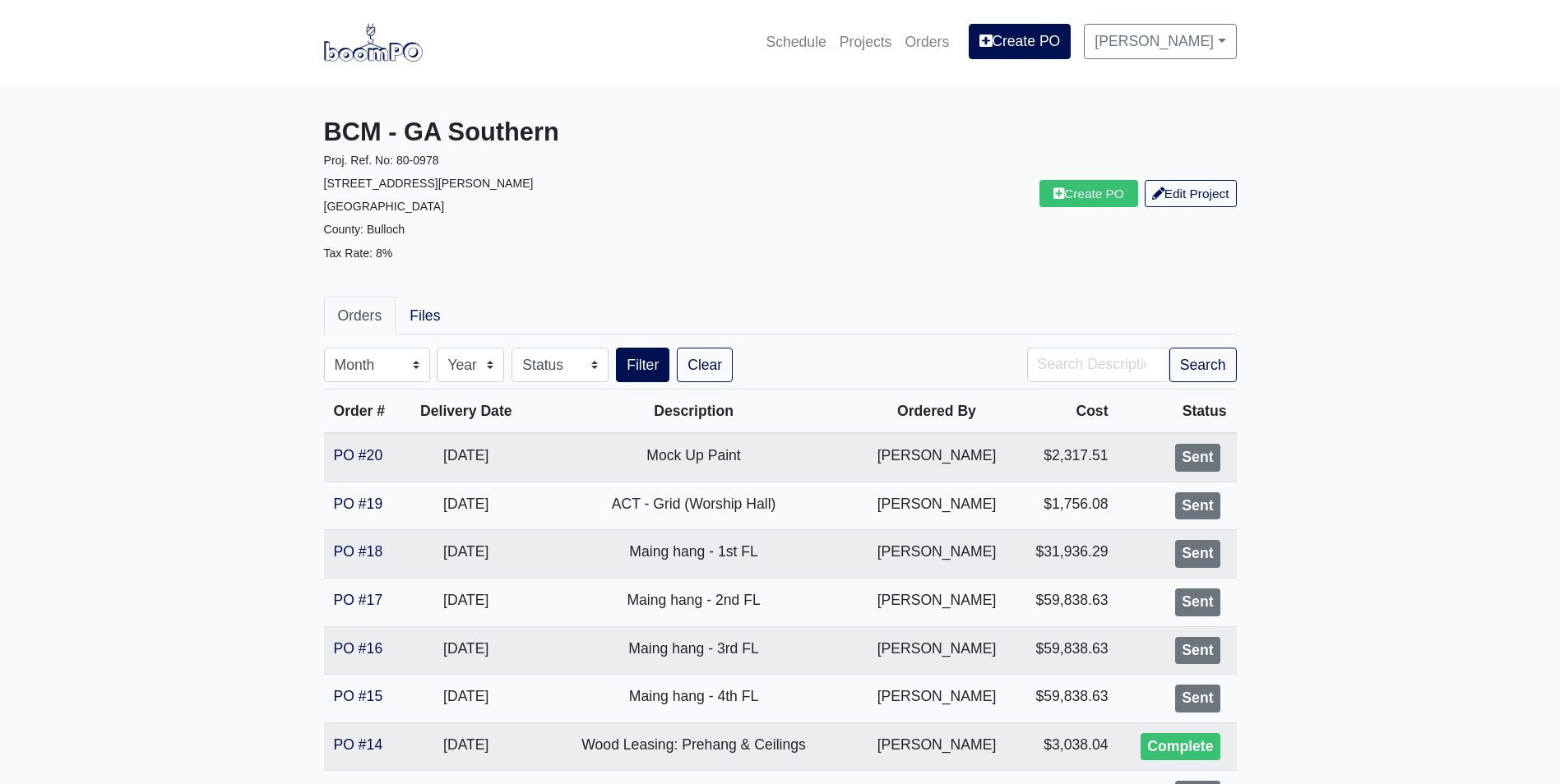
click at [372, 52] on img at bounding box center [373, 42] width 98 height 38
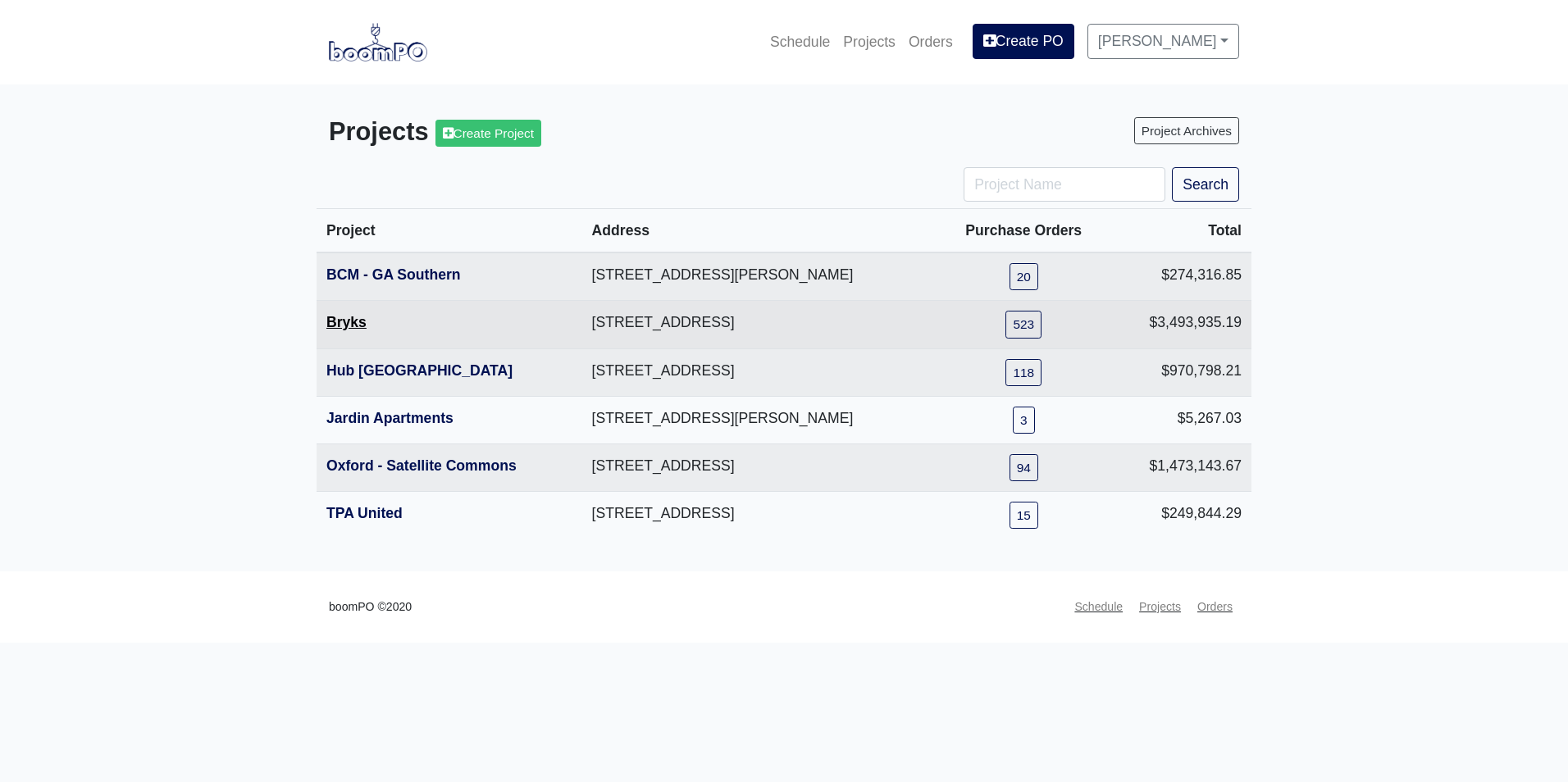
click at [353, 324] on link "Bryks" at bounding box center [346, 322] width 40 height 17
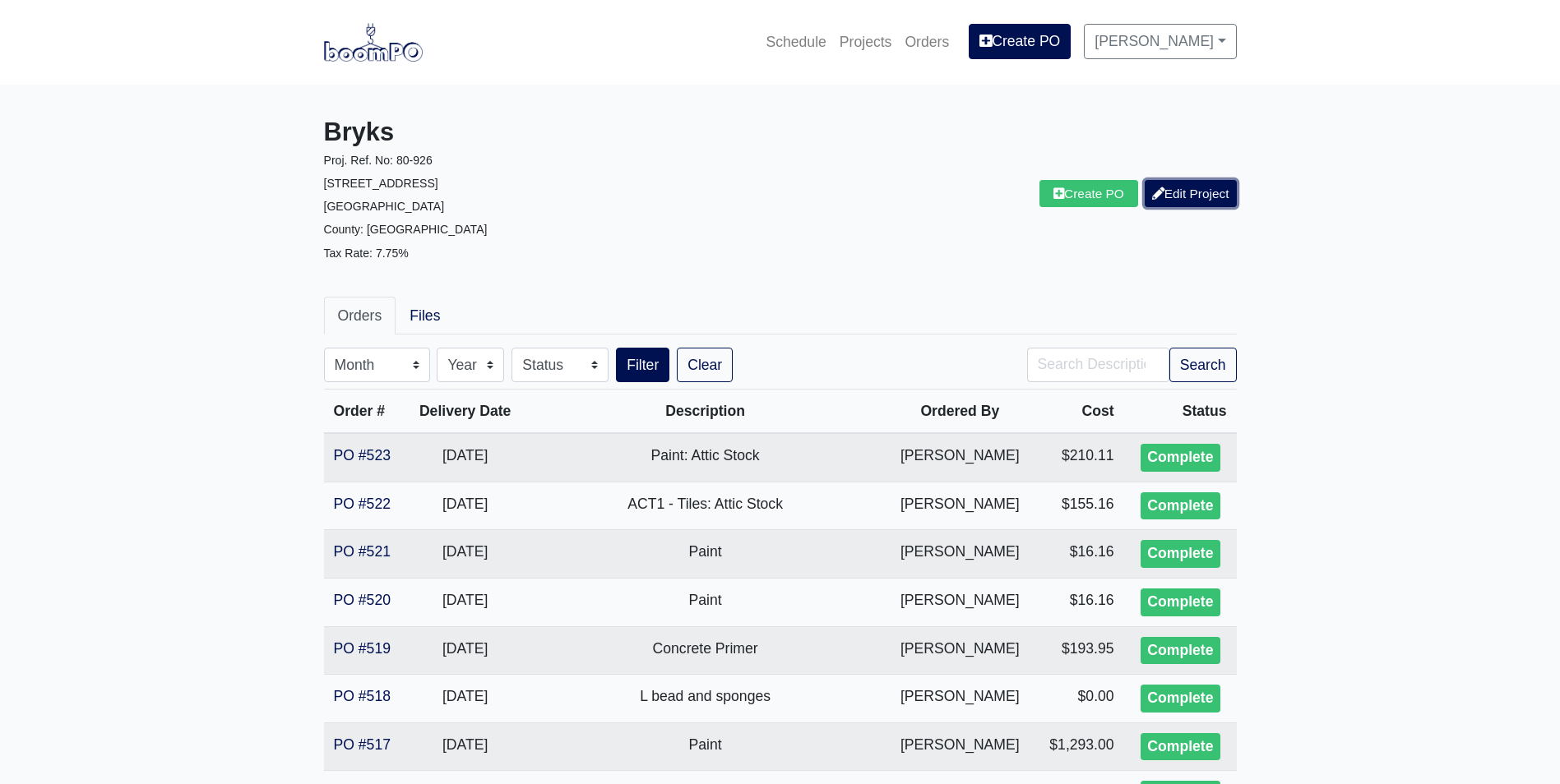
click at [1197, 198] on link "Edit Project" at bounding box center [1191, 193] width 92 height 27
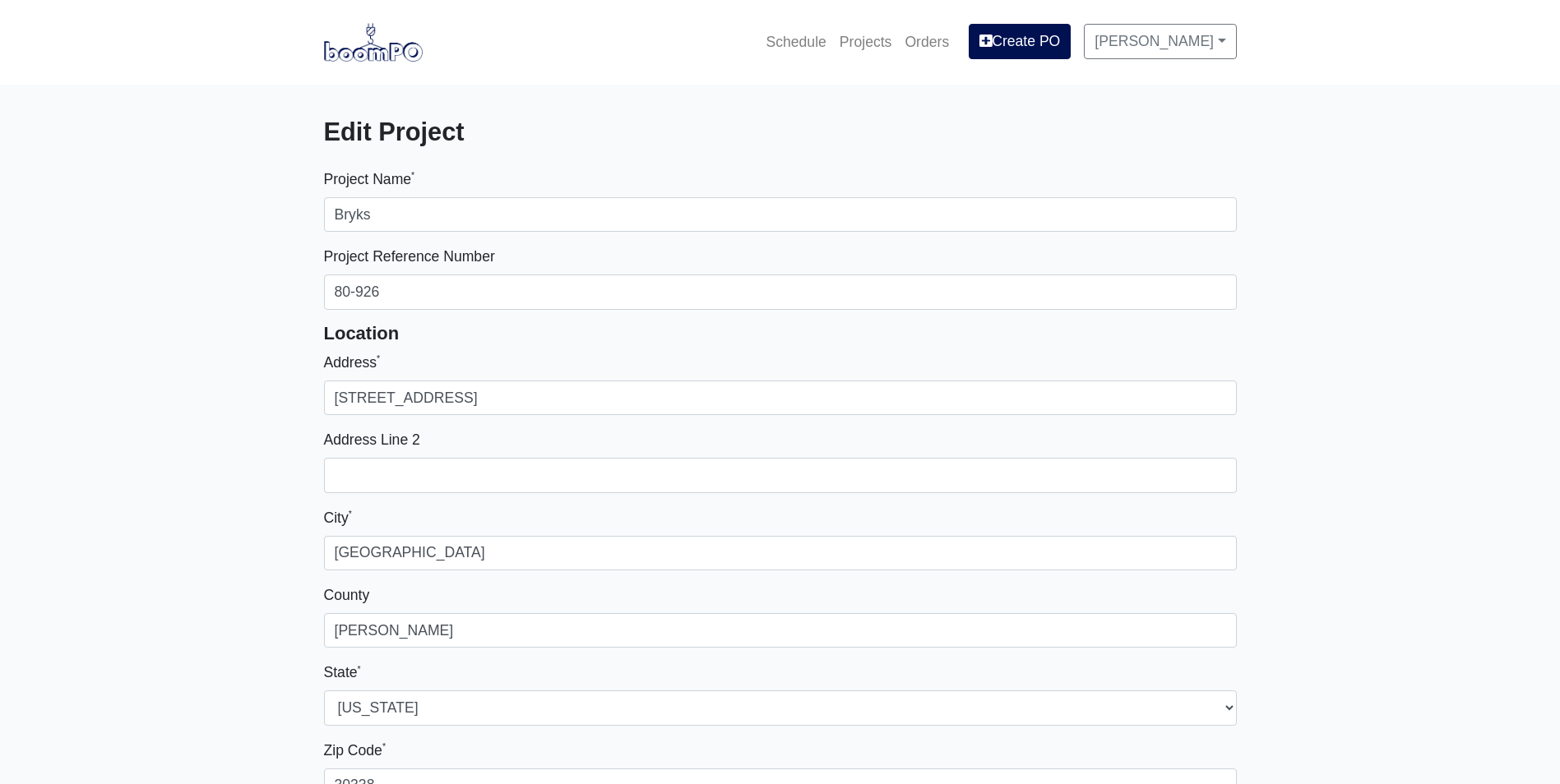
select select
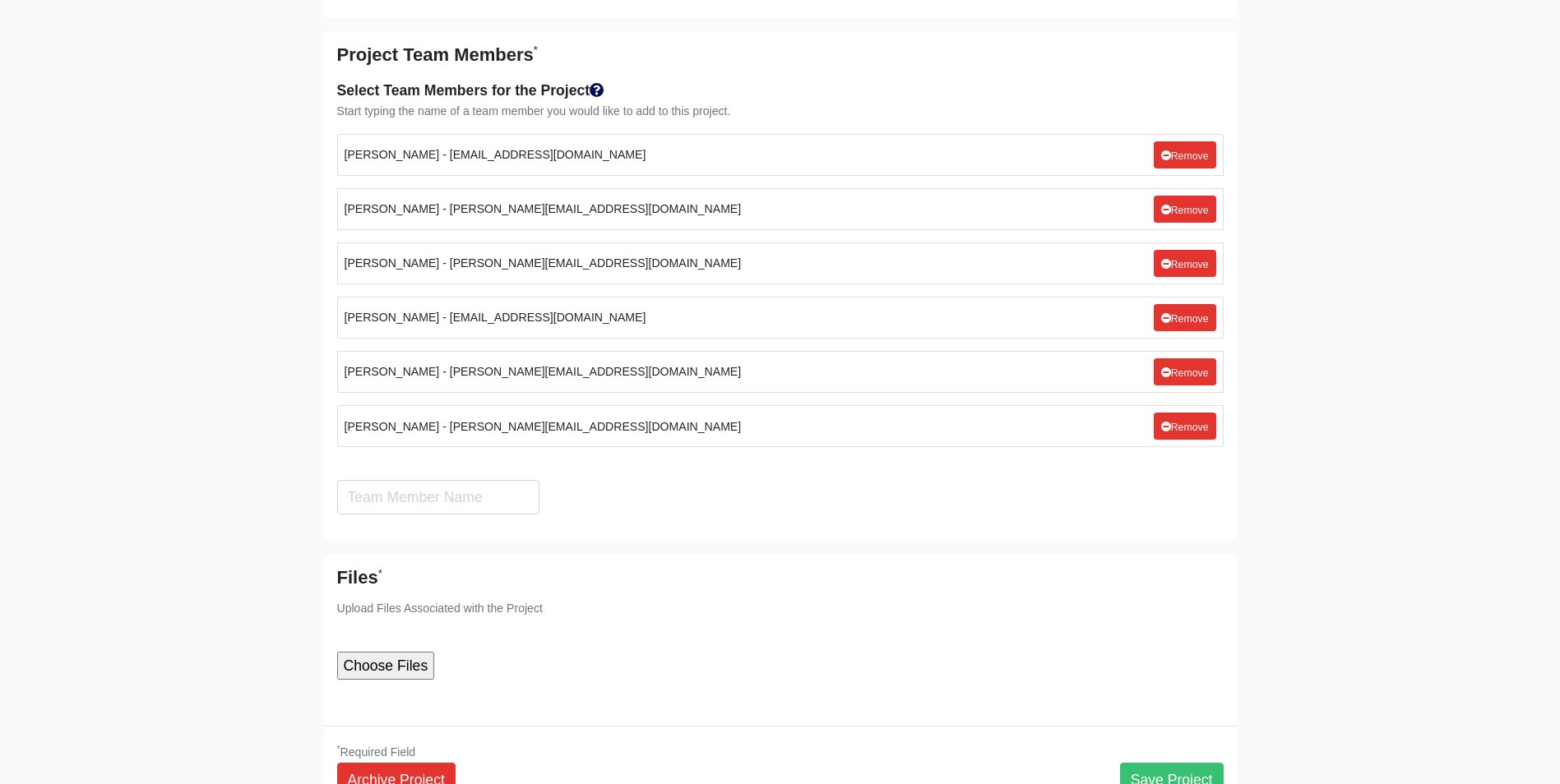
scroll to position [5578, 0]
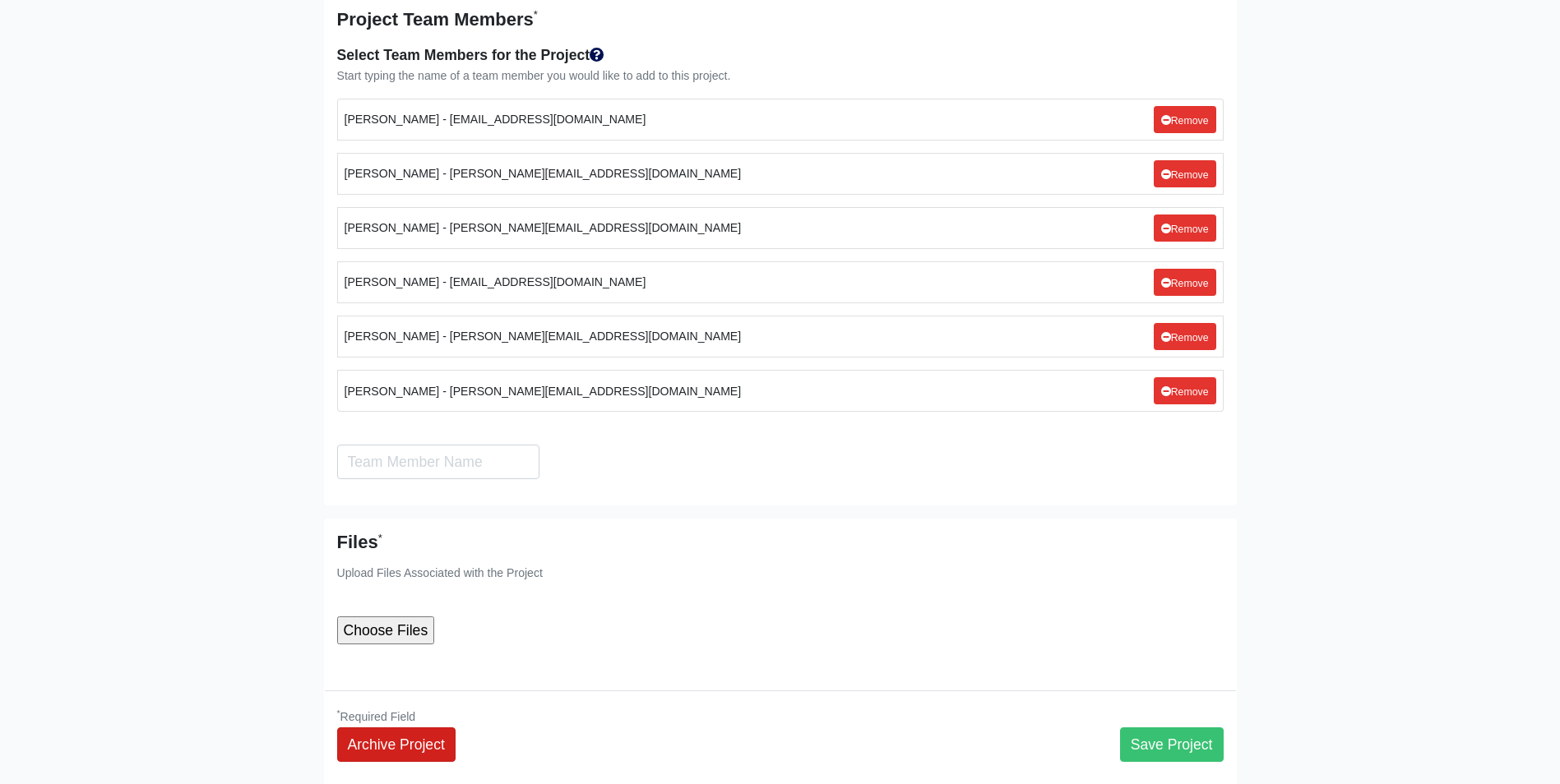
click at [448, 727] on link "Archive Project" at bounding box center [396, 744] width 118 height 35
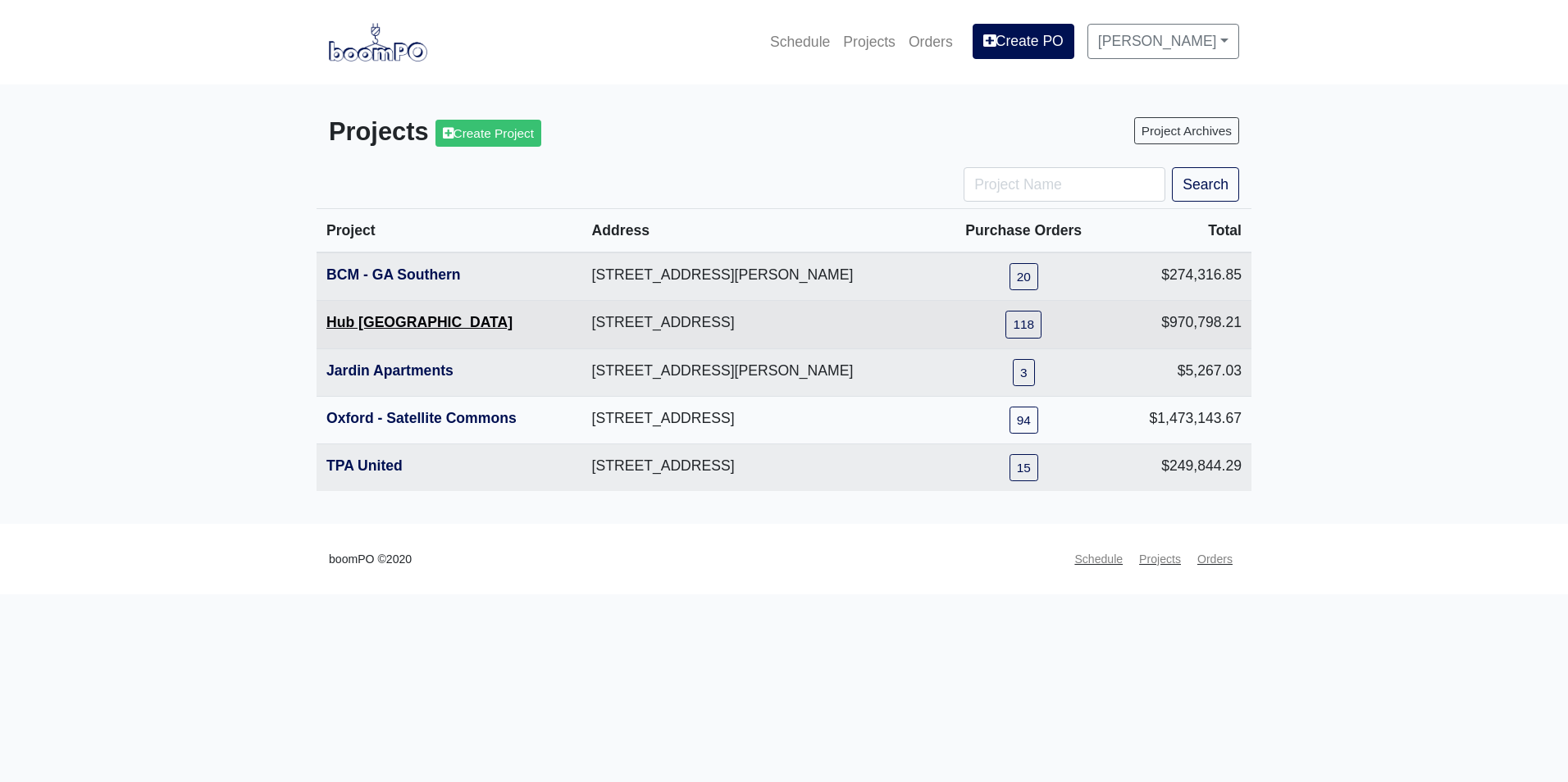
click at [402, 328] on link "Hub [GEOGRAPHIC_DATA]" at bounding box center [419, 322] width 186 height 17
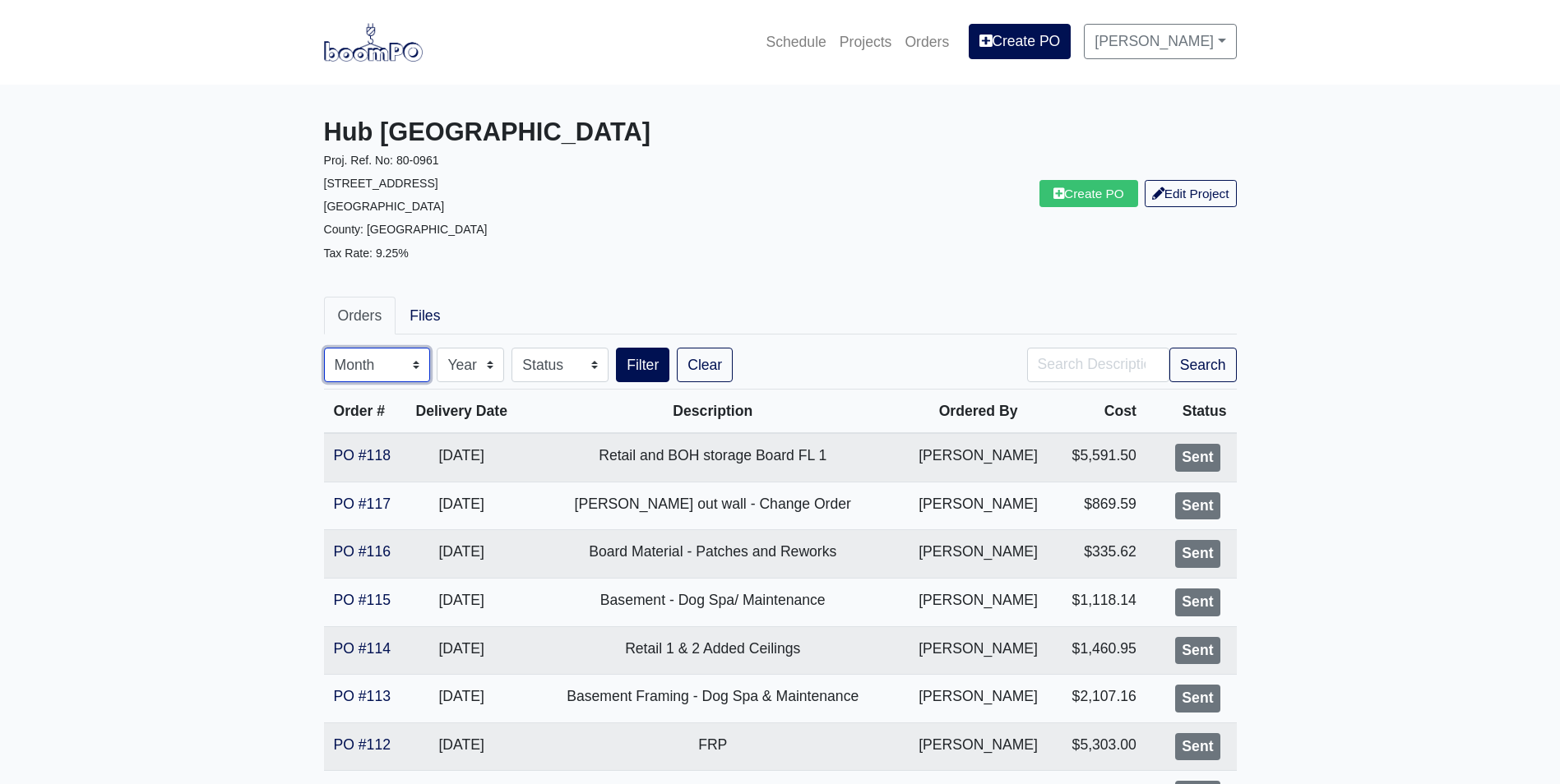
click at [356, 360] on select "Month January February March April May June July August September October Novem…" at bounding box center [377, 365] width 106 height 35
select select "8"
click at [324, 348] on select "Month January February March April May June July August September October Novem…" at bounding box center [377, 365] width 106 height 35
click at [635, 364] on button "Filter" at bounding box center [642, 365] width 53 height 35
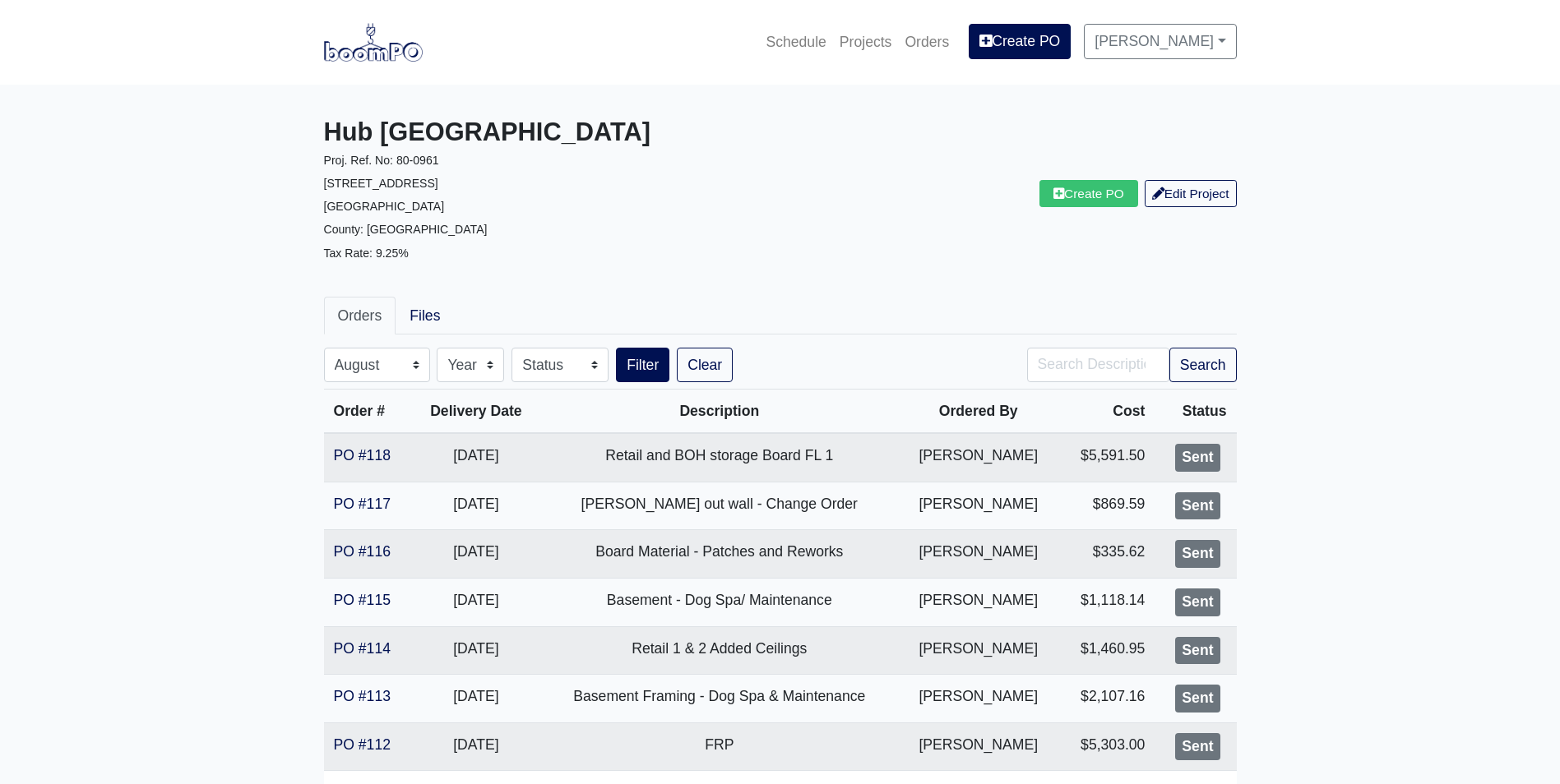
select select "8"
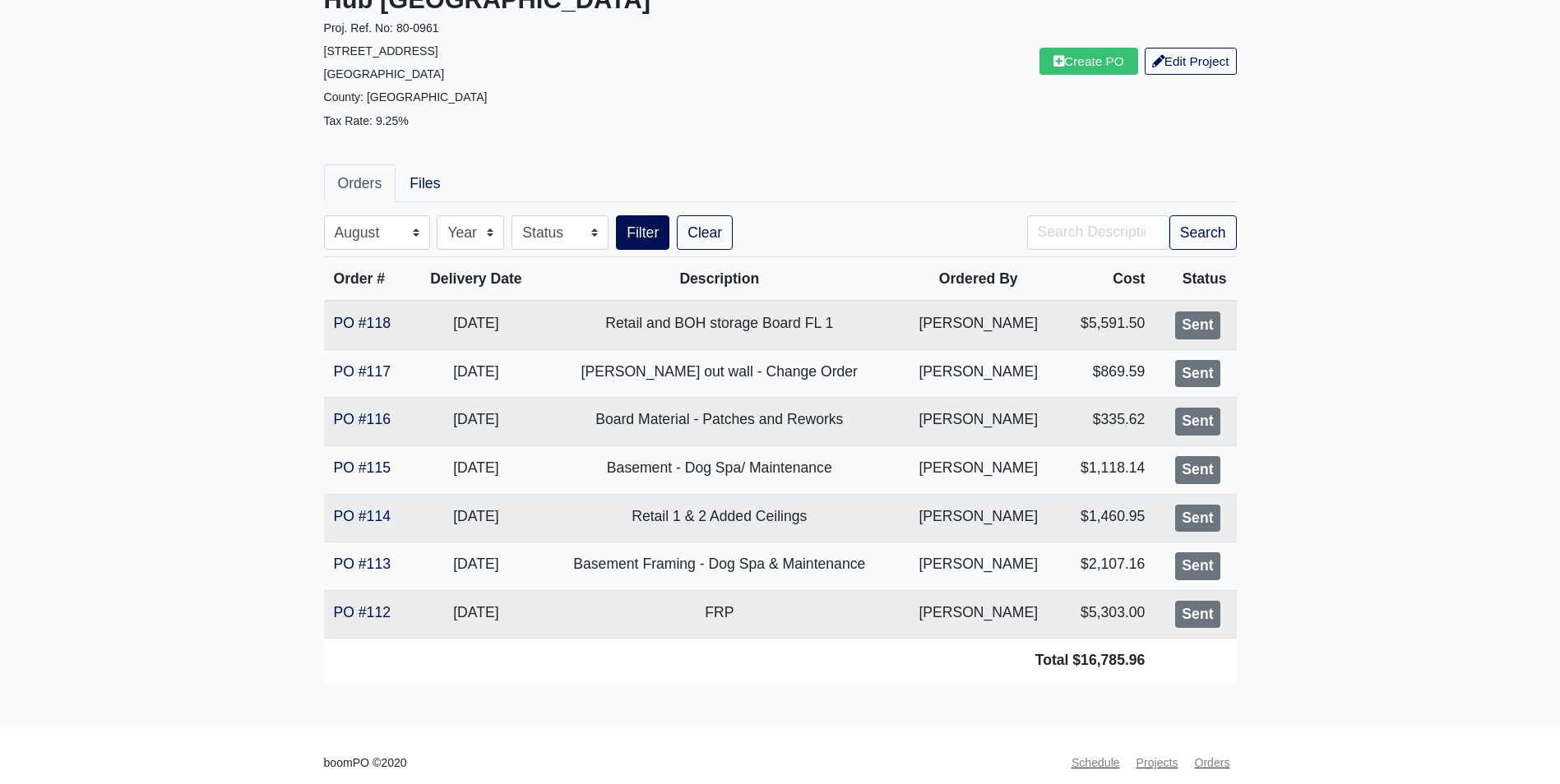
scroll to position [147, 0]
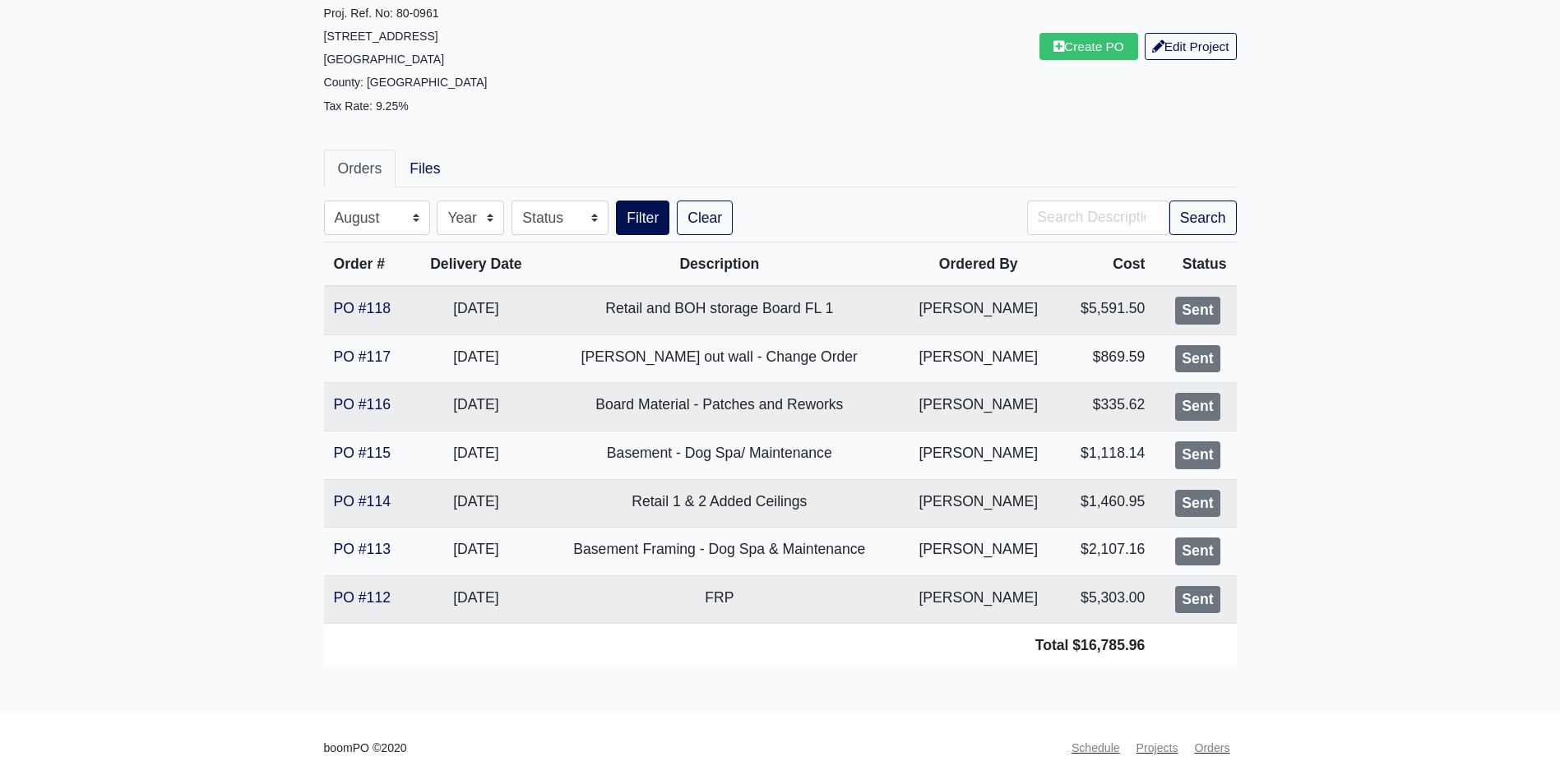
click at [1490, 435] on main "Hub Knoxville Proj. Ref. No: 80-0961 1901 Cumberland Avenue Knoxville, TN 37916…" at bounding box center [780, 325] width 1560 height 775
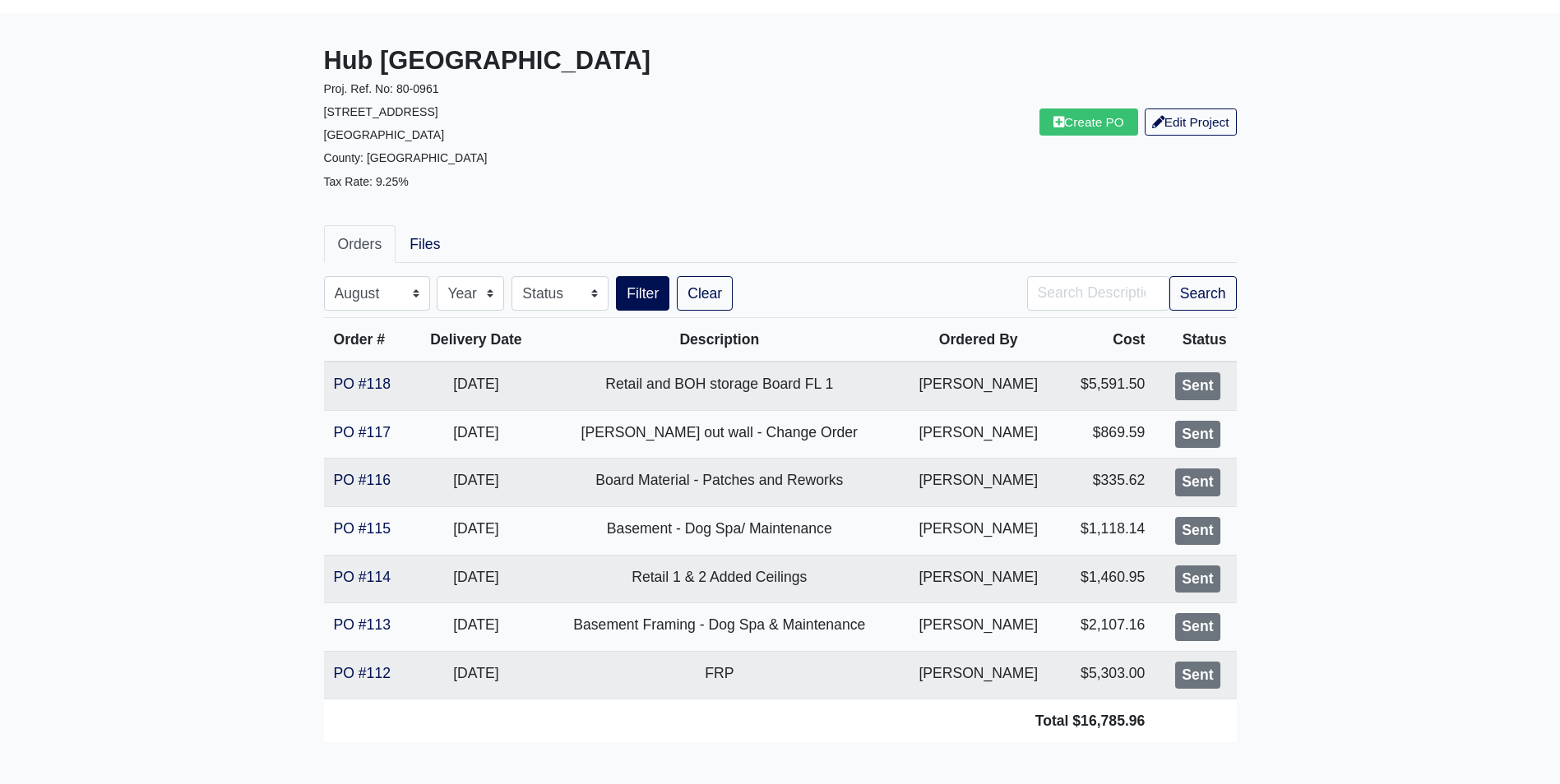
scroll to position [0, 0]
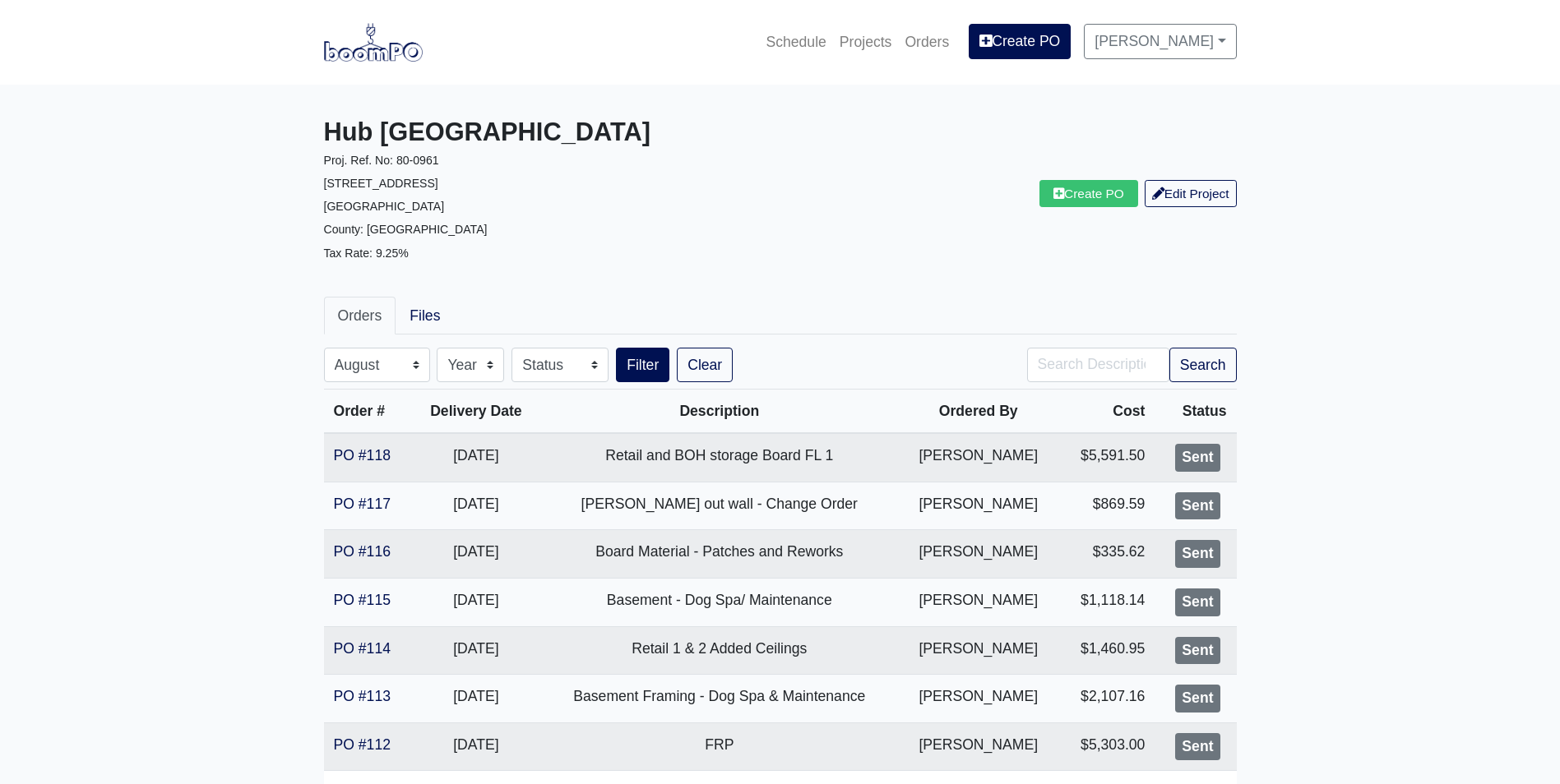
click at [399, 51] on img at bounding box center [373, 42] width 98 height 38
